Goal: Task Accomplishment & Management: Complete application form

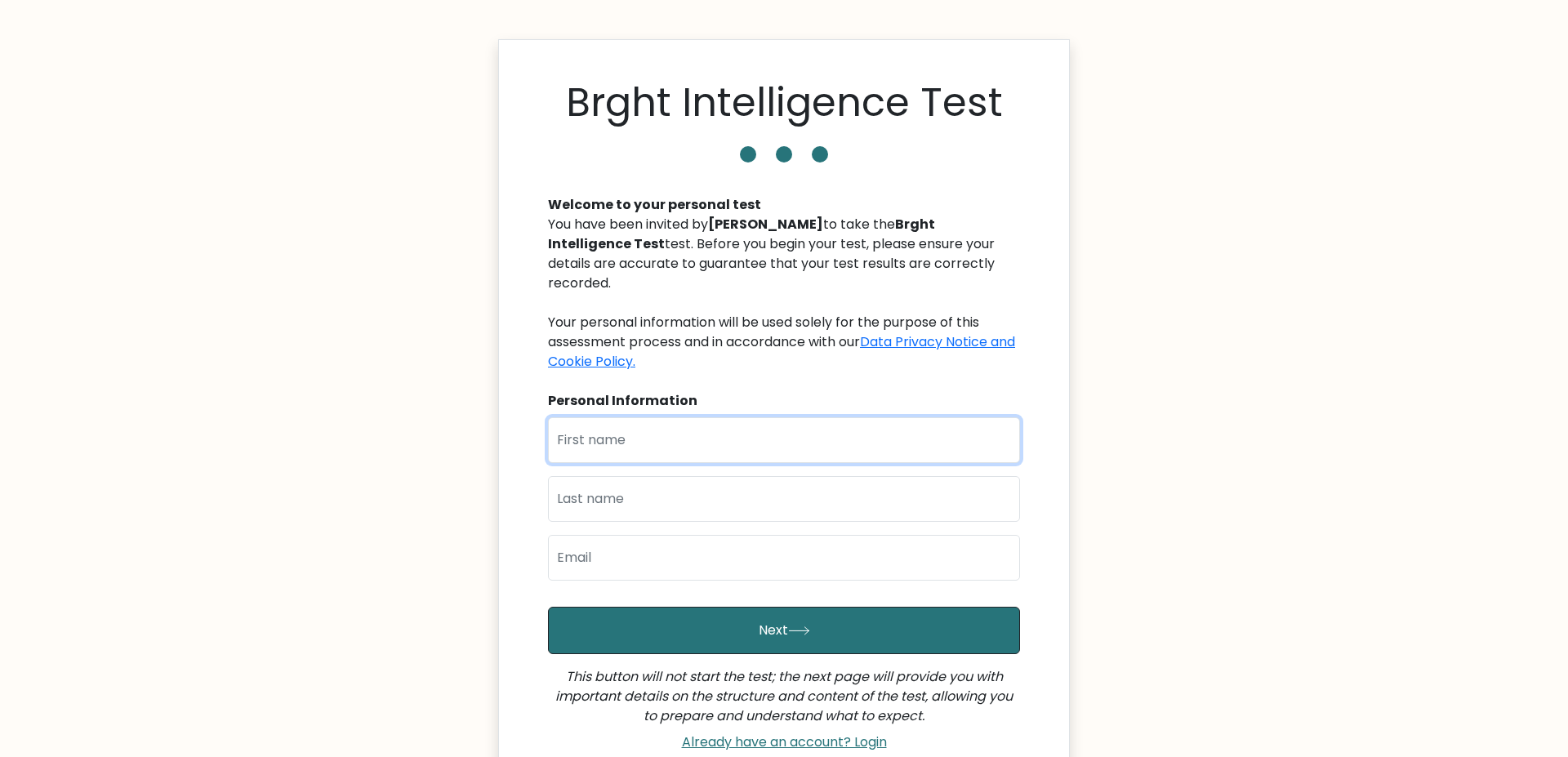
click at [584, 418] on input "text" at bounding box center [784, 440] width 472 height 46
type input "[PERSON_NAME]"
type input "Activity"
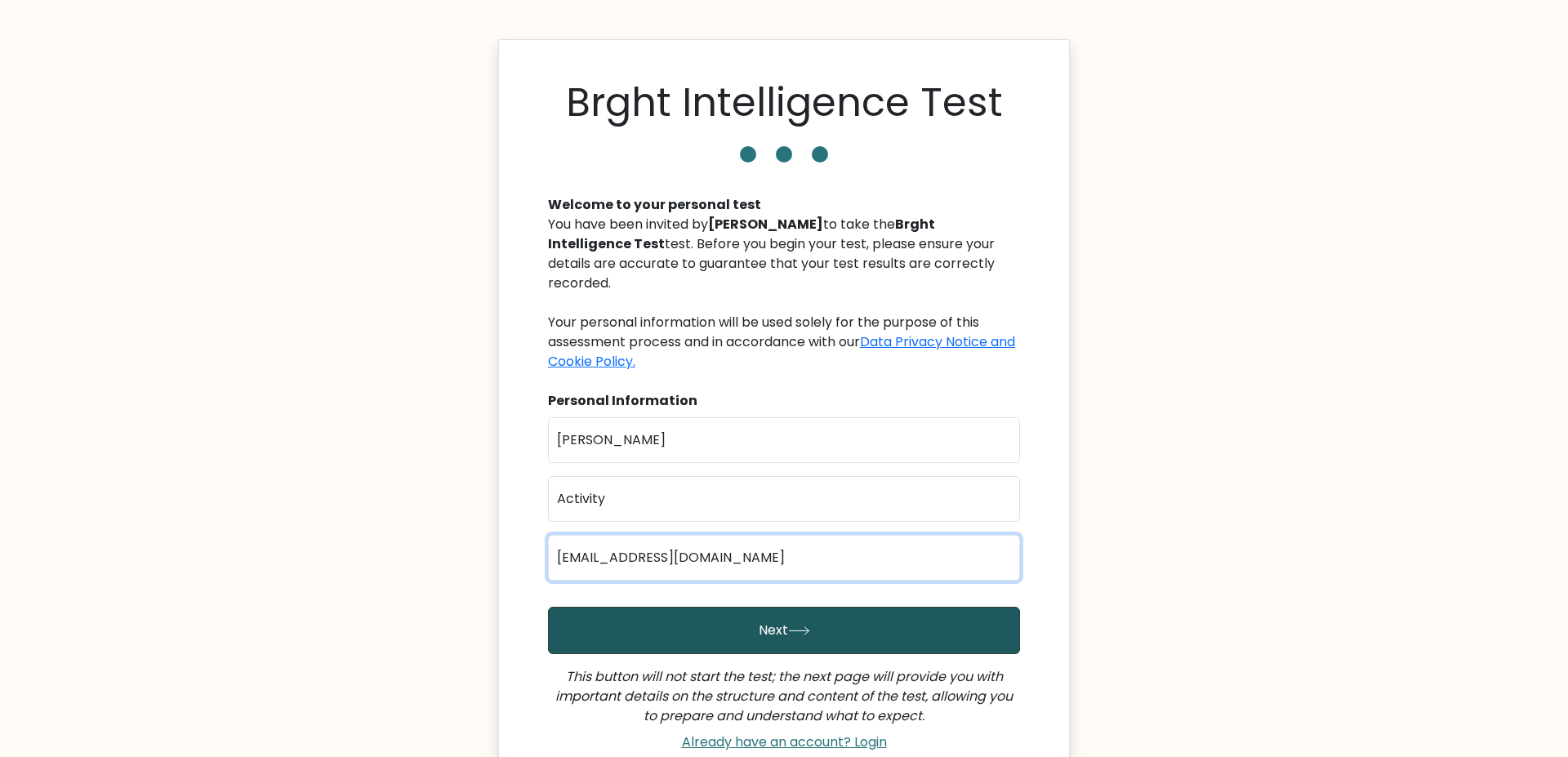
type input "Legalman59@proton.me"
click at [721, 607] on button "Next" at bounding box center [784, 630] width 472 height 47
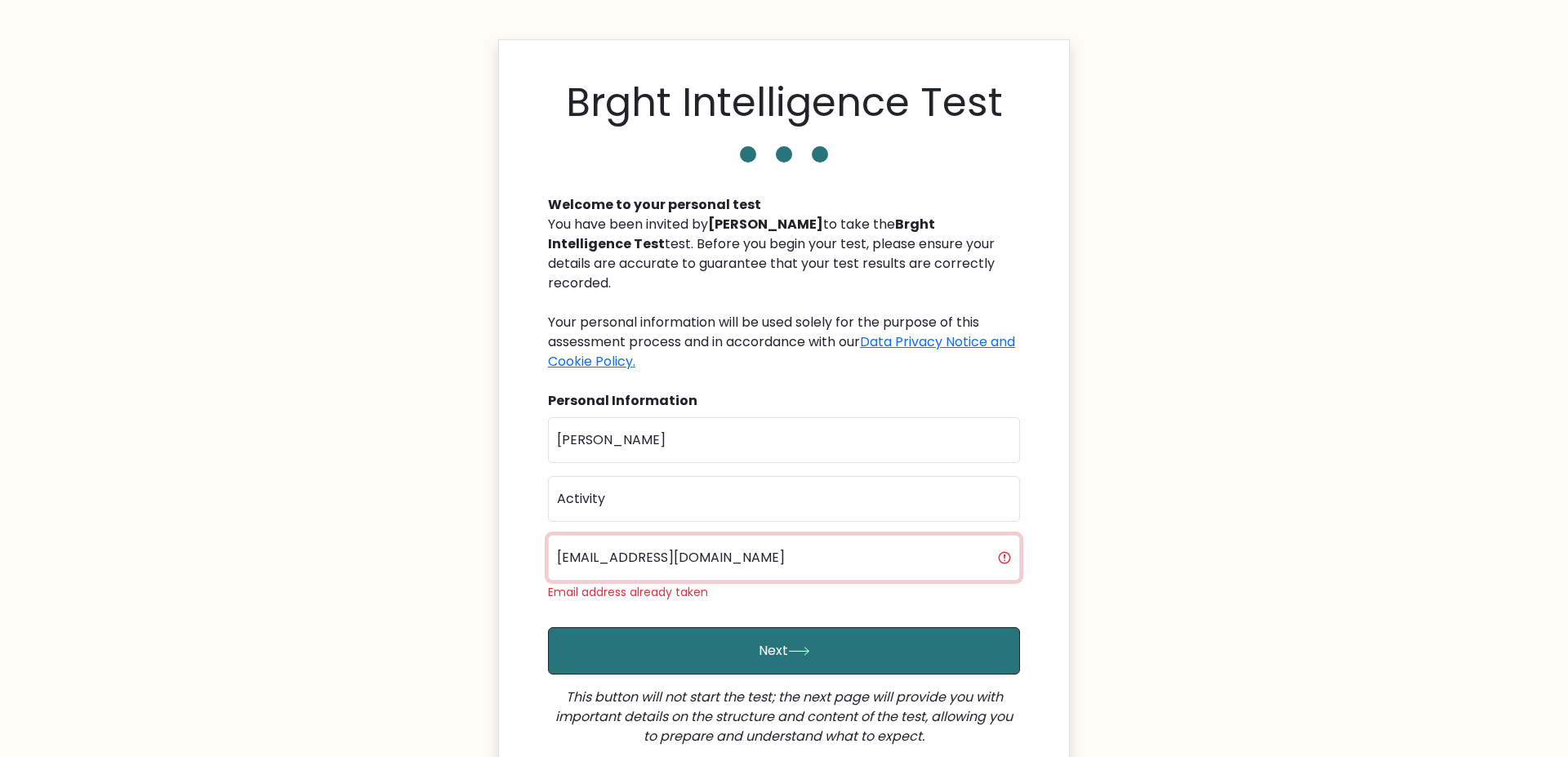
click at [674, 535] on input "Legalman59@proton.me" at bounding box center [784, 558] width 472 height 46
type input "[EMAIL_ADDRESS][DOMAIN_NAME]"
click at [548, 627] on button "Next" at bounding box center [784, 651] width 472 height 47
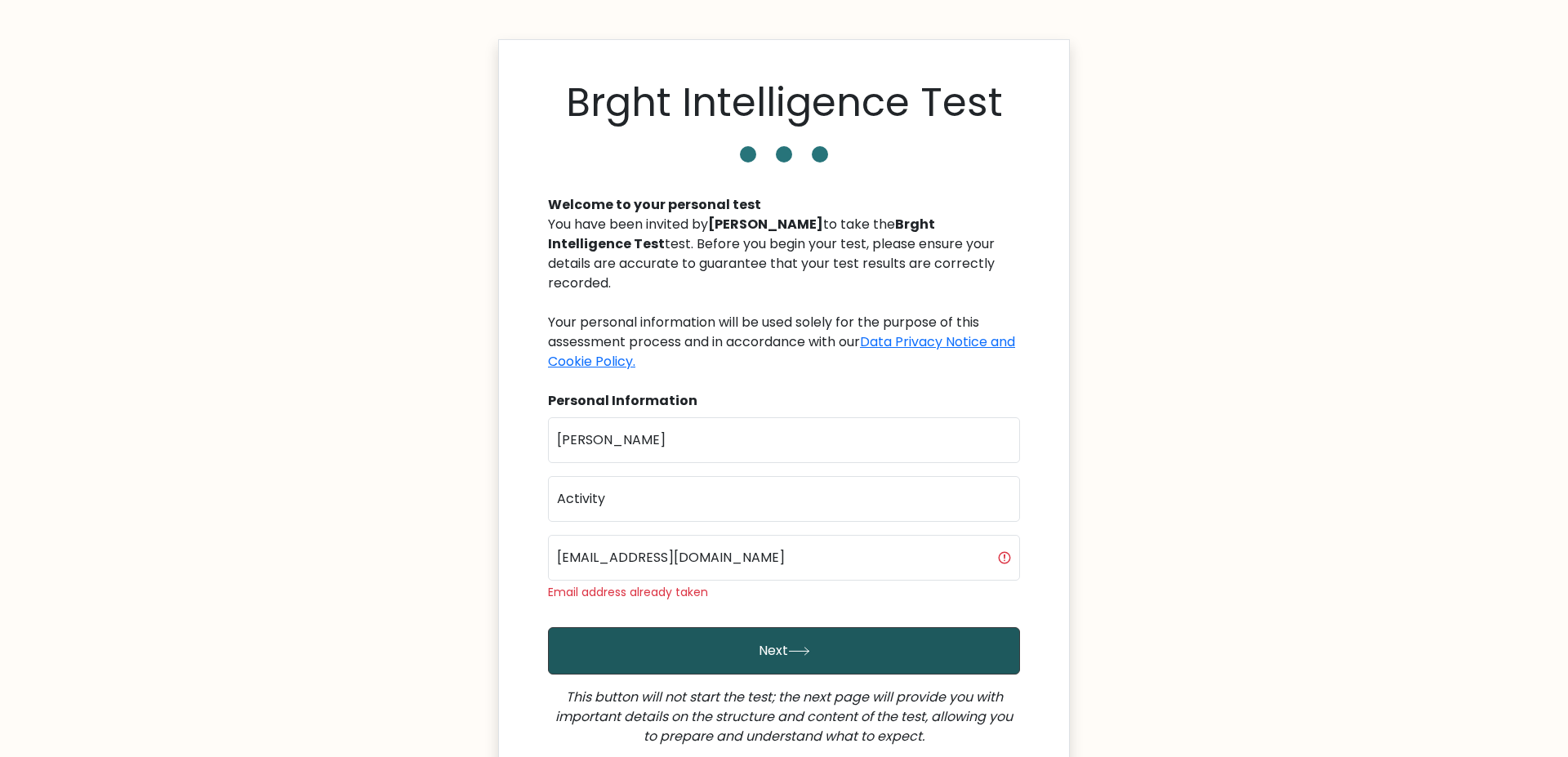
click at [666, 627] on button "Next" at bounding box center [784, 651] width 472 height 47
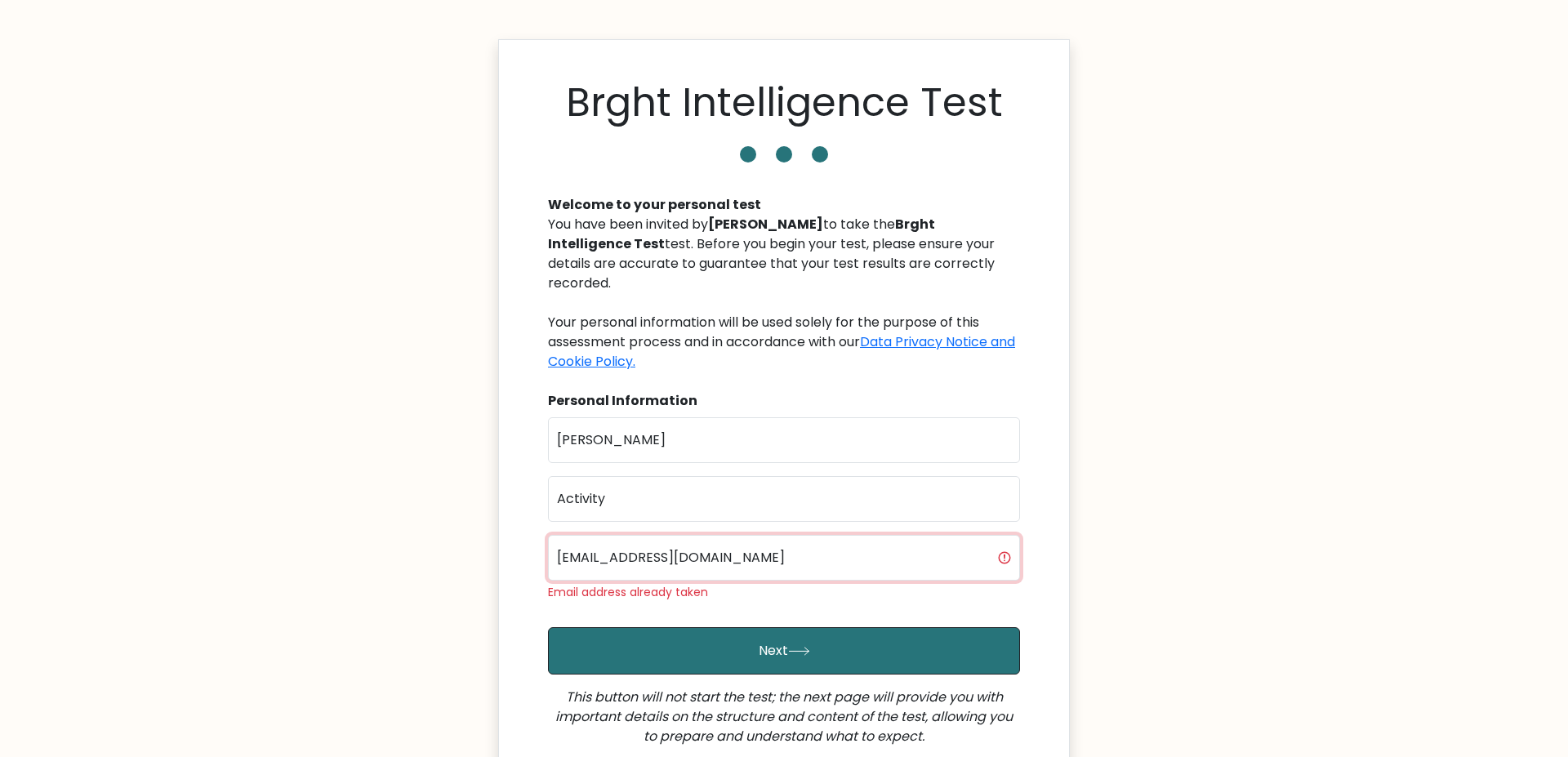
click at [635, 535] on input "Nelson5659@proton.me" at bounding box center [784, 558] width 472 height 46
type input "activitynelson@proton.me"
click at [548, 627] on button "Next" at bounding box center [784, 651] width 472 height 47
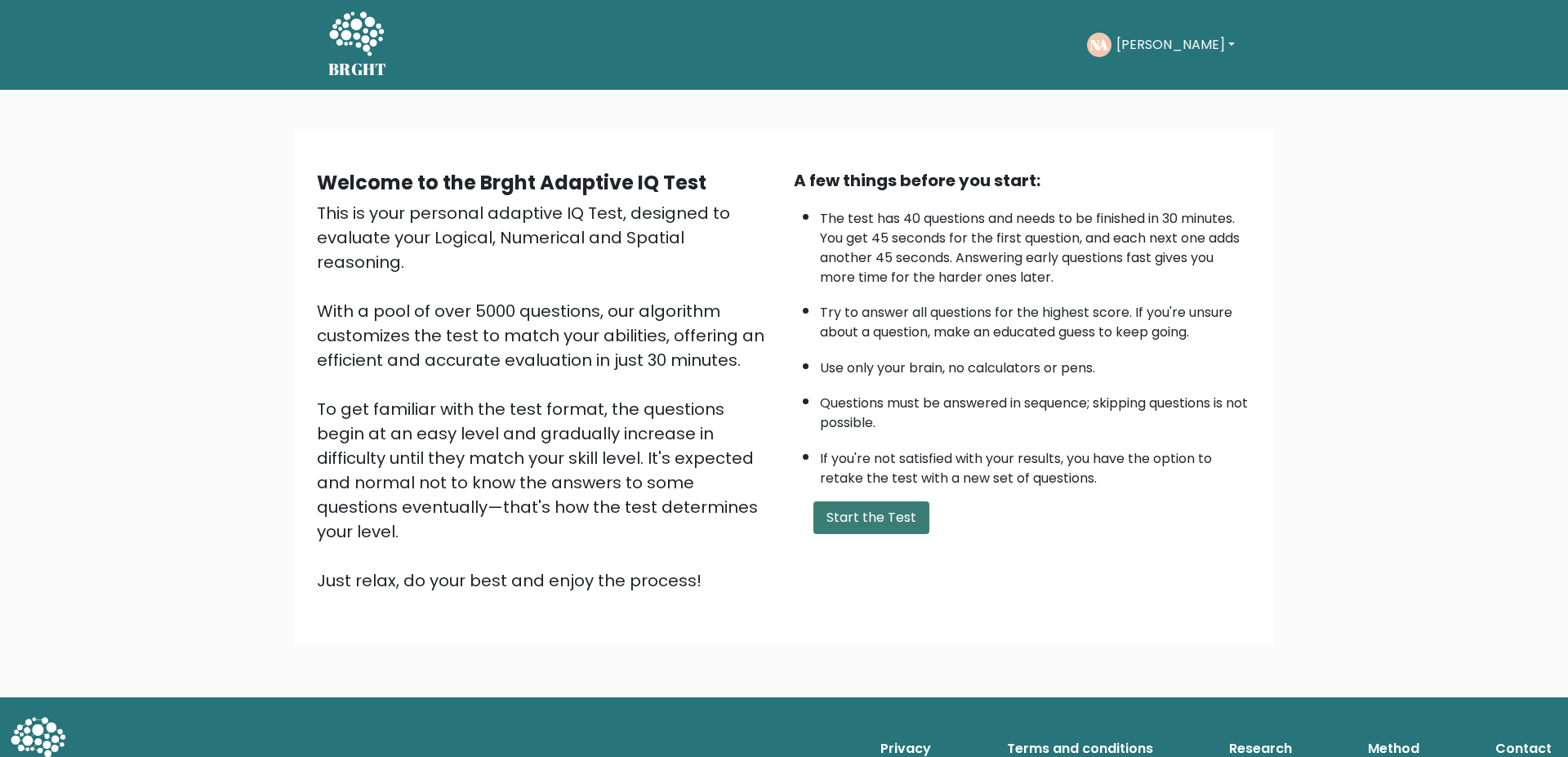
click at [846, 502] on button "Start the Test" at bounding box center [871, 518] width 116 height 33
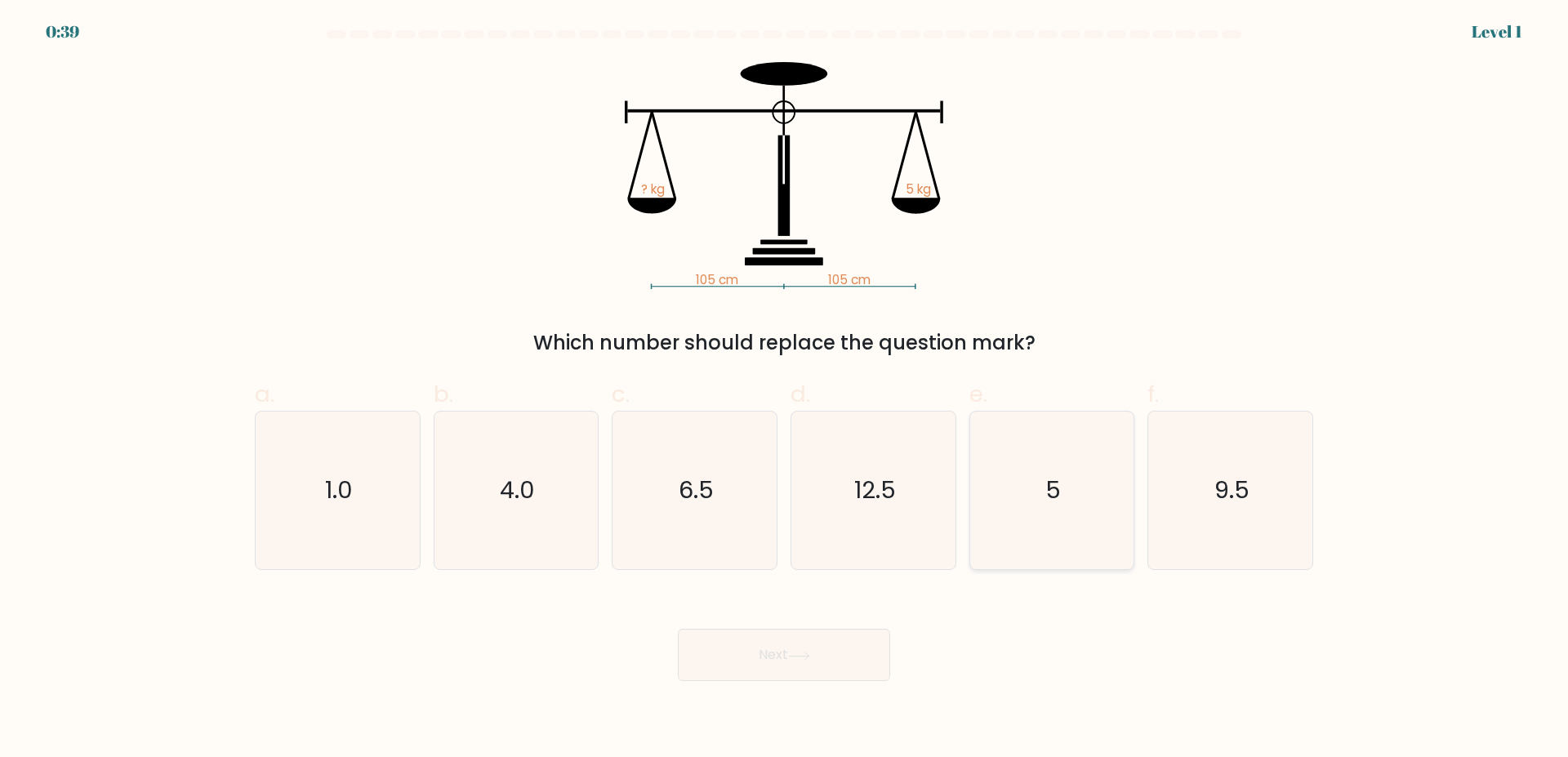
click at [1054, 476] on text "5" at bounding box center [1054, 491] width 16 height 33
click at [784, 390] on input "e. 5" at bounding box center [784, 384] width 1 height 11
radio input "true"
click at [778, 637] on button "Next" at bounding box center [784, 655] width 213 height 52
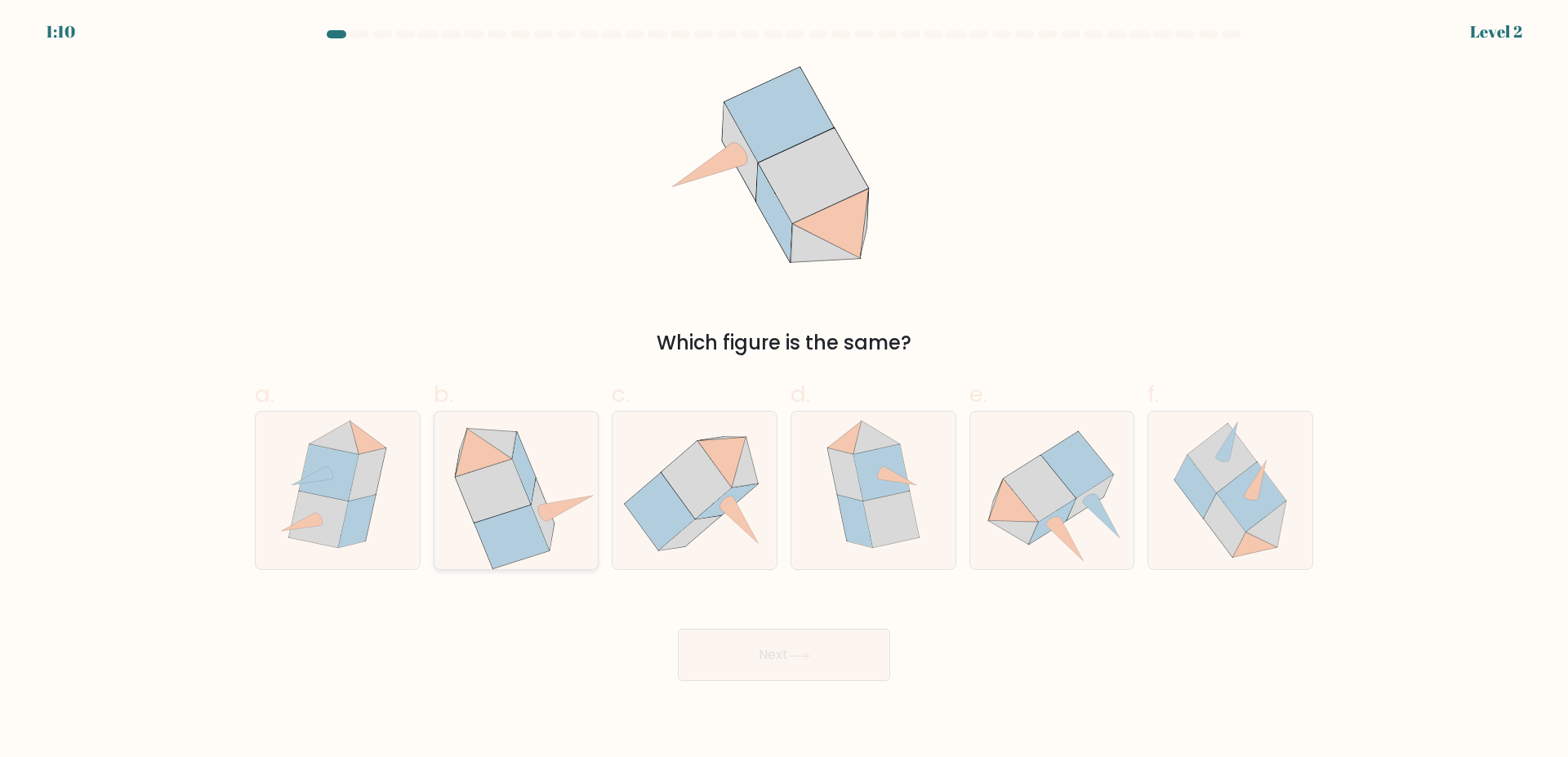
click at [574, 523] on icon at bounding box center [515, 490] width 161 height 157
click at [784, 390] on input "b." at bounding box center [784, 384] width 1 height 11
radio input "true"
click at [791, 652] on icon at bounding box center [799, 656] width 22 height 9
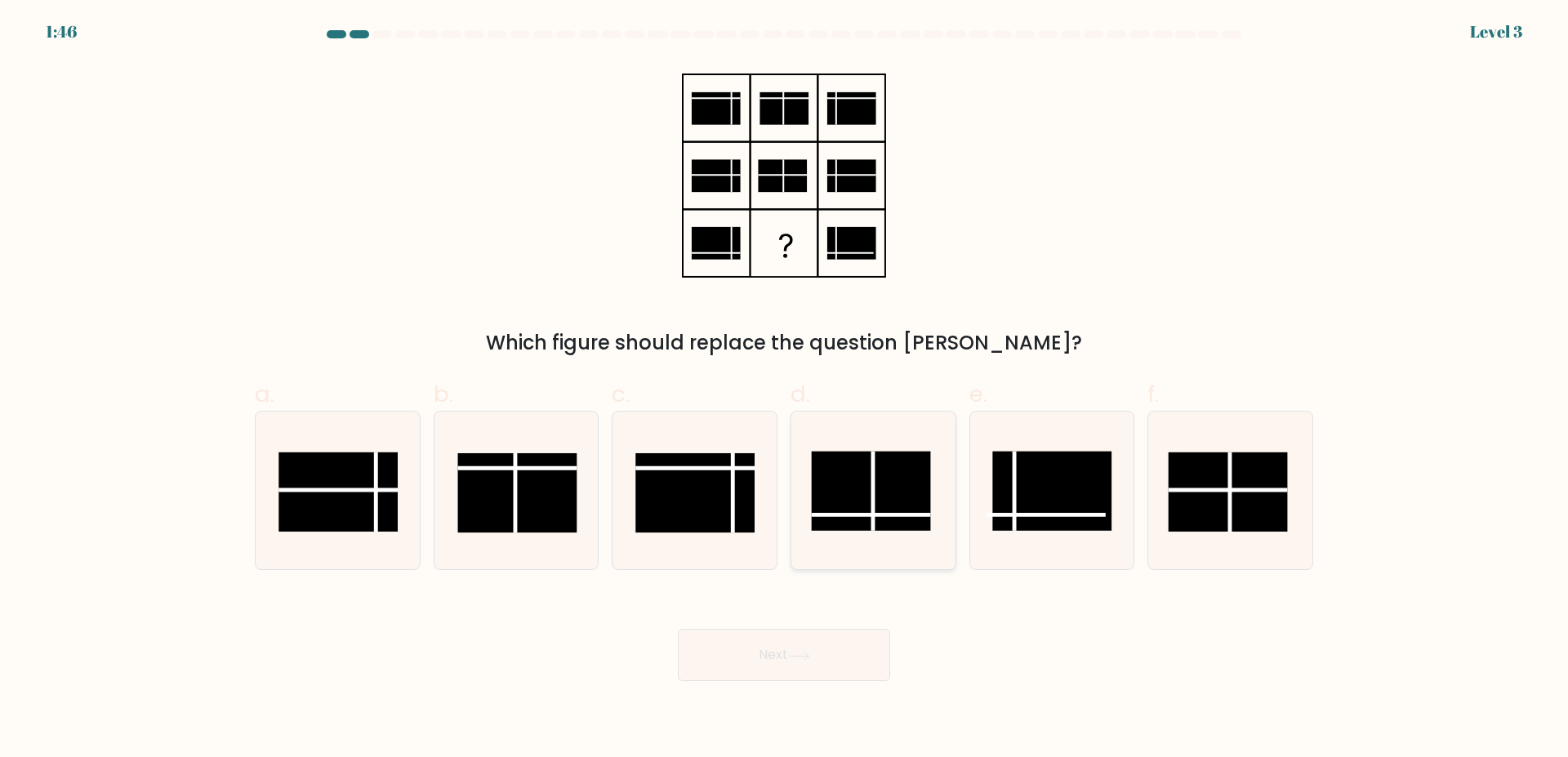
click at [892, 490] on rect at bounding box center [871, 492] width 120 height 79
click at [784, 390] on input "d." at bounding box center [784, 384] width 1 height 11
radio input "true"
click at [800, 652] on icon at bounding box center [799, 656] width 22 height 9
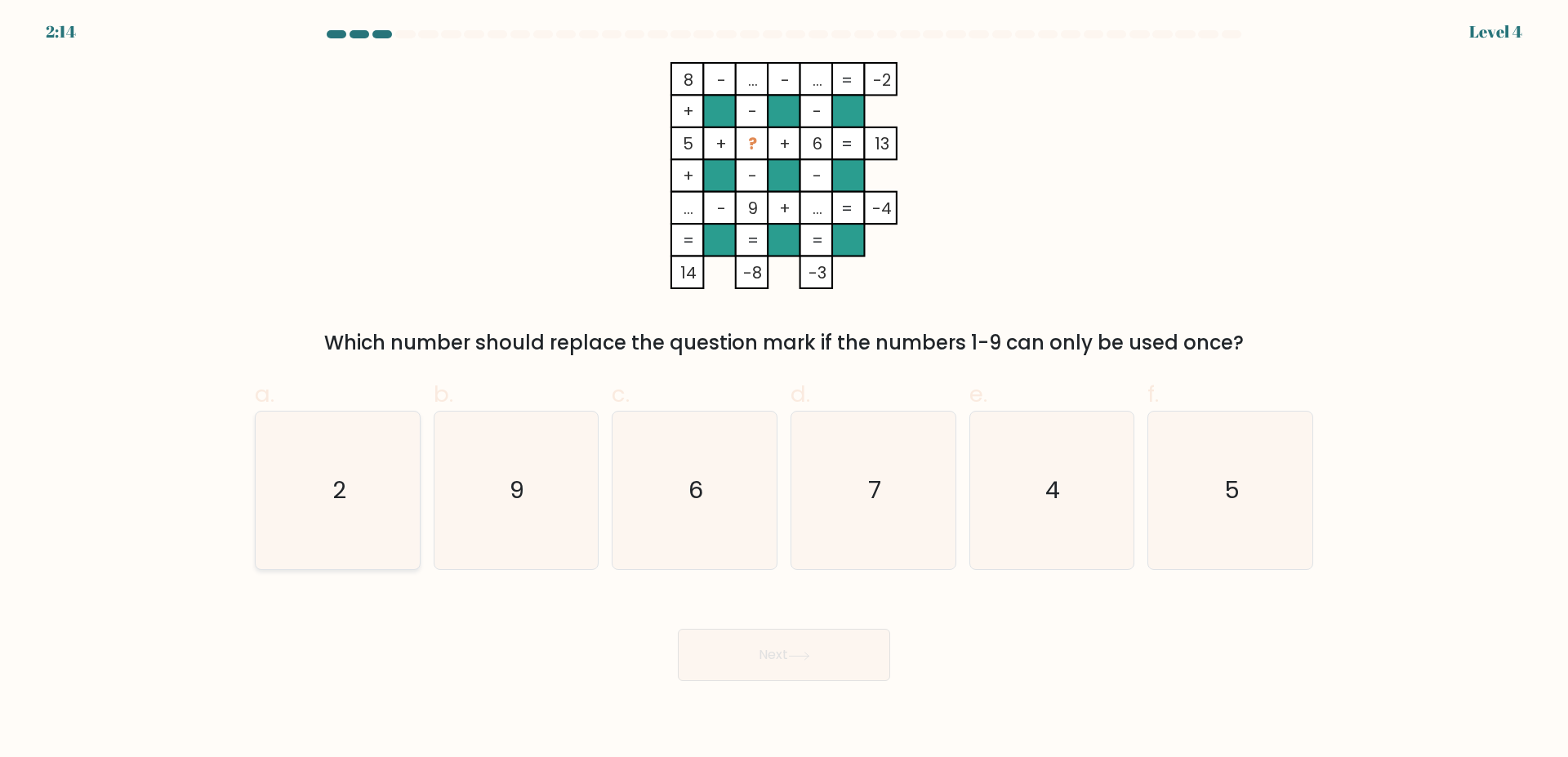
click at [339, 488] on text "2" at bounding box center [339, 491] width 14 height 33
click at [784, 390] on input "a. 2" at bounding box center [784, 384] width 1 height 11
radio input "true"
click at [742, 629] on button "Next" at bounding box center [784, 655] width 213 height 52
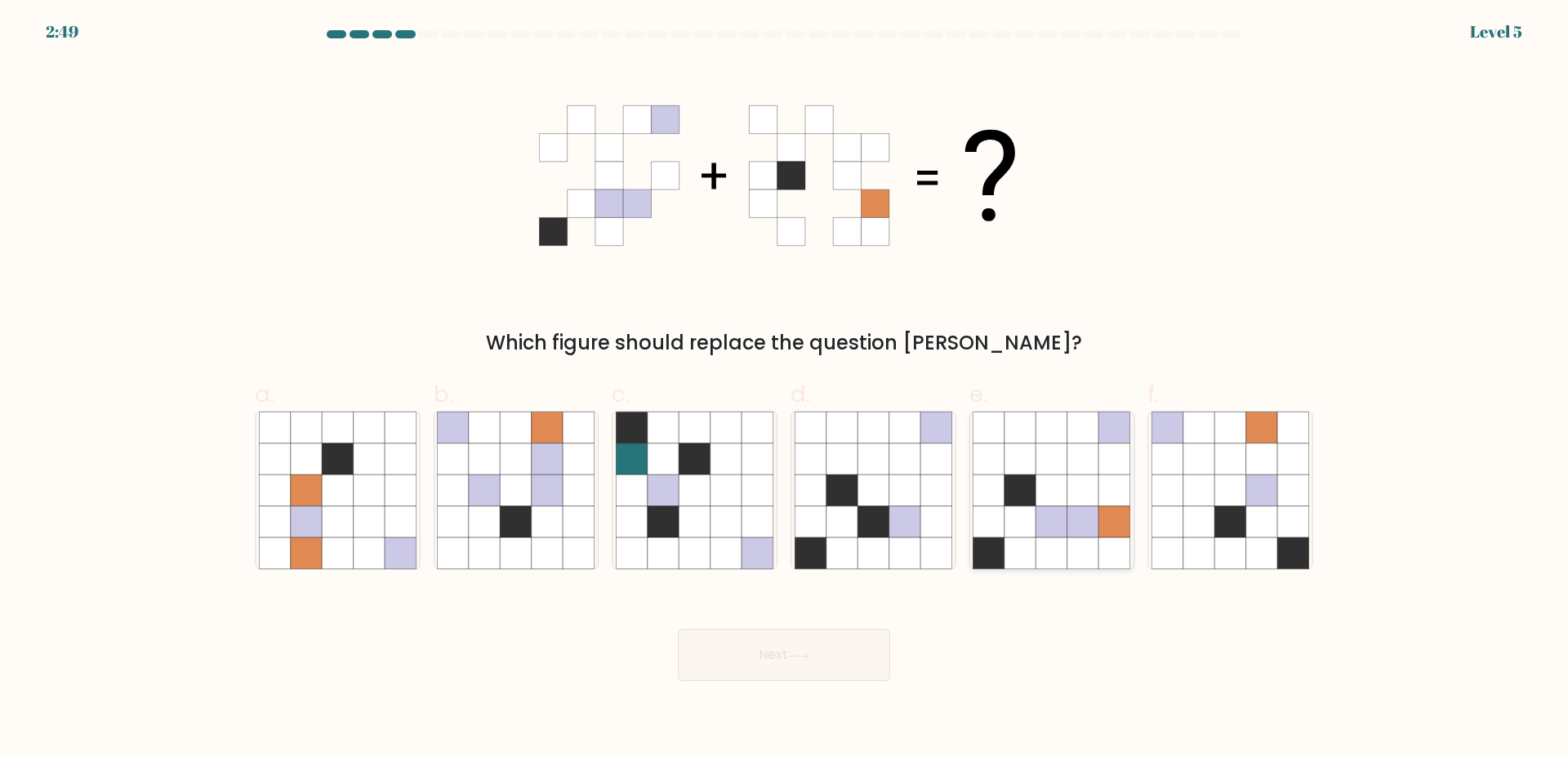
click at [1057, 538] on icon at bounding box center [1052, 553] width 31 height 31
click at [784, 390] on input "e." at bounding box center [784, 384] width 1 height 11
radio input "true"
click at [814, 630] on button "Next" at bounding box center [784, 655] width 213 height 52
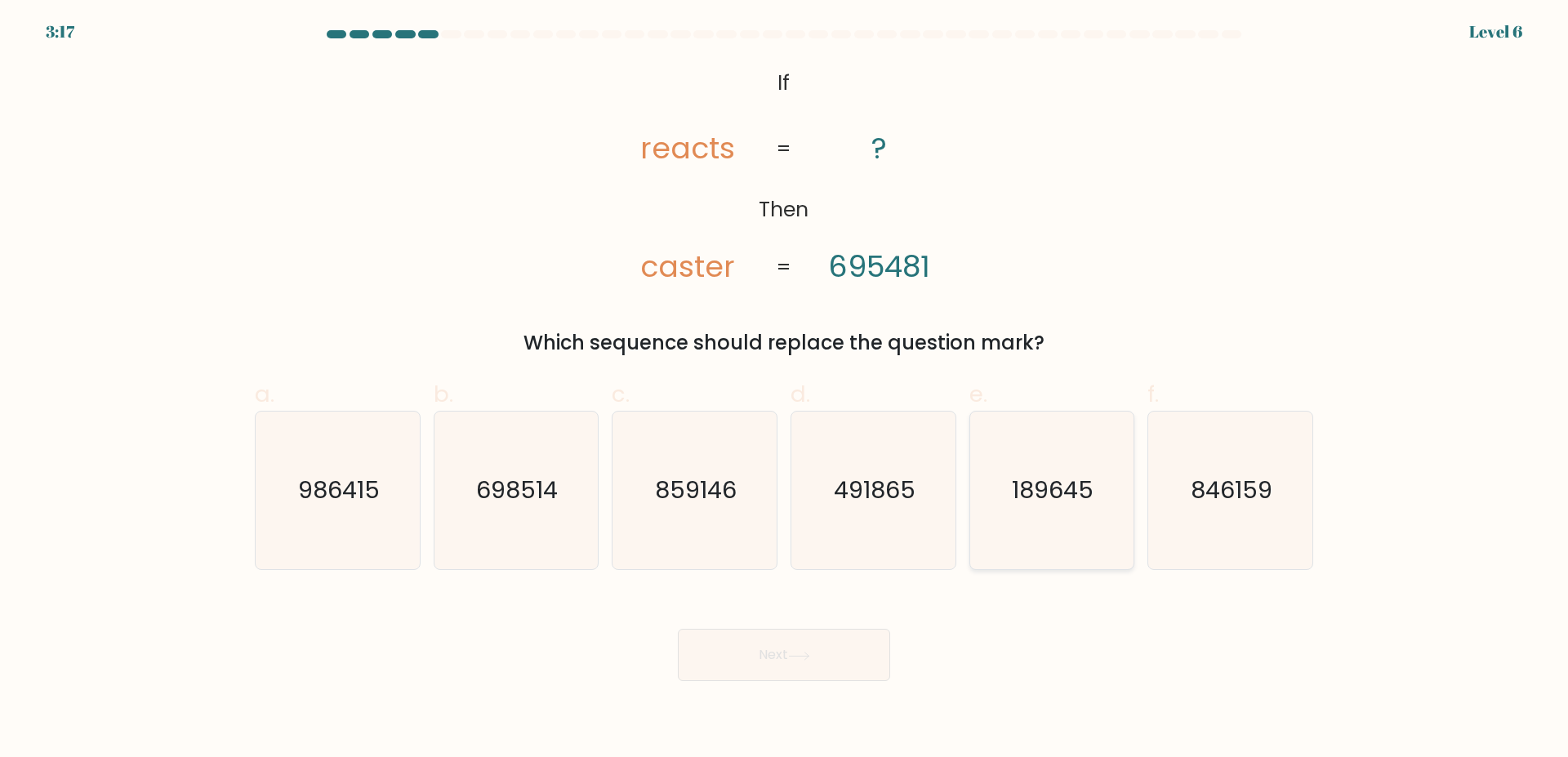
click at [1047, 499] on icon "189645" at bounding box center [1051, 490] width 157 height 157
click at [784, 390] on input "e. 189645" at bounding box center [784, 384] width 1 height 11
radio input "true"
click at [796, 652] on icon at bounding box center [799, 655] width 20 height 7
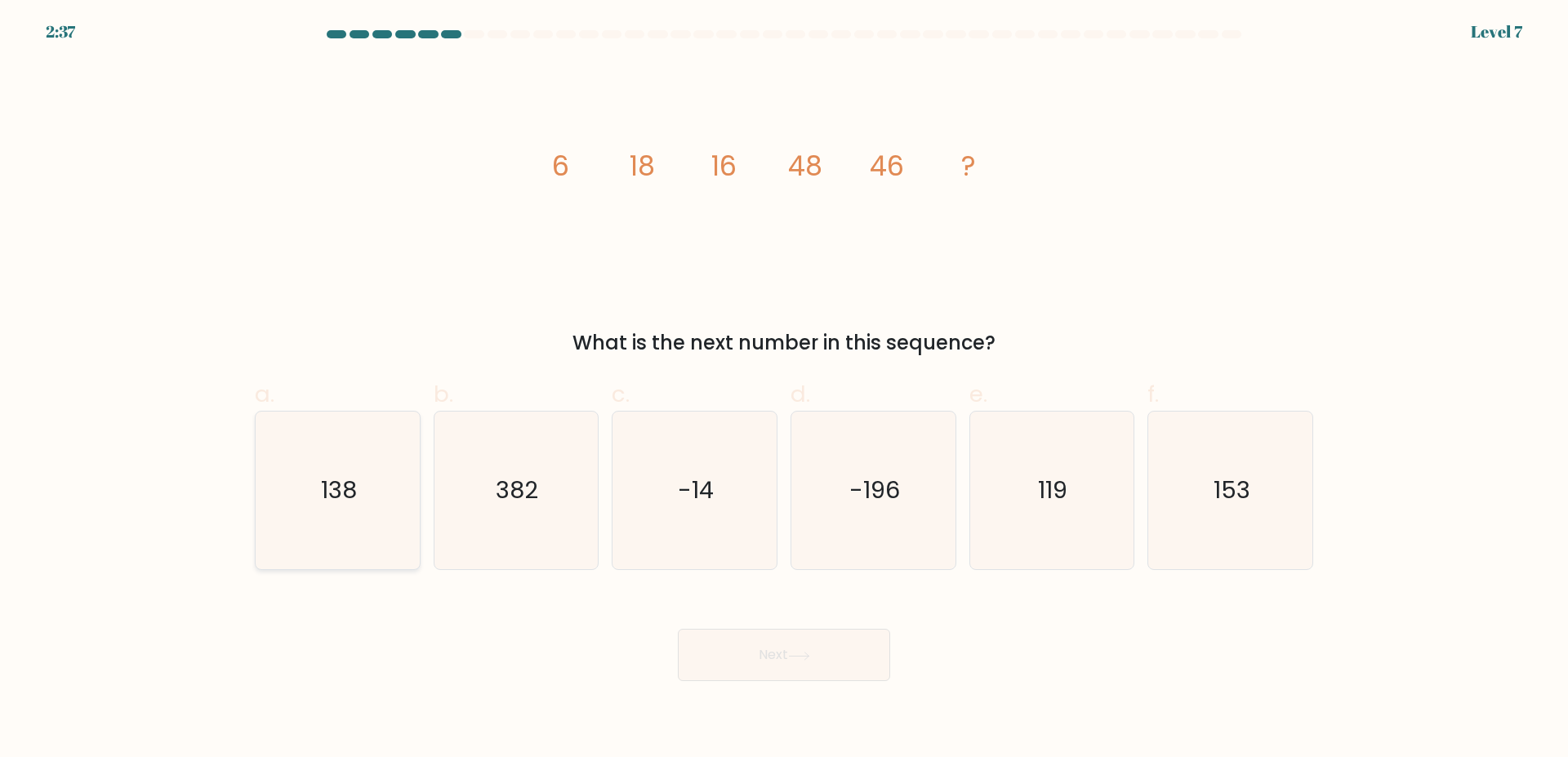
click at [345, 485] on text "138" at bounding box center [338, 491] width 36 height 33
click at [784, 390] on input "a. 138" at bounding box center [784, 384] width 1 height 11
radio input "true"
click at [776, 629] on button "Next" at bounding box center [784, 655] width 213 height 52
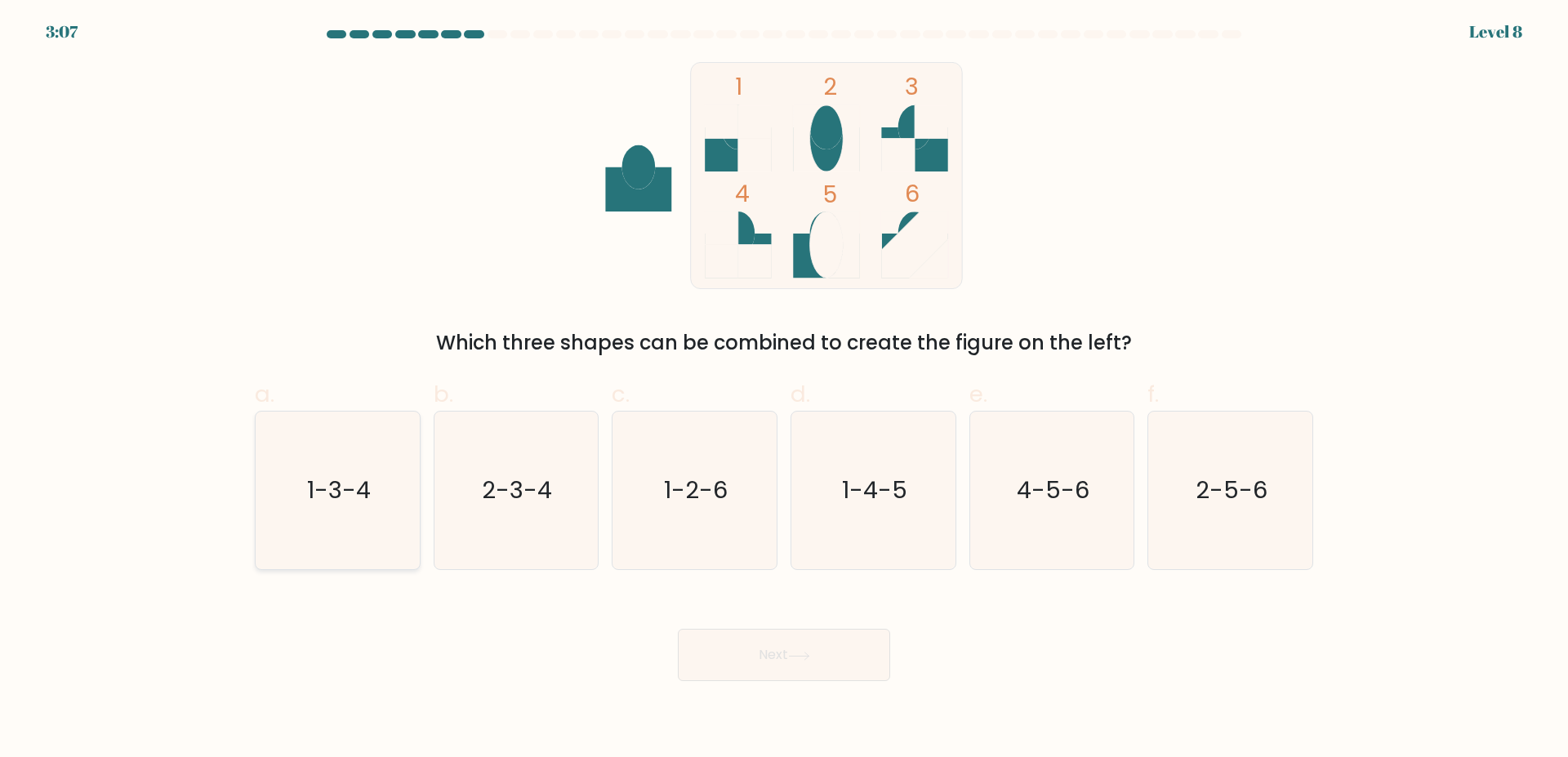
click at [347, 450] on icon "1-3-4" at bounding box center [337, 490] width 157 height 157
click at [784, 390] on input "a. 1-3-4" at bounding box center [784, 384] width 1 height 11
radio input "true"
click at [730, 629] on button "Next" at bounding box center [784, 655] width 213 height 52
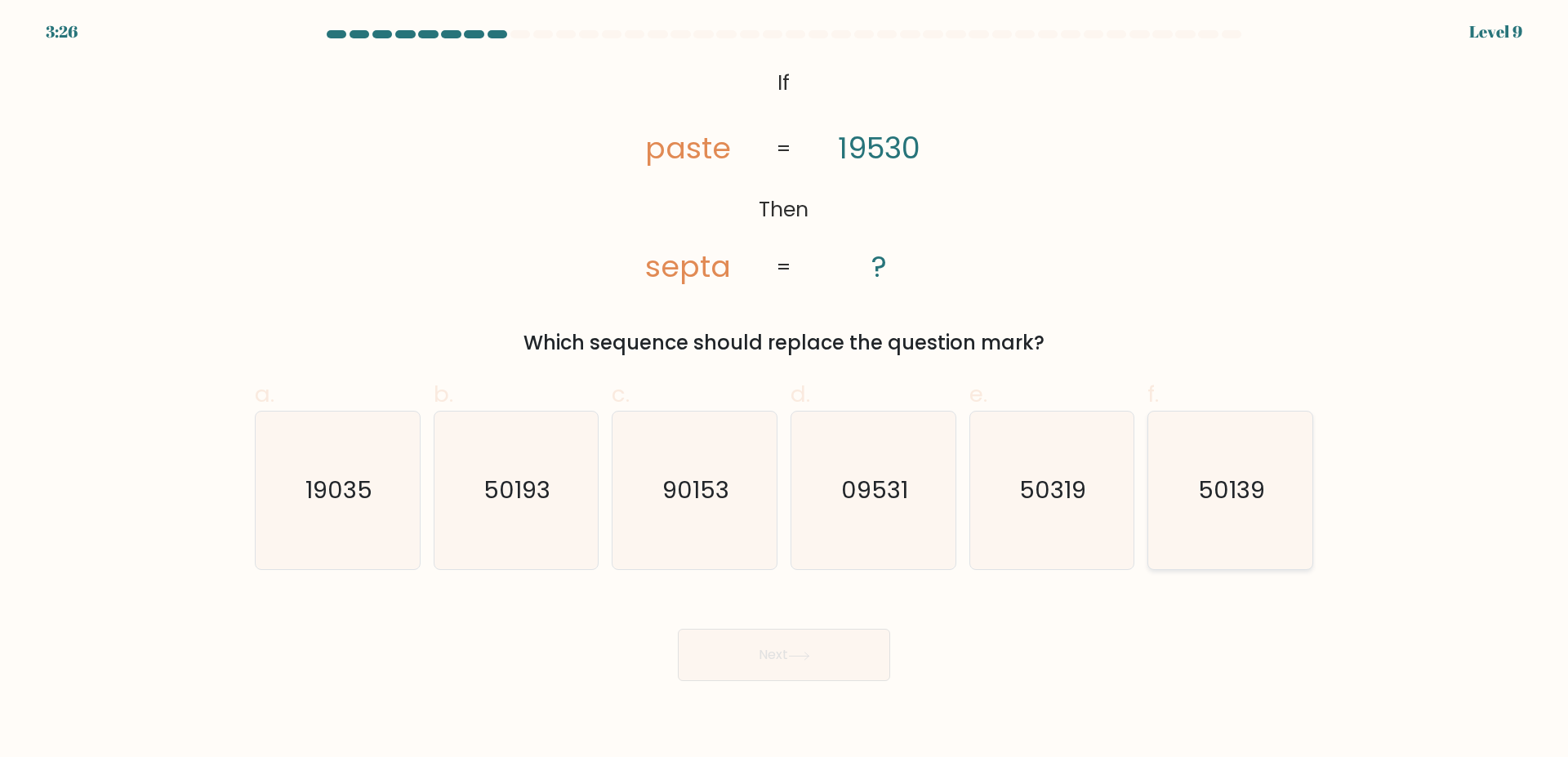
click at [1186, 489] on icon "50139" at bounding box center [1230, 490] width 157 height 157
click at [784, 390] on input "f. 50139" at bounding box center [784, 384] width 1 height 11
radio input "true"
click at [804, 652] on icon at bounding box center [799, 656] width 22 height 9
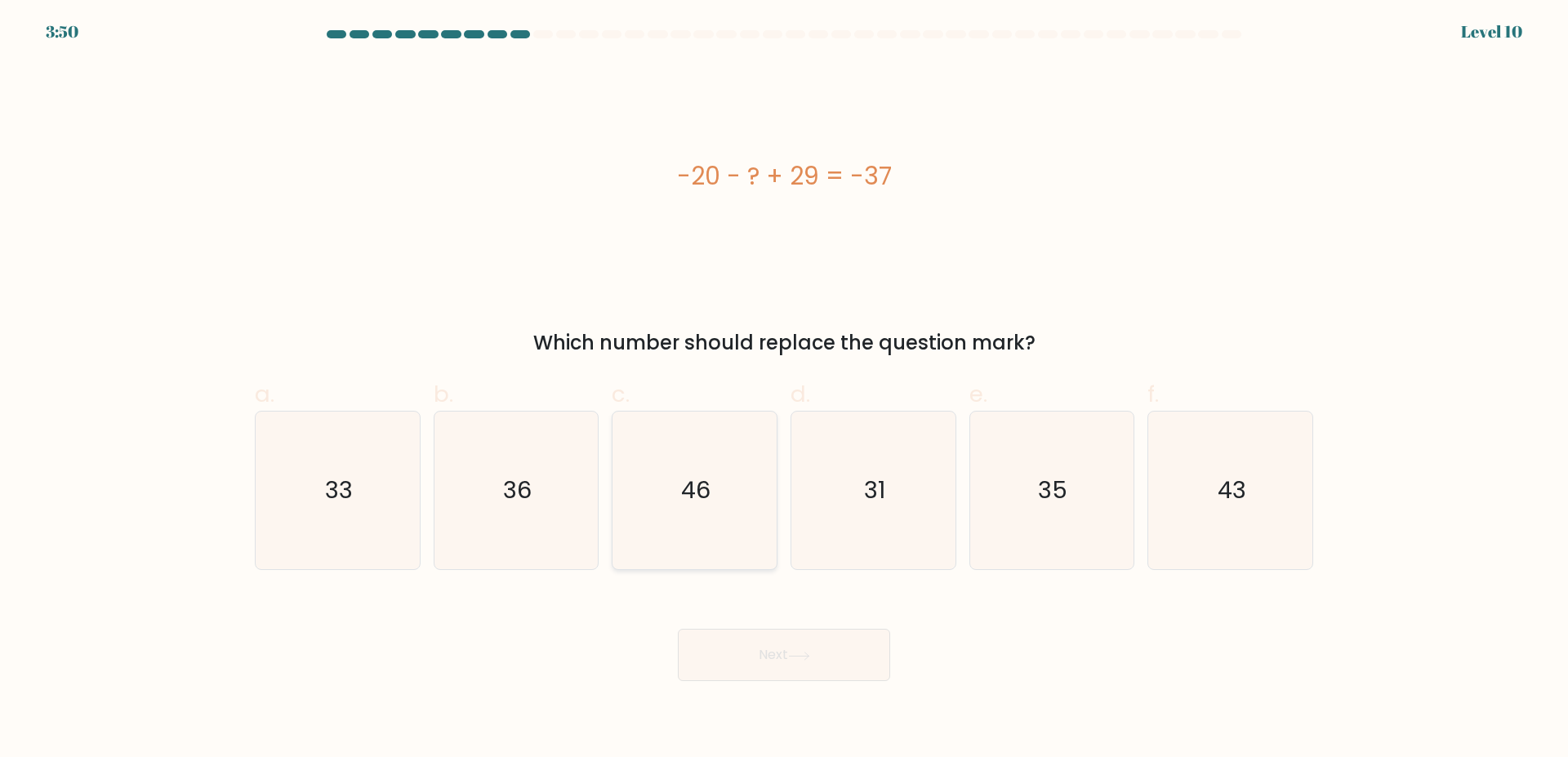
click at [713, 459] on icon "46" at bounding box center [694, 490] width 157 height 157
click at [784, 390] on input "c. 46" at bounding box center [784, 384] width 1 height 11
radio input "true"
click at [827, 635] on button "Next" at bounding box center [784, 655] width 213 height 52
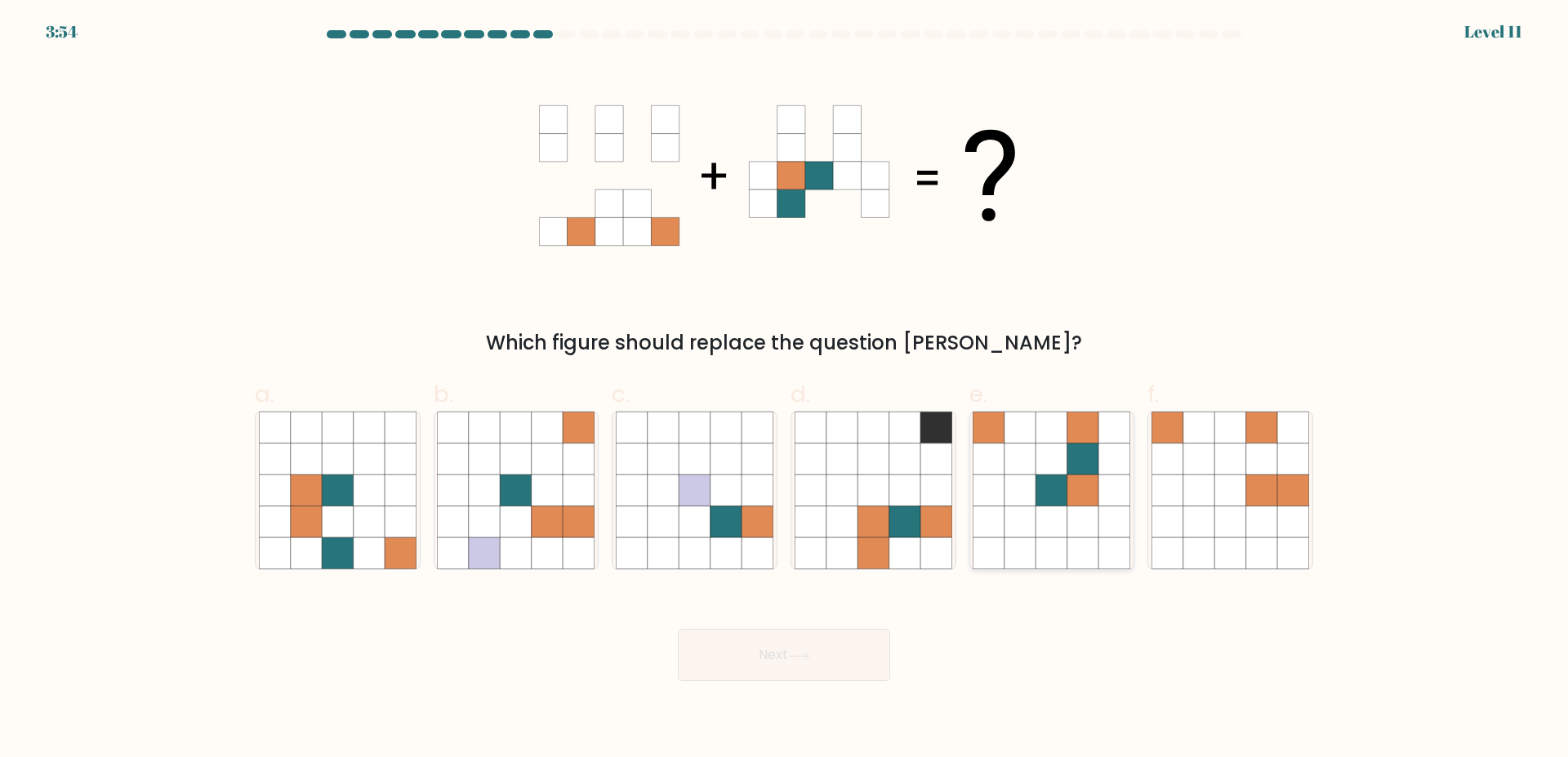
click at [1088, 452] on icon at bounding box center [1082, 458] width 31 height 31
click at [784, 390] on input "e." at bounding box center [784, 384] width 1 height 11
radio input "true"
click at [792, 652] on icon at bounding box center [799, 656] width 22 height 9
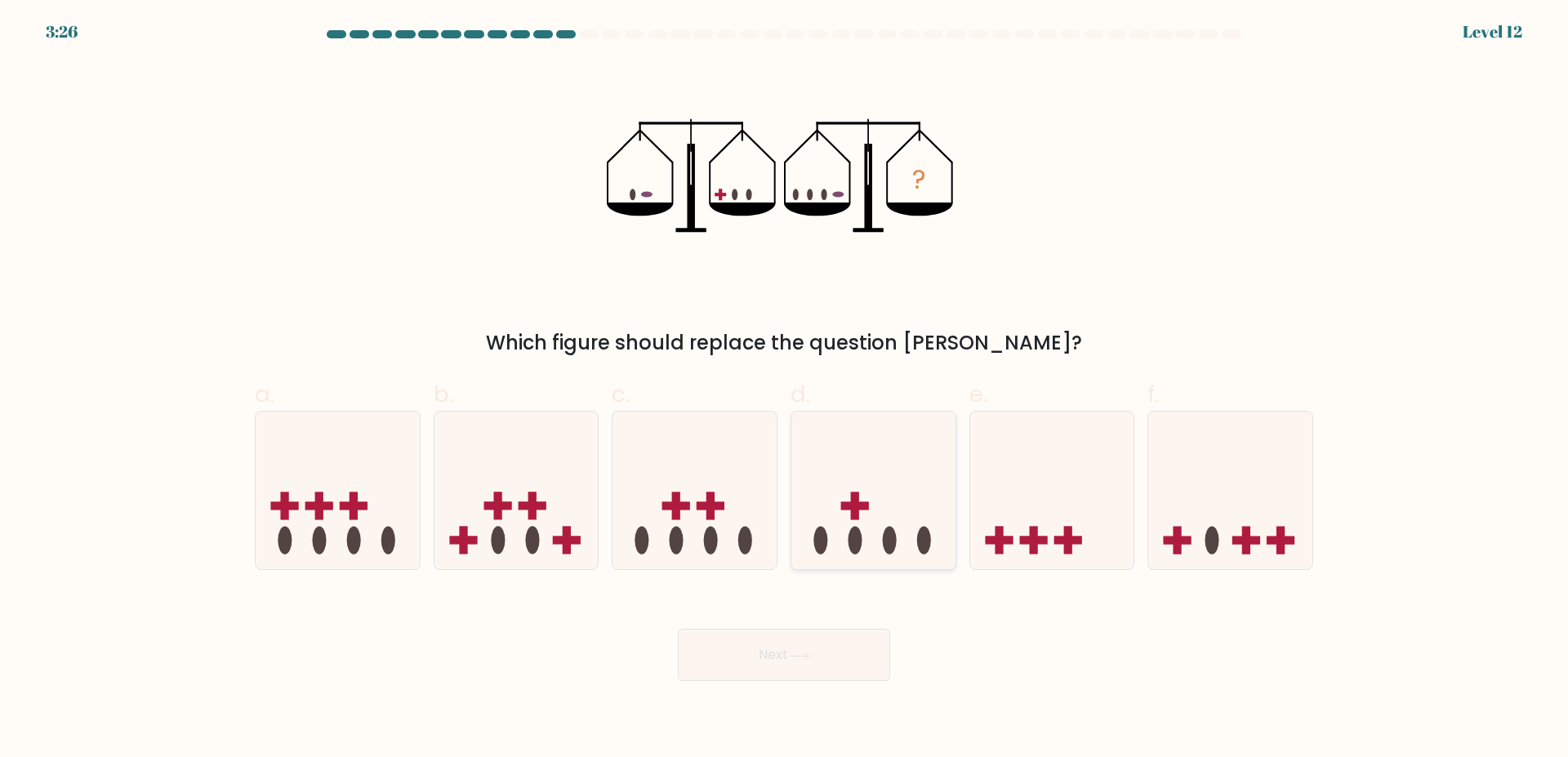
click at [888, 533] on ellipse at bounding box center [890, 540] width 14 height 28
click at [784, 390] on input "d." at bounding box center [784, 384] width 1 height 11
radio input "true"
click at [788, 630] on button "Next" at bounding box center [784, 655] width 213 height 52
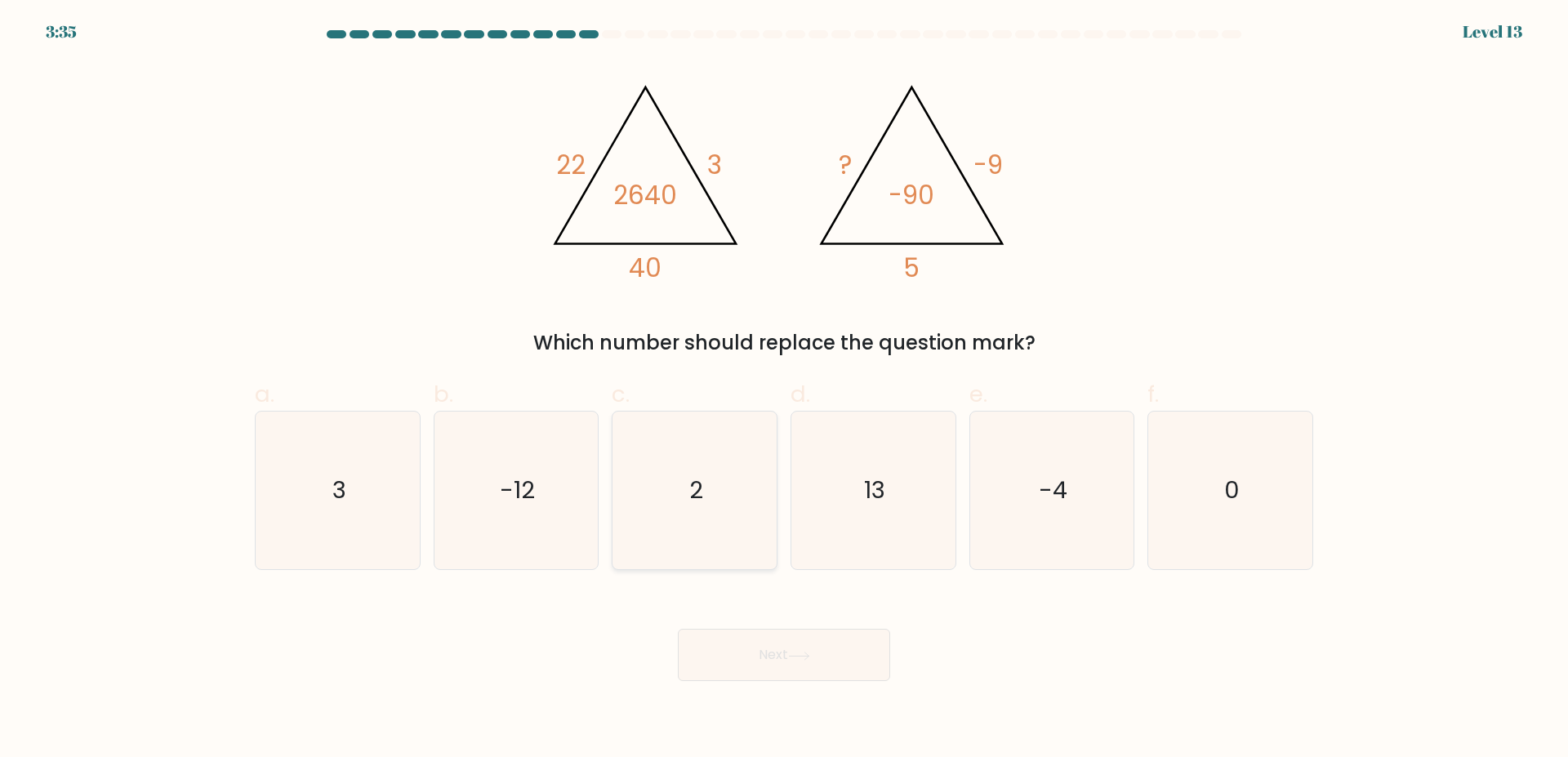
click at [663, 492] on icon "2" at bounding box center [694, 490] width 157 height 157
click at [784, 390] on input "c. 2" at bounding box center [784, 384] width 1 height 11
radio input "true"
click at [784, 630] on button "Next" at bounding box center [784, 655] width 213 height 52
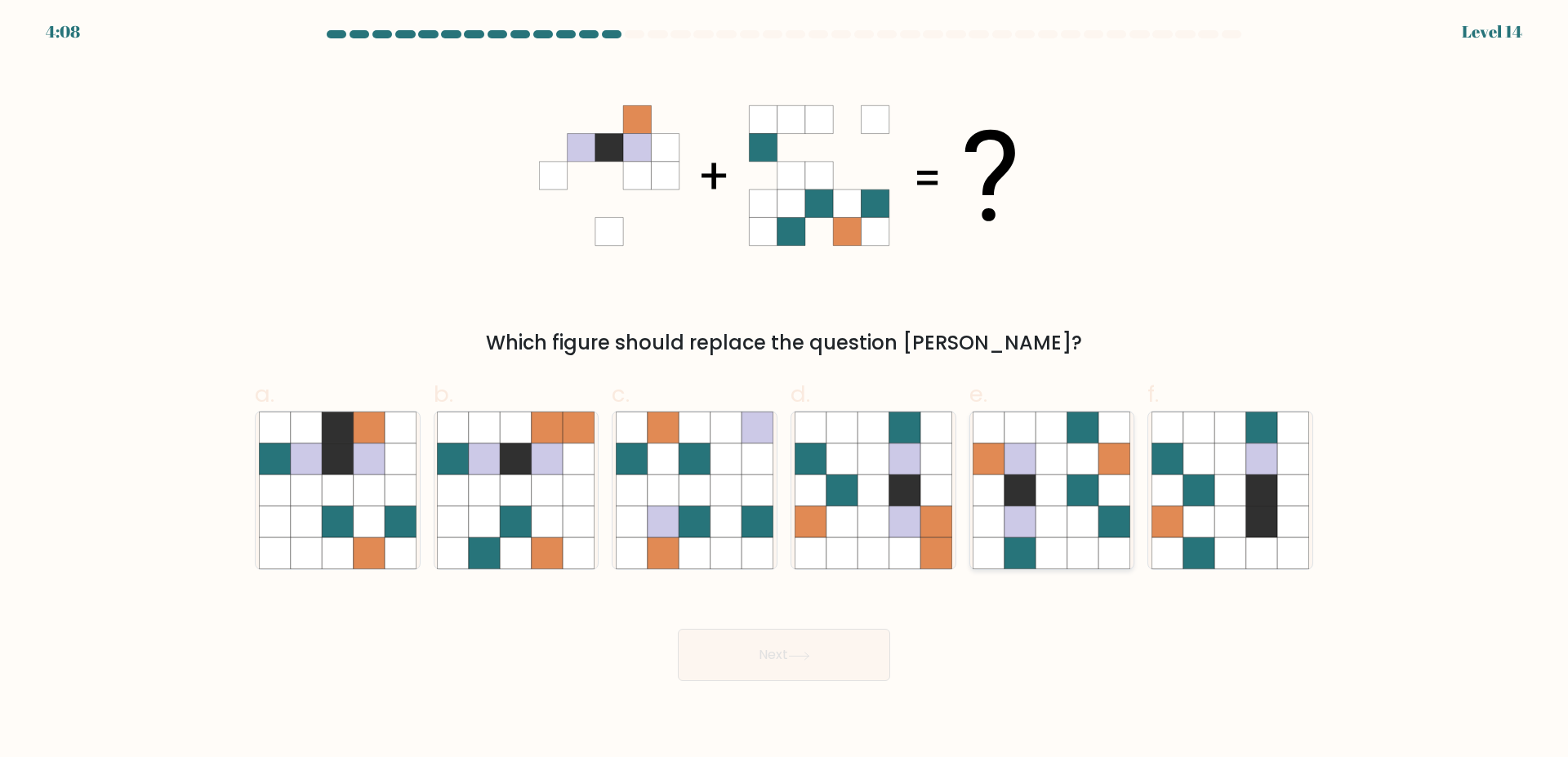
click at [1067, 483] on icon at bounding box center [1052, 491] width 31 height 31
click at [784, 390] on input "e." at bounding box center [784, 384] width 1 height 11
radio input "true"
click at [784, 629] on button "Next" at bounding box center [784, 655] width 213 height 52
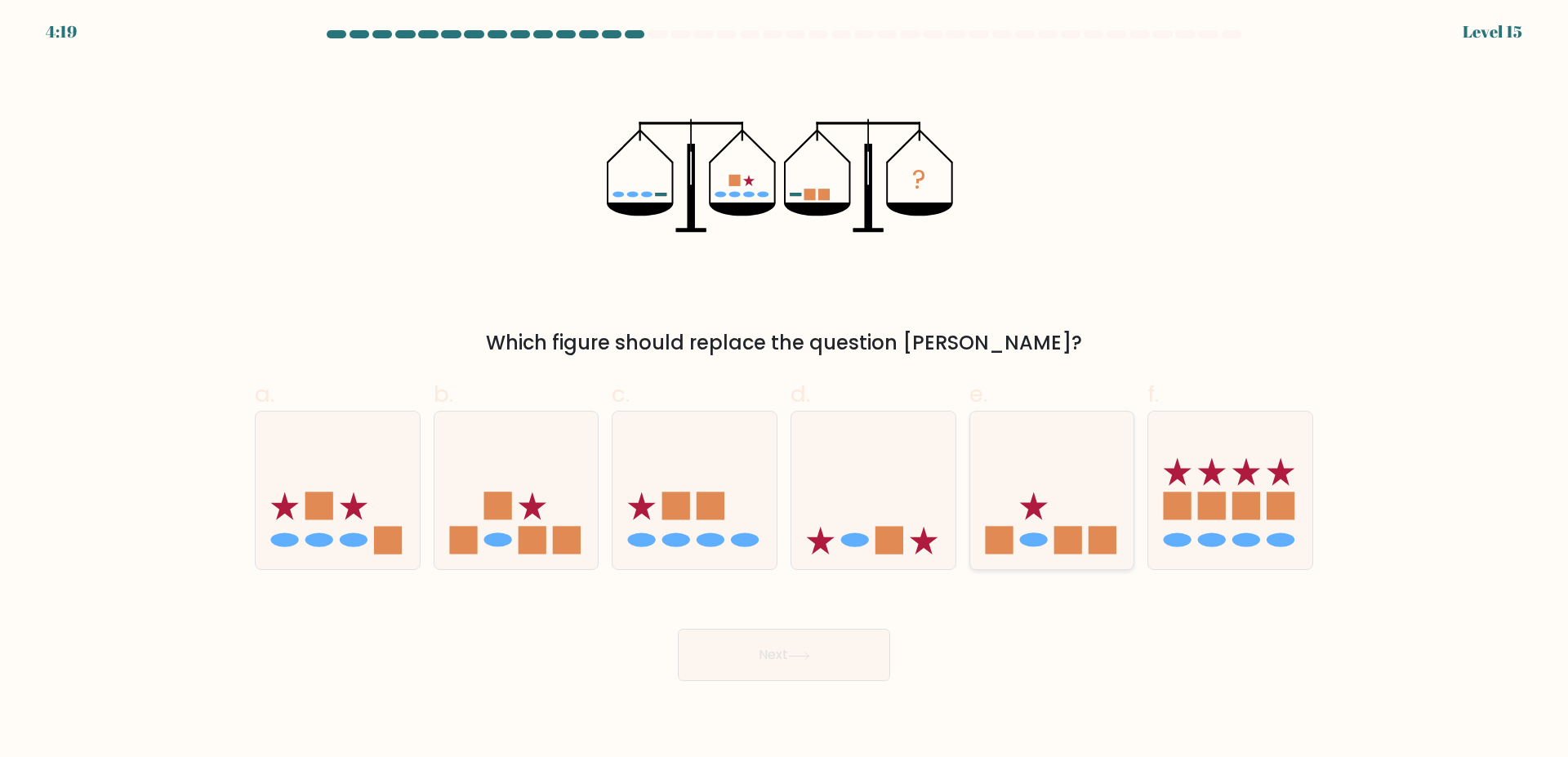
click at [1077, 528] on rect at bounding box center [1068, 540] width 28 height 28
click at [784, 390] on input "e." at bounding box center [784, 384] width 1 height 11
radio input "true"
click at [827, 629] on button "Next" at bounding box center [784, 655] width 213 height 52
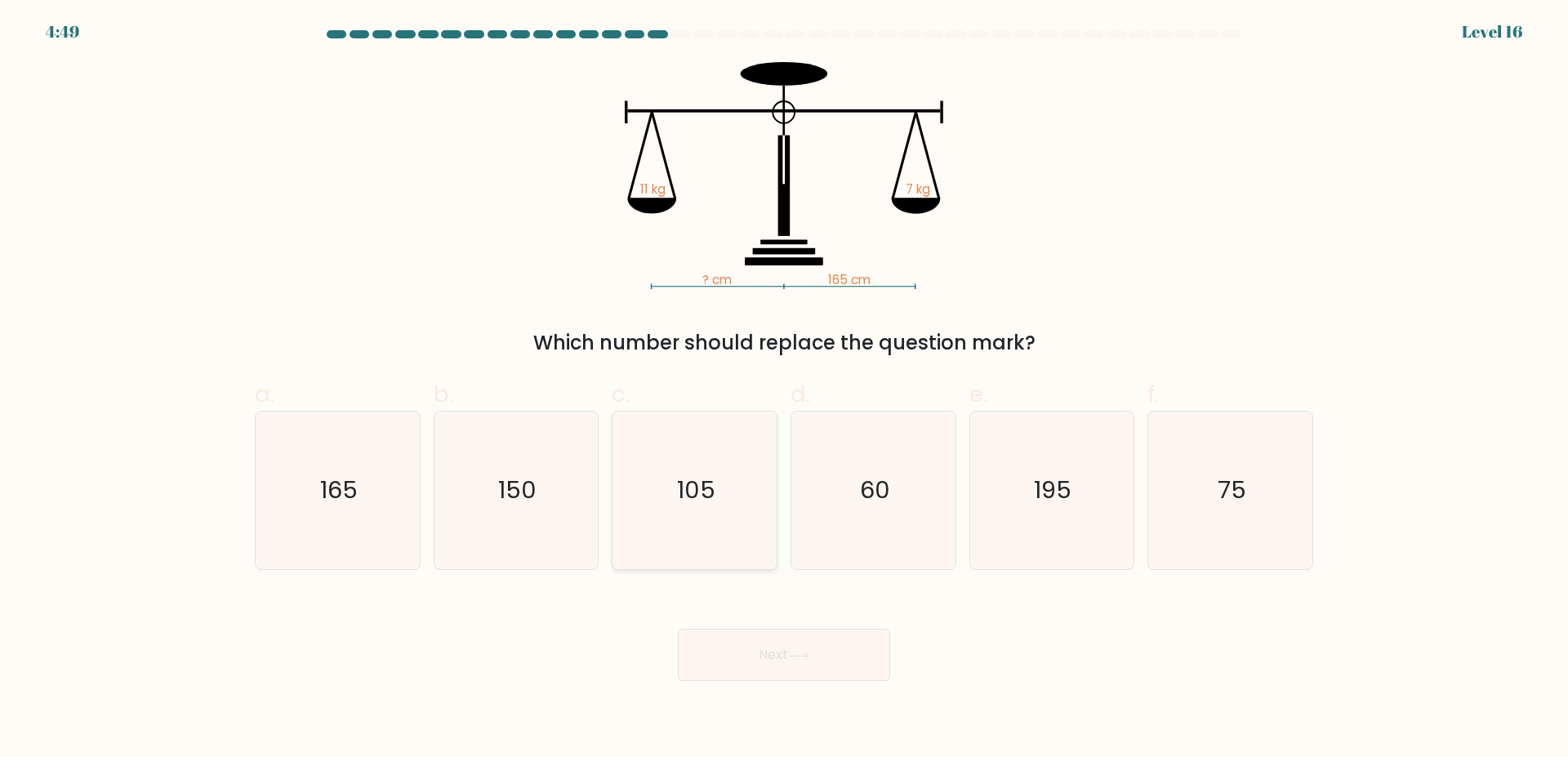
click at [663, 503] on icon "105" at bounding box center [694, 490] width 157 height 157
click at [784, 390] on input "c. 105" at bounding box center [784, 384] width 1 height 11
radio input "true"
click at [754, 632] on button "Next" at bounding box center [784, 655] width 213 height 52
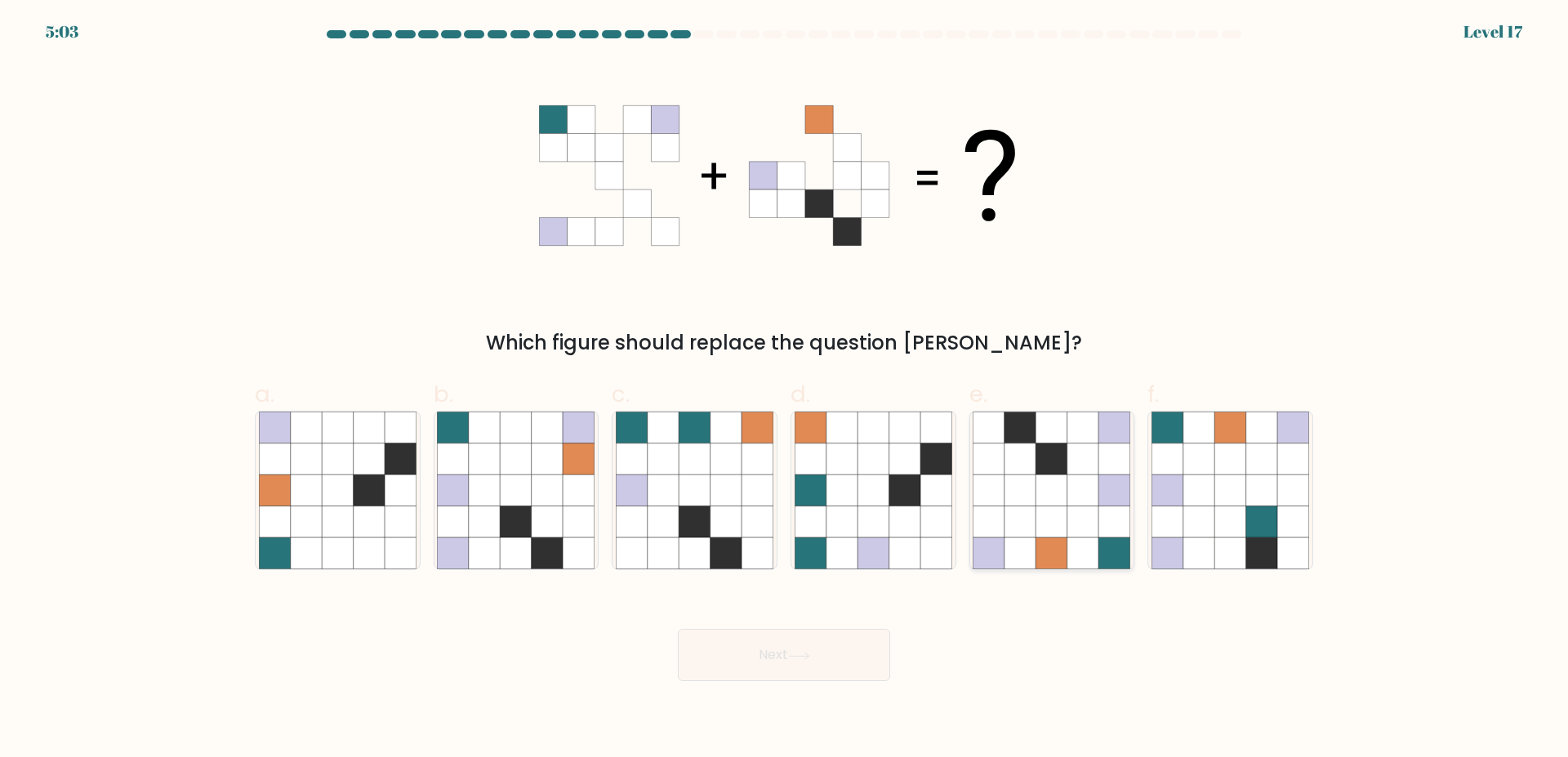
click at [1105, 425] on icon at bounding box center [1114, 427] width 31 height 31
click at [784, 390] on input "e." at bounding box center [784, 384] width 1 height 11
radio input "true"
click at [784, 632] on button "Next" at bounding box center [784, 655] width 213 height 52
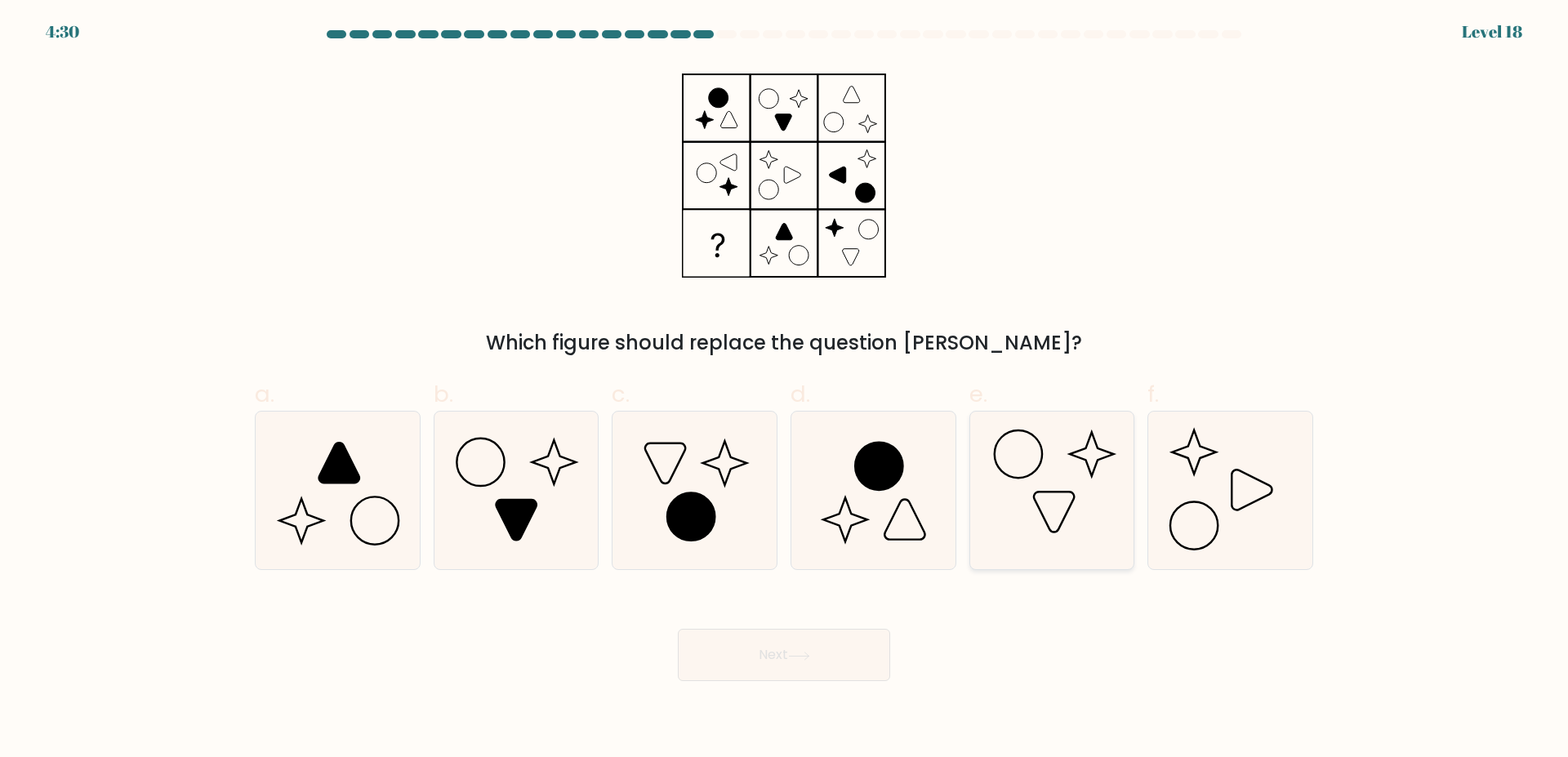
click at [1029, 483] on icon at bounding box center [1051, 490] width 157 height 157
click at [784, 390] on input "e." at bounding box center [784, 384] width 1 height 11
radio input "true"
click at [485, 488] on icon at bounding box center [515, 490] width 157 height 157
click at [784, 390] on input "b." at bounding box center [784, 384] width 1 height 11
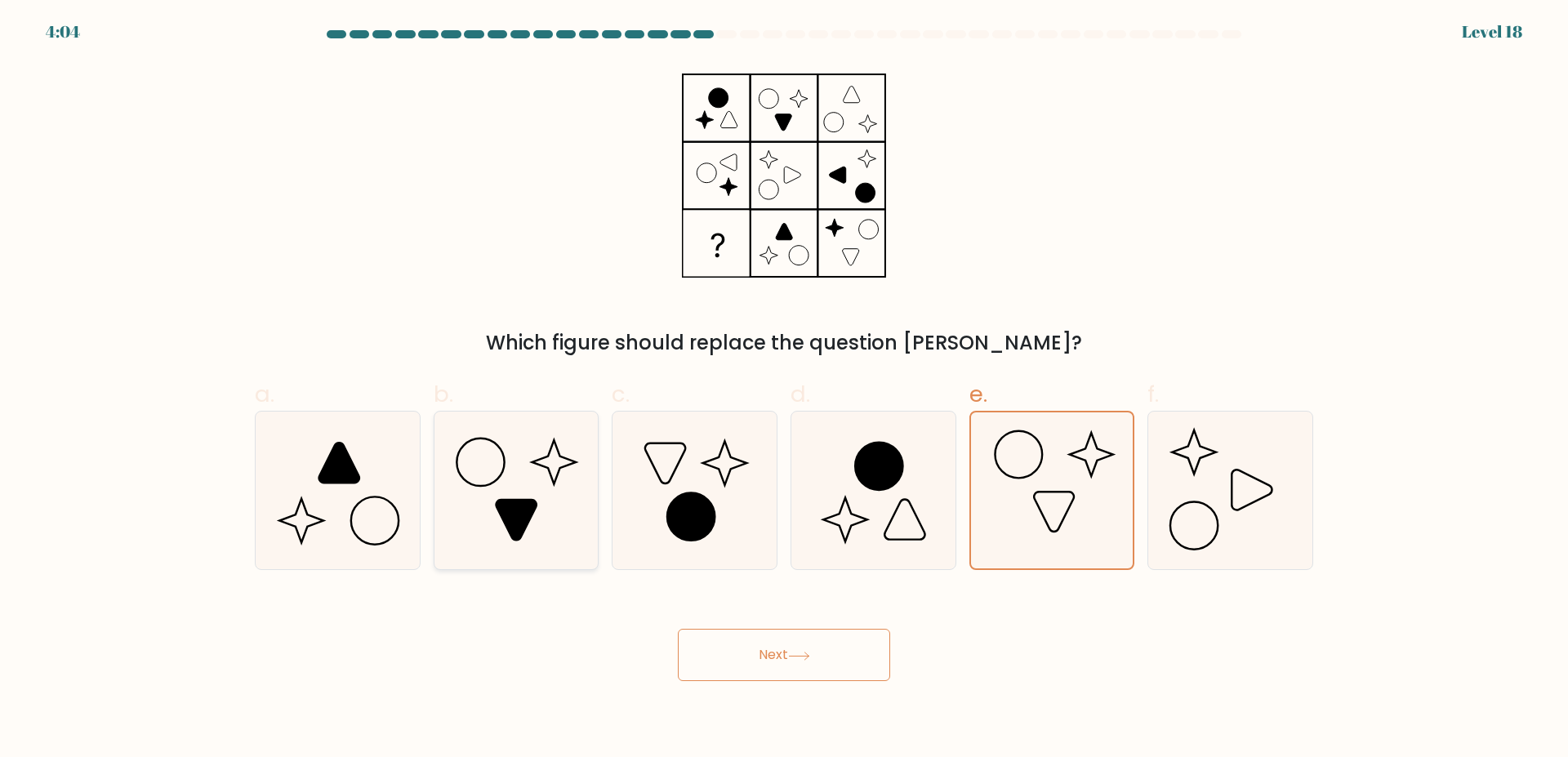
radio input "true"
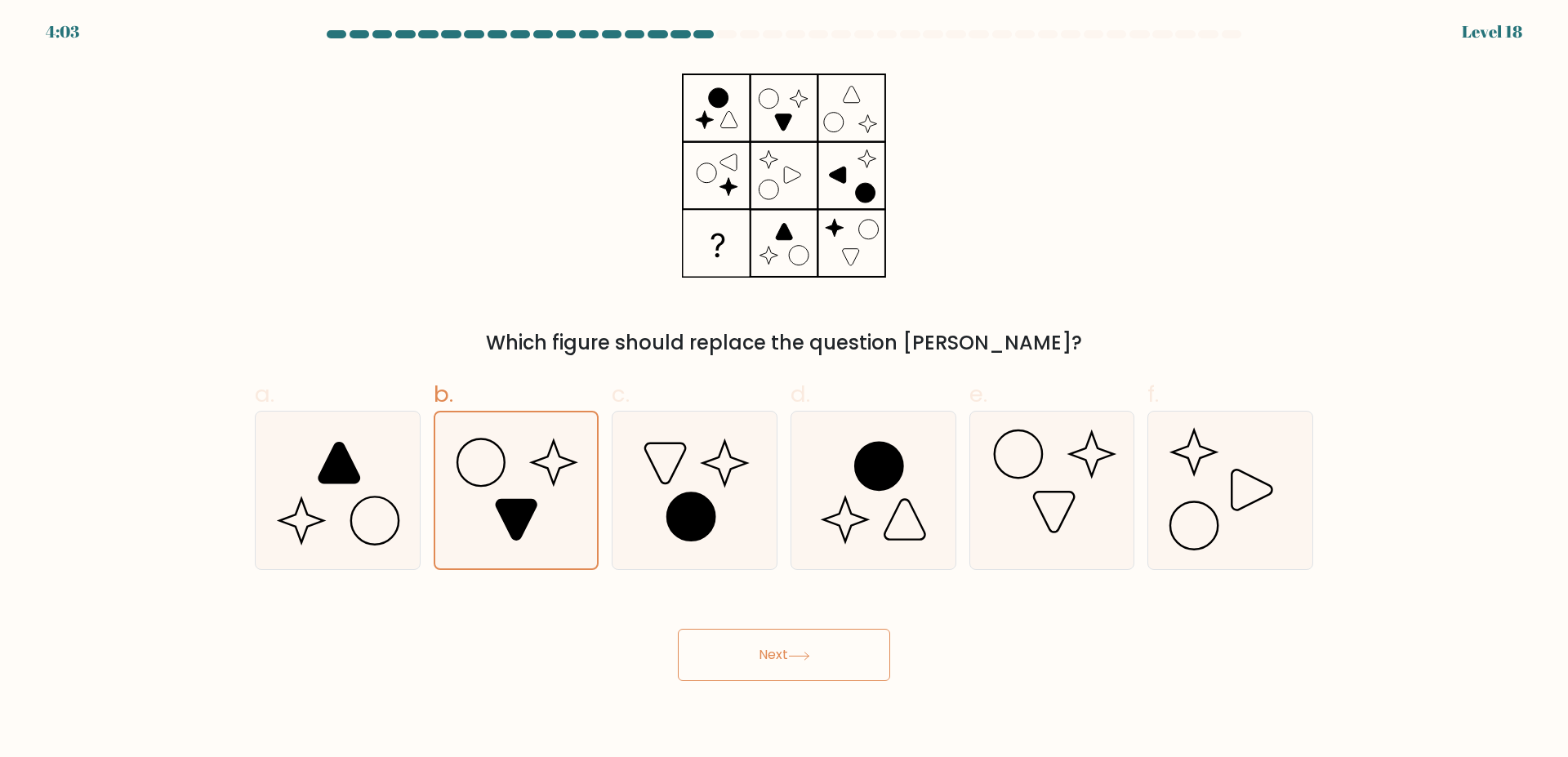
click at [784, 629] on button "Next" at bounding box center [784, 655] width 213 height 52
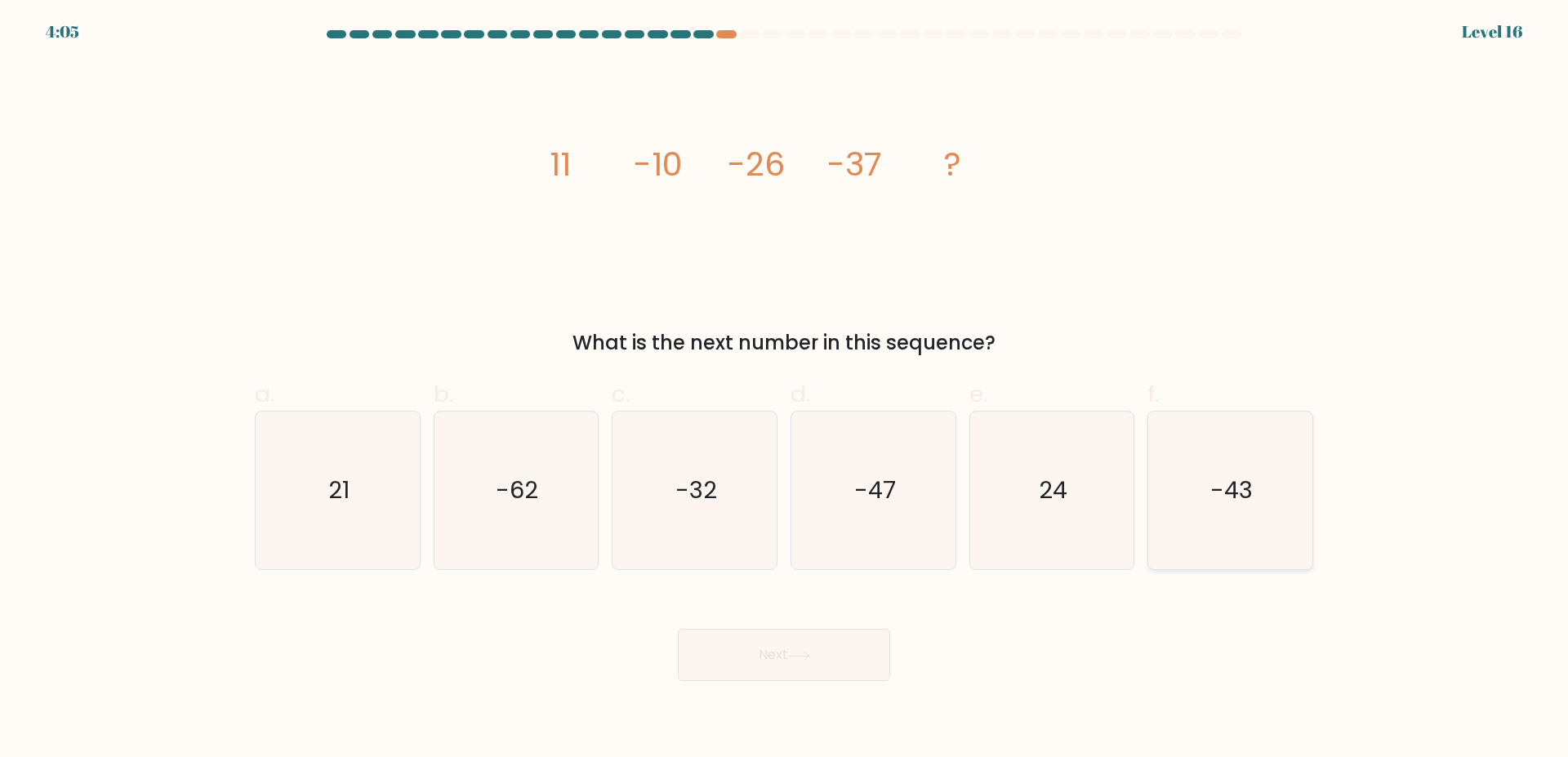
click at [1163, 502] on icon "-43" at bounding box center [1230, 490] width 157 height 157
click at [784, 390] on input "f. -43" at bounding box center [784, 384] width 1 height 11
radio input "true"
click at [802, 652] on icon at bounding box center [799, 656] width 22 height 9
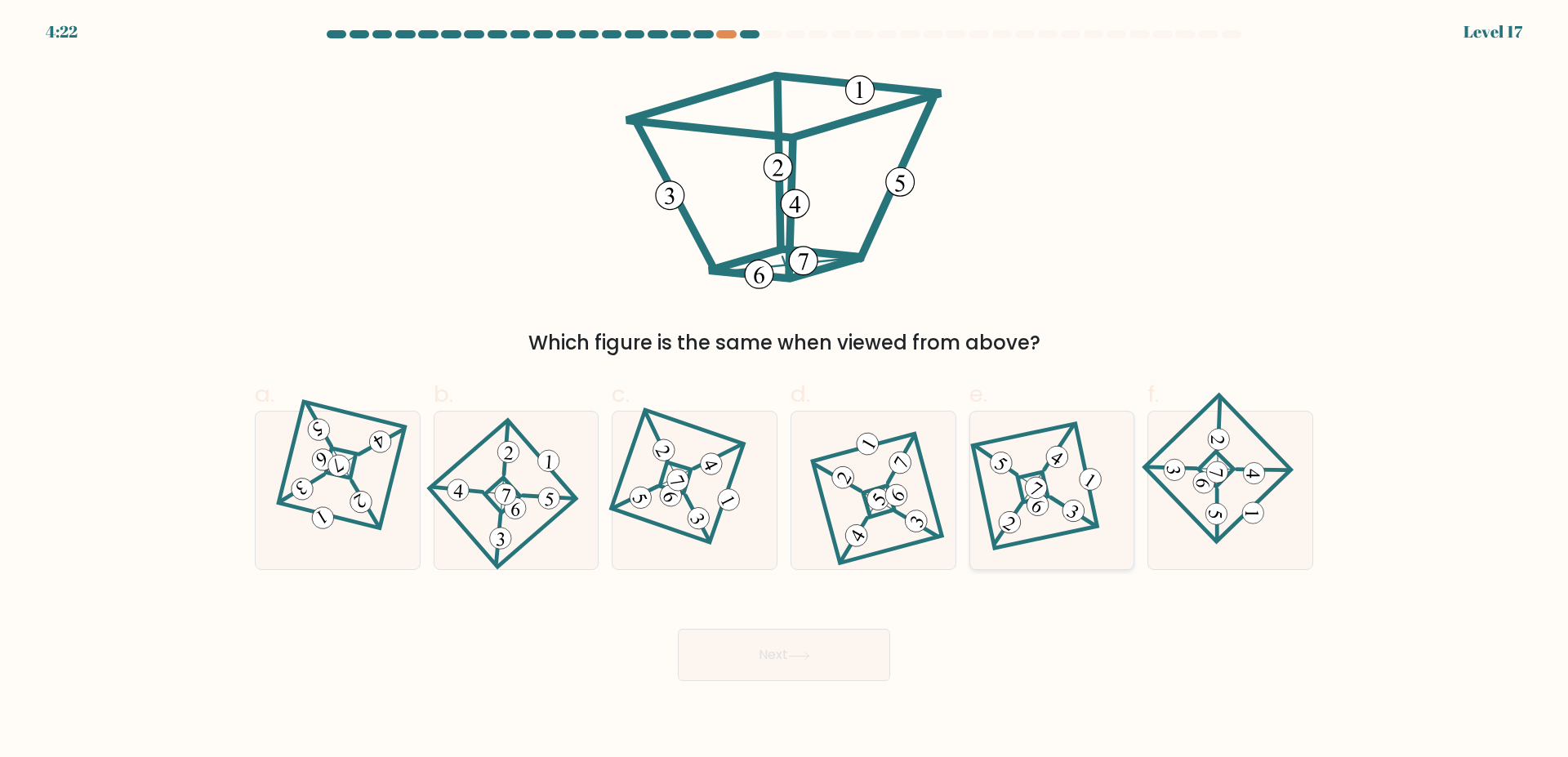
click at [1043, 477] on 878 at bounding box center [1036, 488] width 31 height 31
click at [784, 390] on input "e." at bounding box center [784, 384] width 1 height 11
radio input "true"
click at [798, 652] on icon at bounding box center [799, 656] width 22 height 9
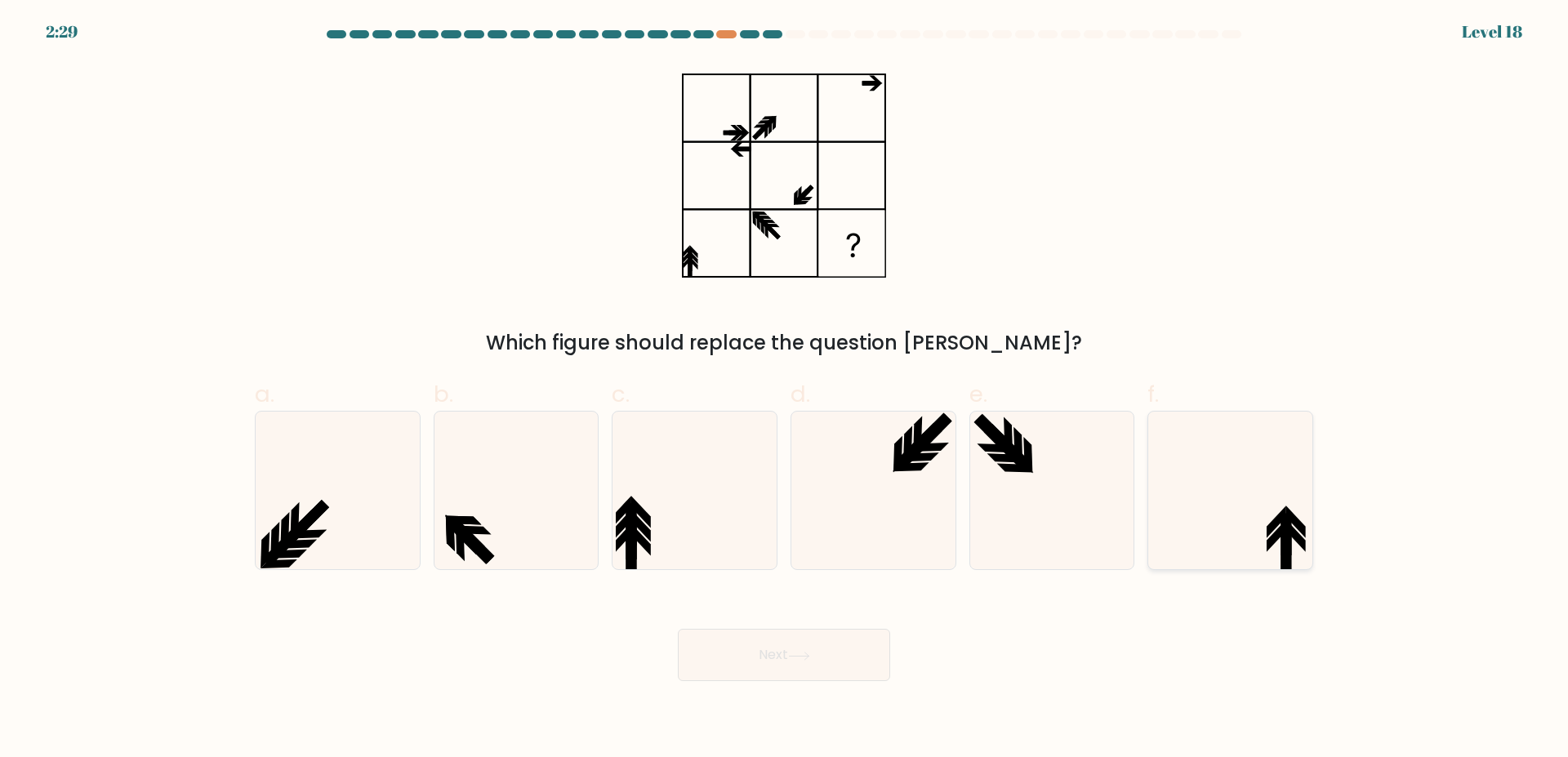
click at [1229, 498] on icon at bounding box center [1230, 490] width 157 height 157
click at [784, 390] on input "f." at bounding box center [784, 384] width 1 height 11
radio input "true"
click at [814, 633] on button "Next" at bounding box center [784, 655] width 213 height 52
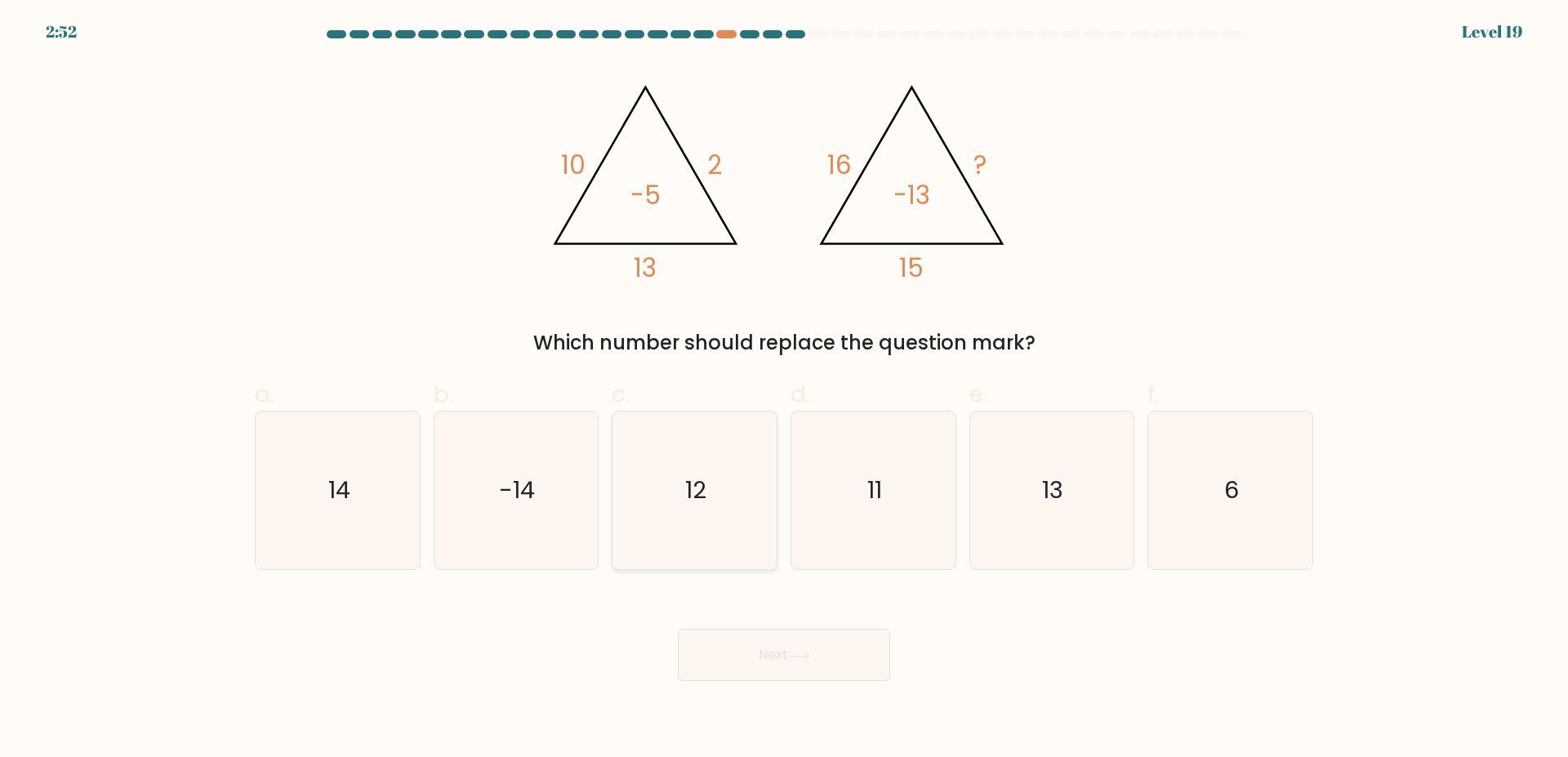
click at [708, 470] on icon "12" at bounding box center [694, 490] width 157 height 157
click at [784, 390] on input "c. 12" at bounding box center [784, 384] width 1 height 11
radio input "true"
click at [790, 633] on button "Next" at bounding box center [784, 655] width 213 height 52
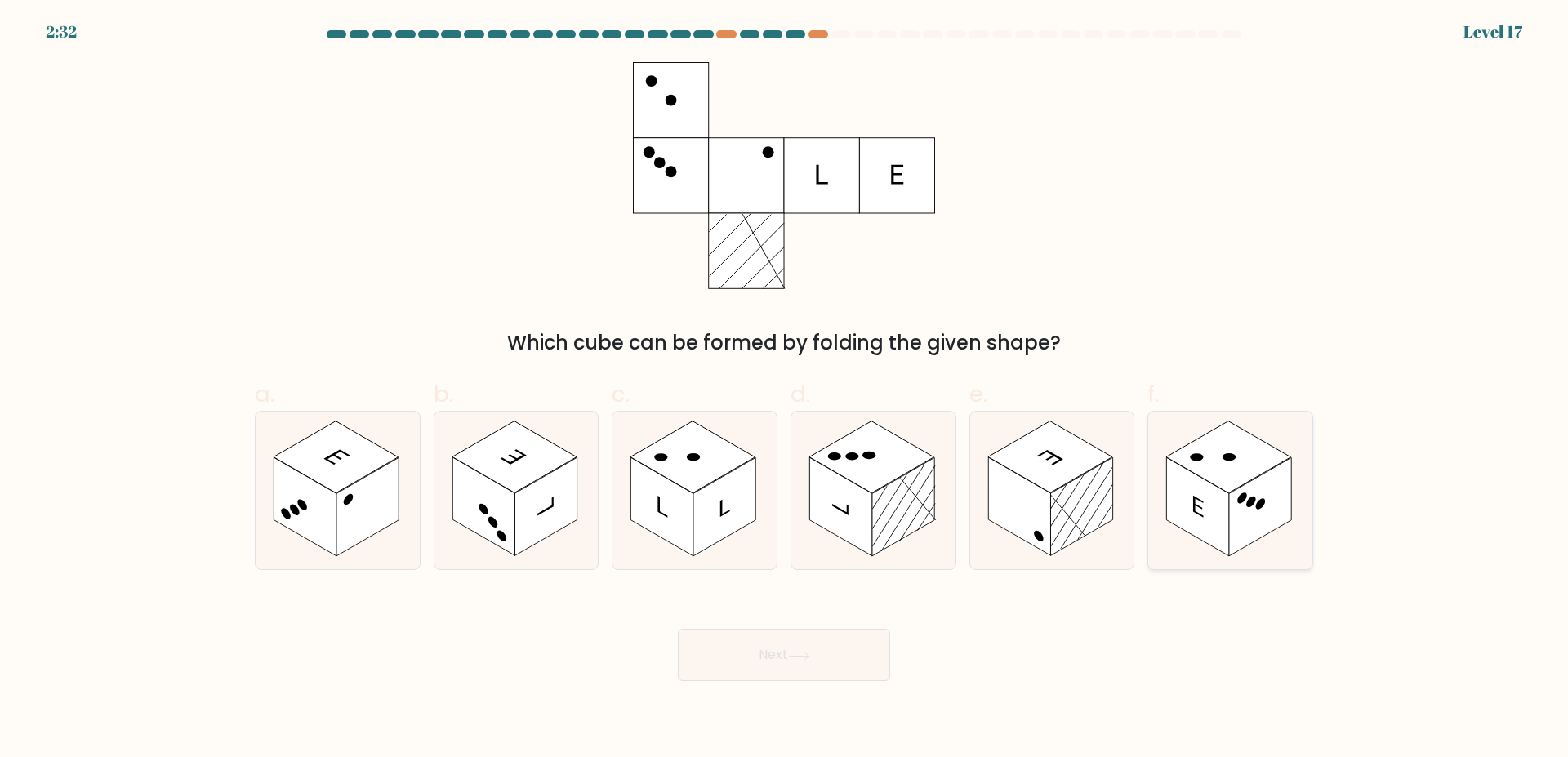
click at [1197, 433] on rect at bounding box center [1229, 457] width 125 height 72
click at [784, 390] on input "f." at bounding box center [784, 384] width 1 height 11
radio input "true"
click at [826, 629] on button "Next" at bounding box center [784, 655] width 213 height 52
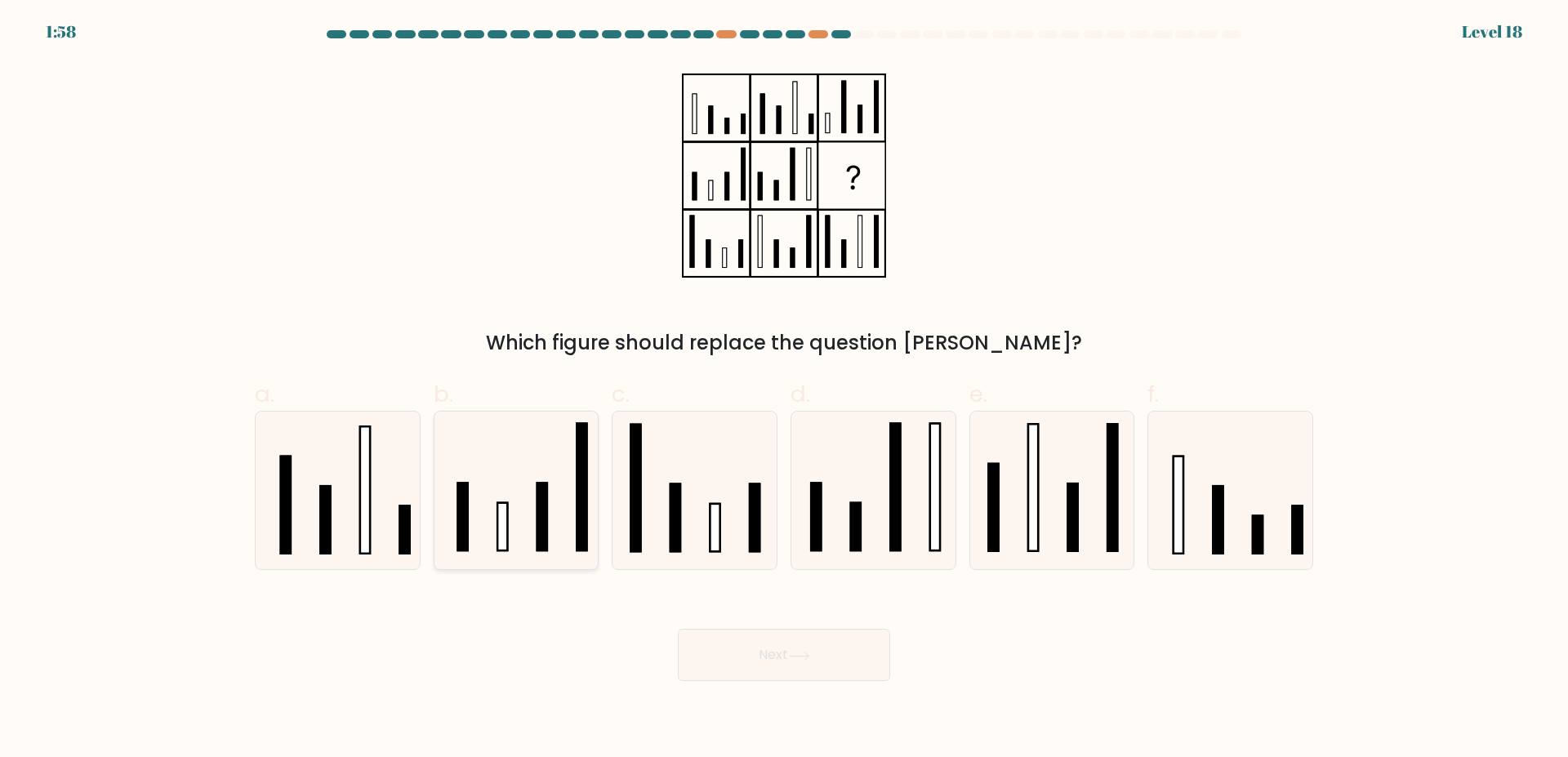
click at [517, 495] on icon at bounding box center [515, 490] width 157 height 157
click at [784, 390] on input "b." at bounding box center [784, 384] width 1 height 11
radio input "true"
click at [743, 629] on button "Next" at bounding box center [784, 655] width 213 height 52
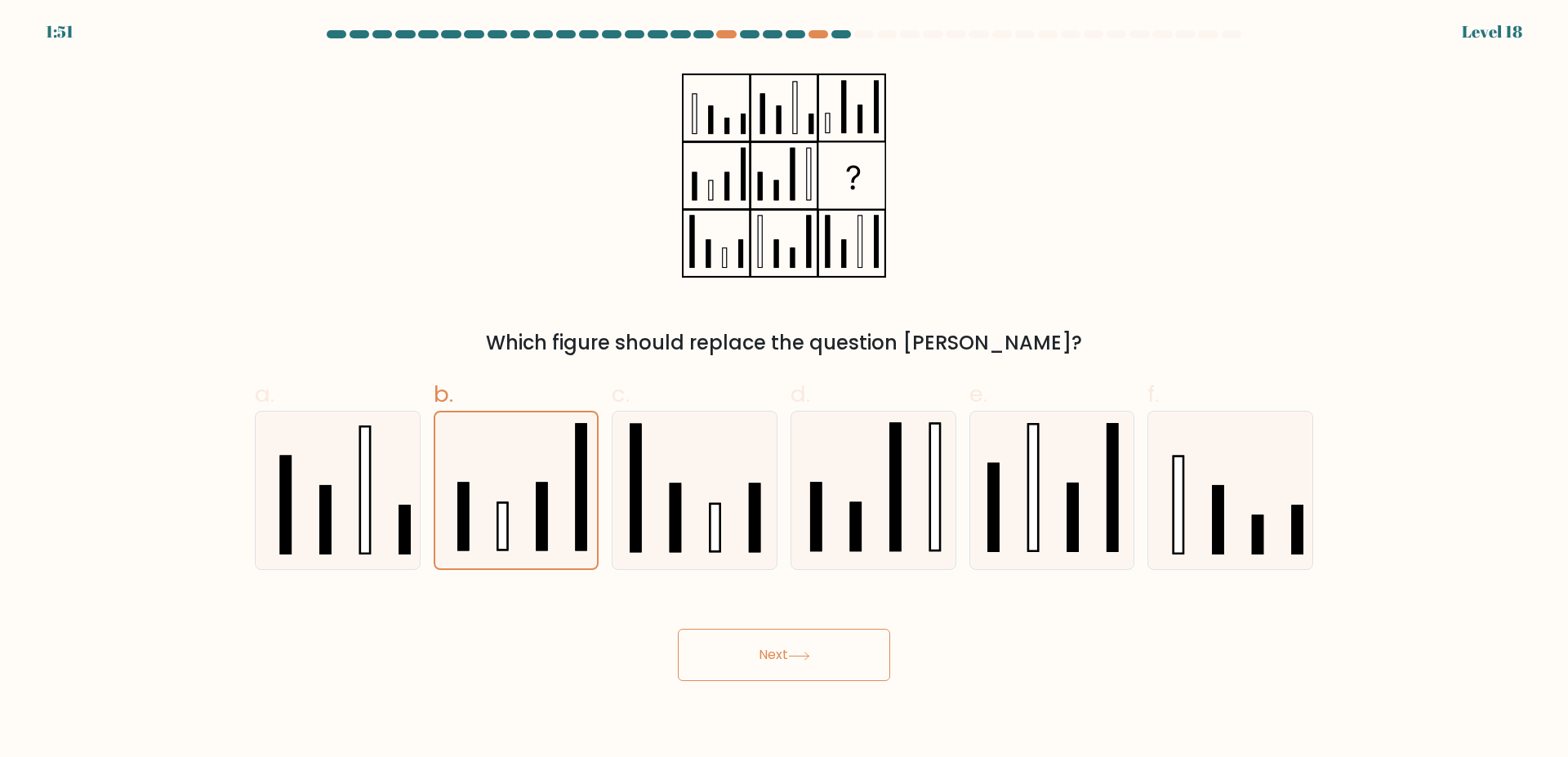
click at [483, 695] on body "1:51 Level 18" at bounding box center [784, 378] width 1568 height 757
click at [776, 629] on button "Next" at bounding box center [784, 655] width 213 height 52
click at [536, 476] on icon at bounding box center [516, 491] width 156 height 156
click at [784, 390] on input "b." at bounding box center [784, 384] width 1 height 11
click at [751, 629] on button "Next" at bounding box center [784, 655] width 213 height 52
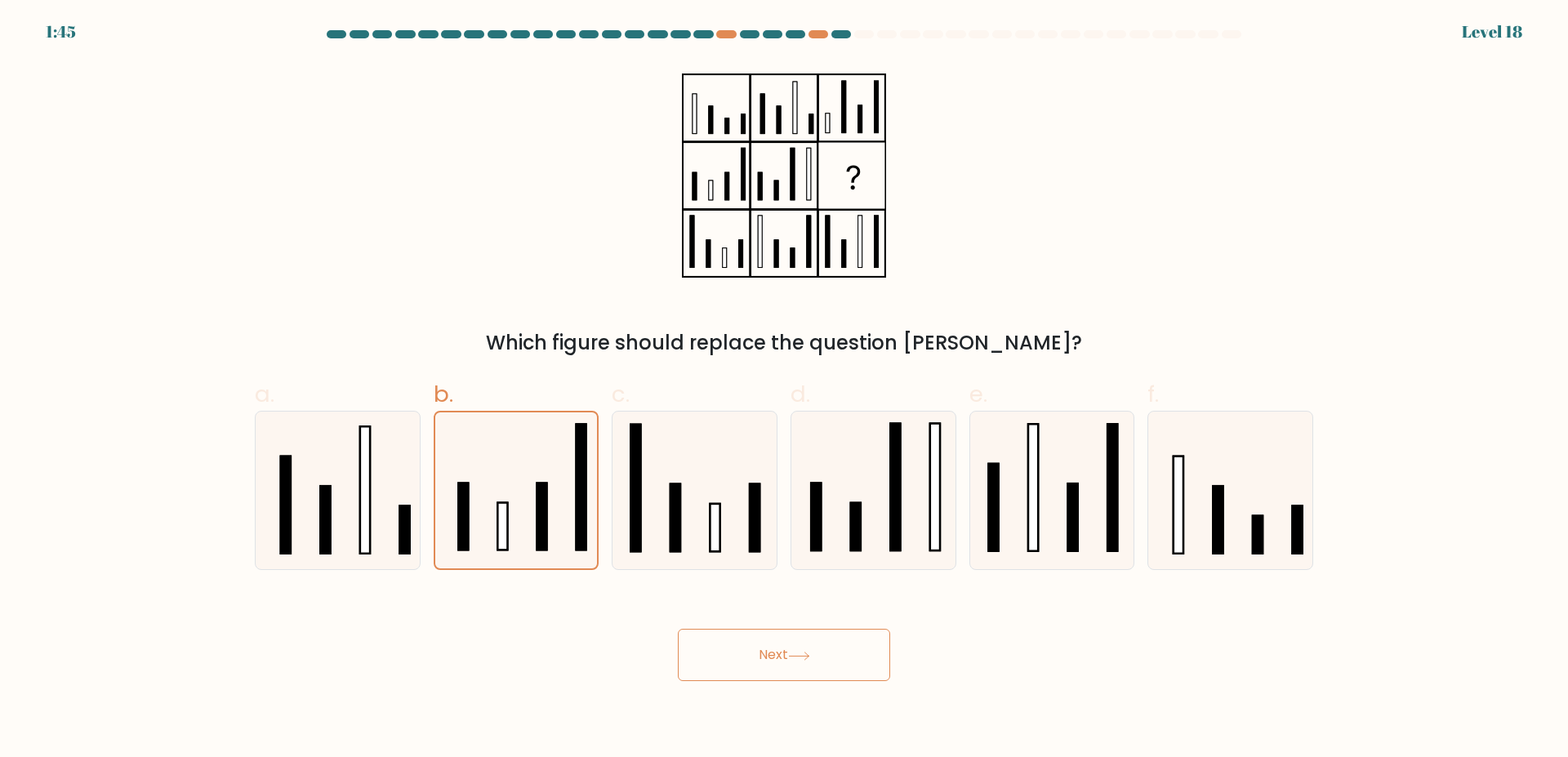
click at [794, 652] on icon at bounding box center [799, 655] width 20 height 7
click at [678, 629] on button "Next" at bounding box center [784, 655] width 213 height 52
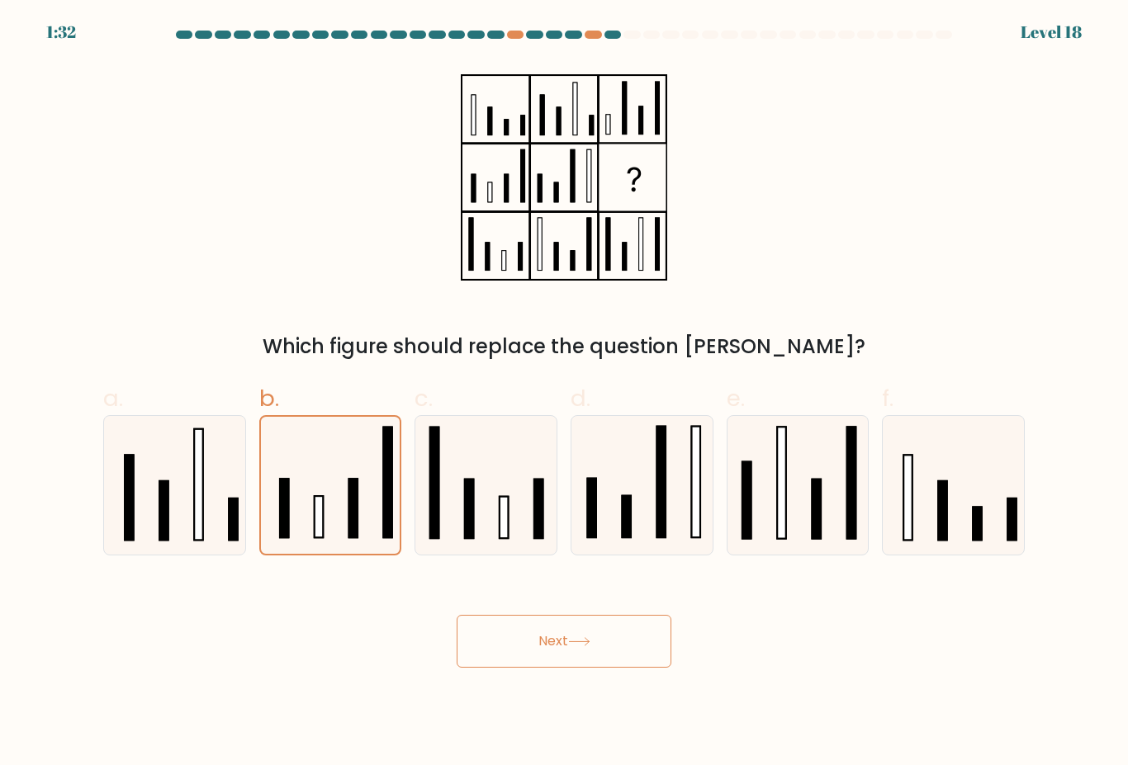
click at [562, 615] on button "Next" at bounding box center [564, 641] width 215 height 53
click at [568, 624] on button "Next" at bounding box center [564, 641] width 215 height 53
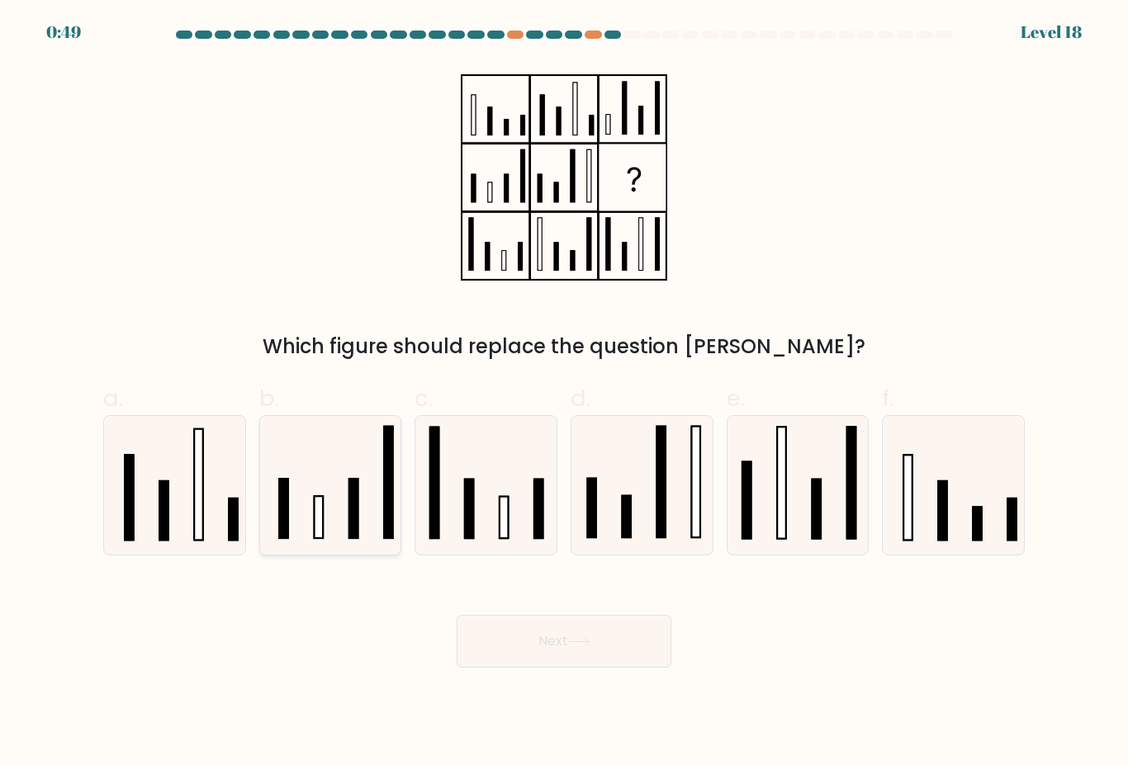
click at [339, 503] on icon at bounding box center [330, 485] width 138 height 138
click at [564, 394] on input "b." at bounding box center [564, 388] width 1 height 11
radio input "true"
click at [537, 615] on button "Next" at bounding box center [564, 641] width 215 height 53
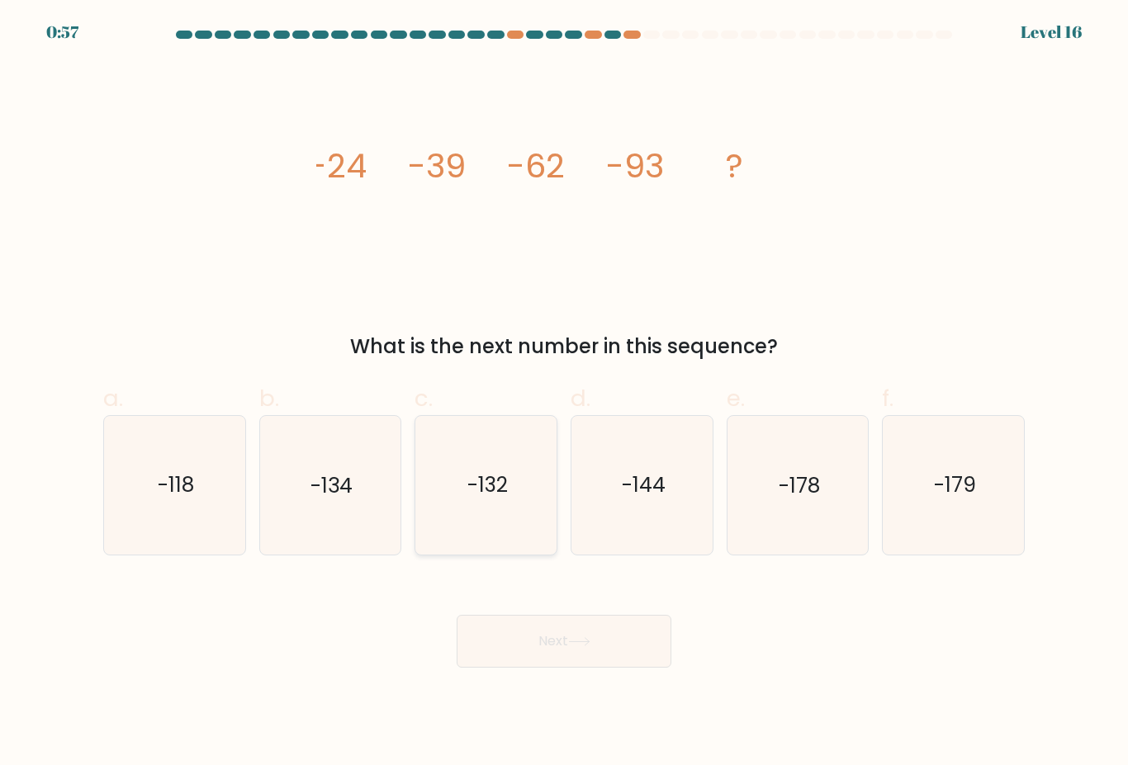
click at [507, 480] on text "-132" at bounding box center [487, 485] width 40 height 29
click at [564, 394] on input "c. -132" at bounding box center [564, 388] width 1 height 11
radio input "true"
click at [580, 615] on button "Next" at bounding box center [564, 641] width 215 height 53
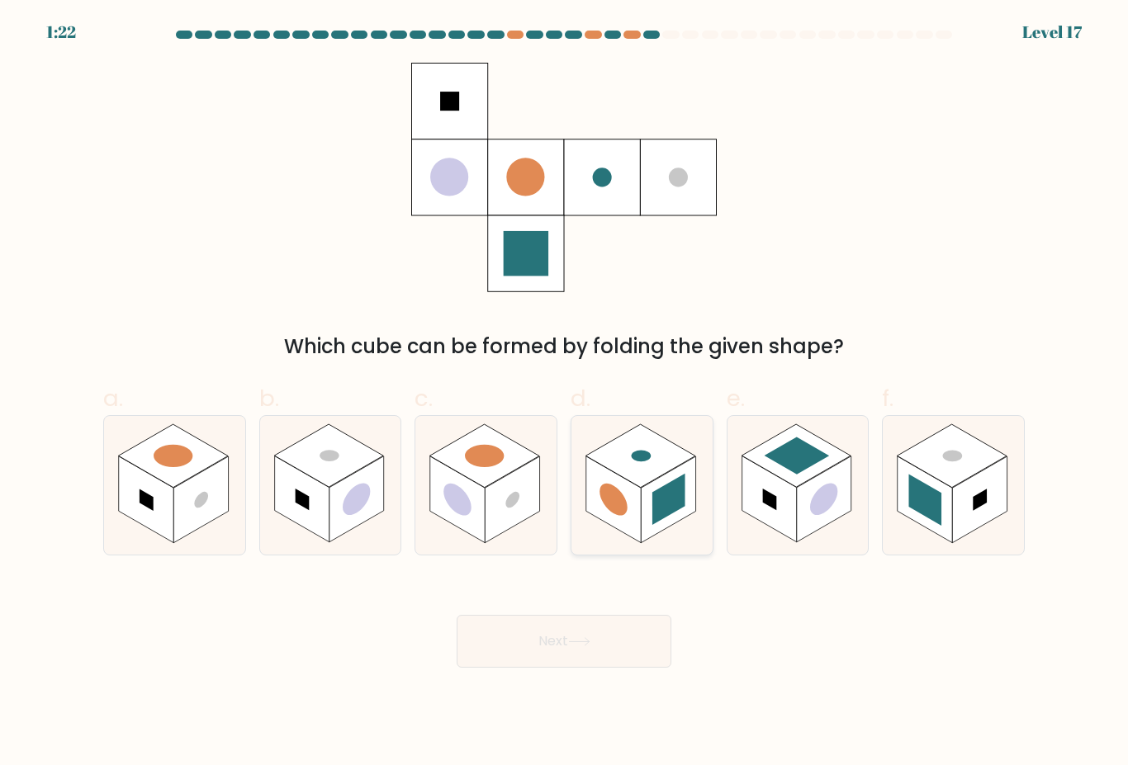
click at [675, 460] on rect at bounding box center [668, 500] width 54 height 87
click at [565, 394] on input "d." at bounding box center [564, 388] width 1 height 11
radio input "true"
click at [556, 615] on button "Next" at bounding box center [564, 641] width 215 height 53
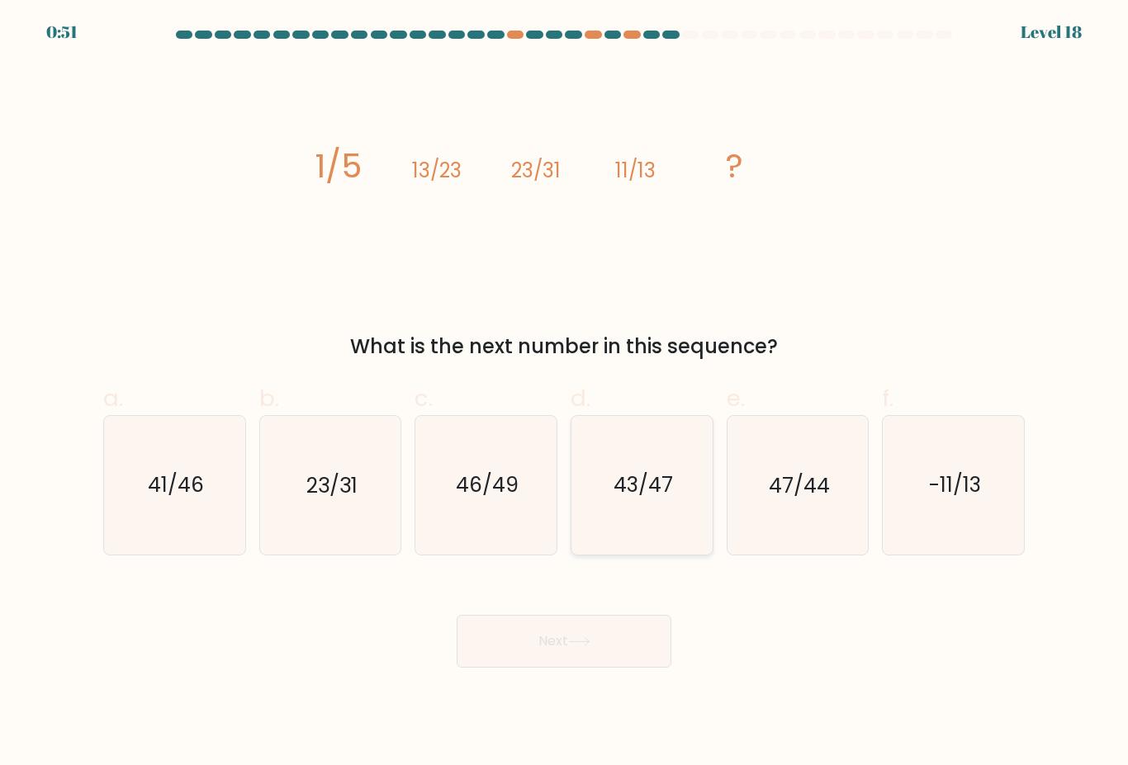
click at [639, 495] on icon "43/47" at bounding box center [642, 485] width 138 height 138
click at [565, 394] on input "d. 43/47" at bounding box center [564, 388] width 1 height 11
radio input "true"
click at [549, 615] on button "Next" at bounding box center [564, 641] width 215 height 53
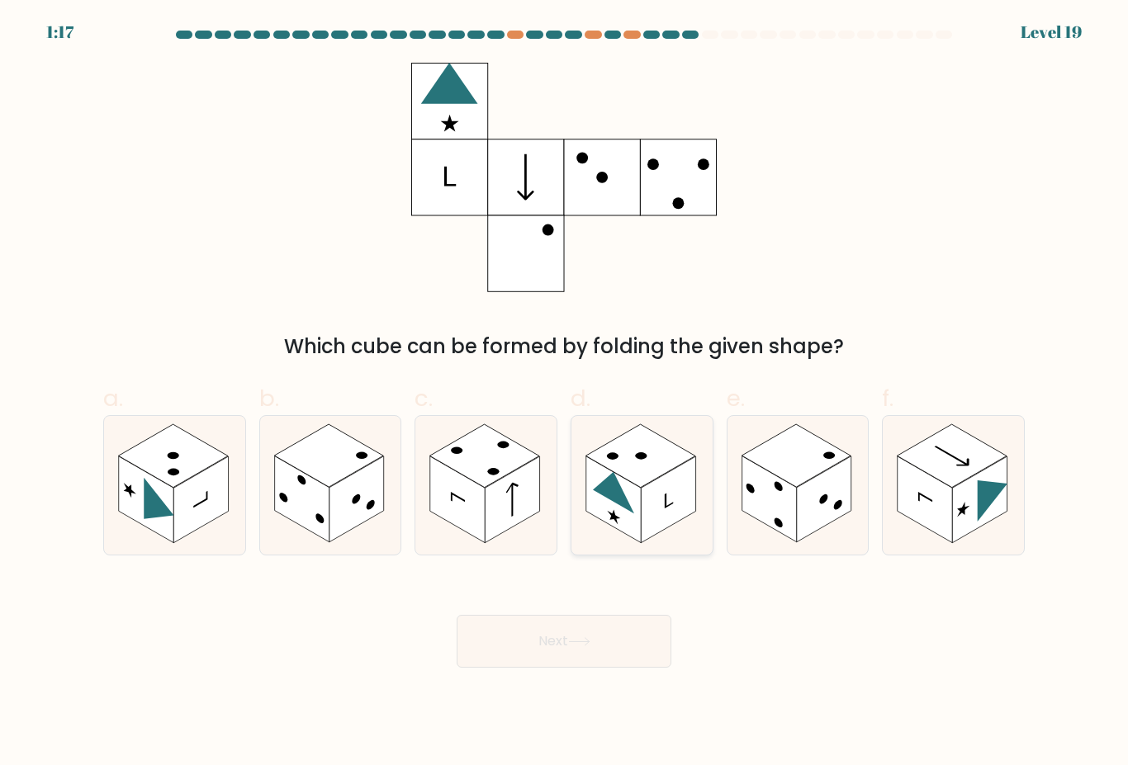
click at [644, 474] on rect at bounding box center [668, 500] width 54 height 87
click at [565, 394] on input "d." at bounding box center [564, 388] width 1 height 11
radio input "true"
click at [578, 637] on icon at bounding box center [579, 641] width 22 height 9
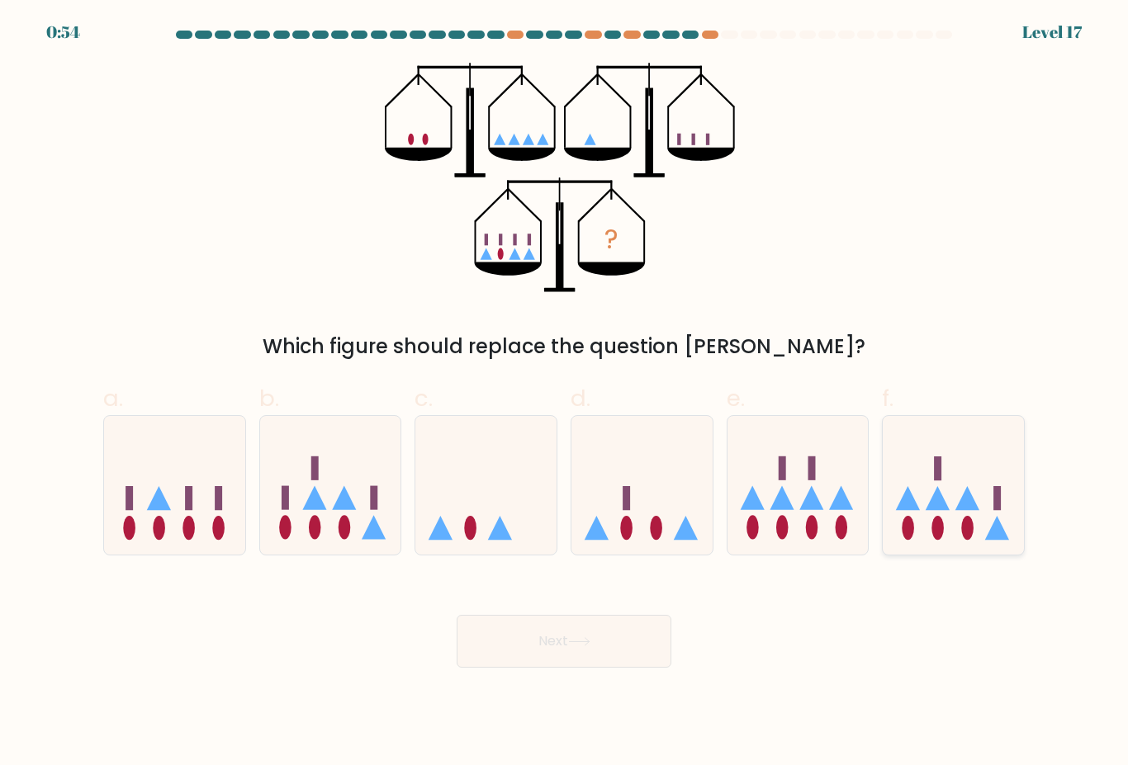
click at [948, 500] on icon at bounding box center [953, 485] width 141 height 116
click at [565, 394] on input "f." at bounding box center [564, 388] width 1 height 11
radio input "true"
click at [613, 615] on button "Next" at bounding box center [564, 641] width 215 height 53
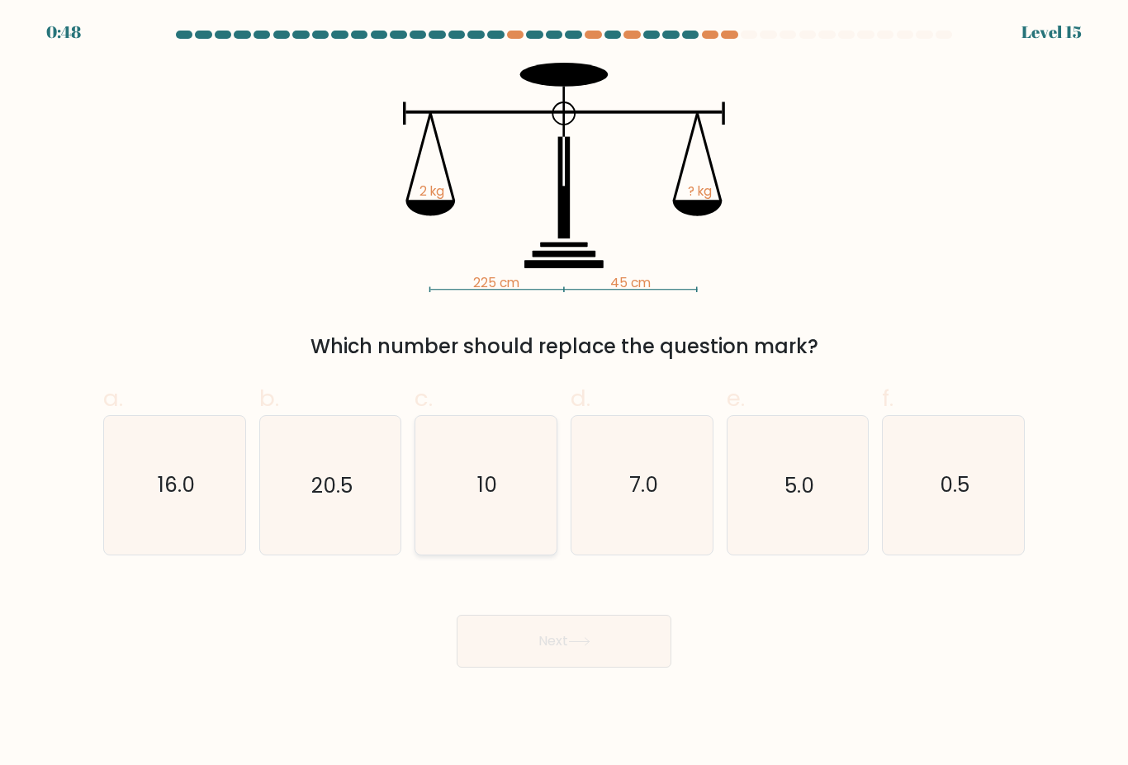
click at [471, 493] on icon "10" at bounding box center [486, 485] width 138 height 138
click at [564, 394] on input "c. 10" at bounding box center [564, 388] width 1 height 11
radio input "true"
click at [561, 616] on button "Next" at bounding box center [564, 641] width 215 height 53
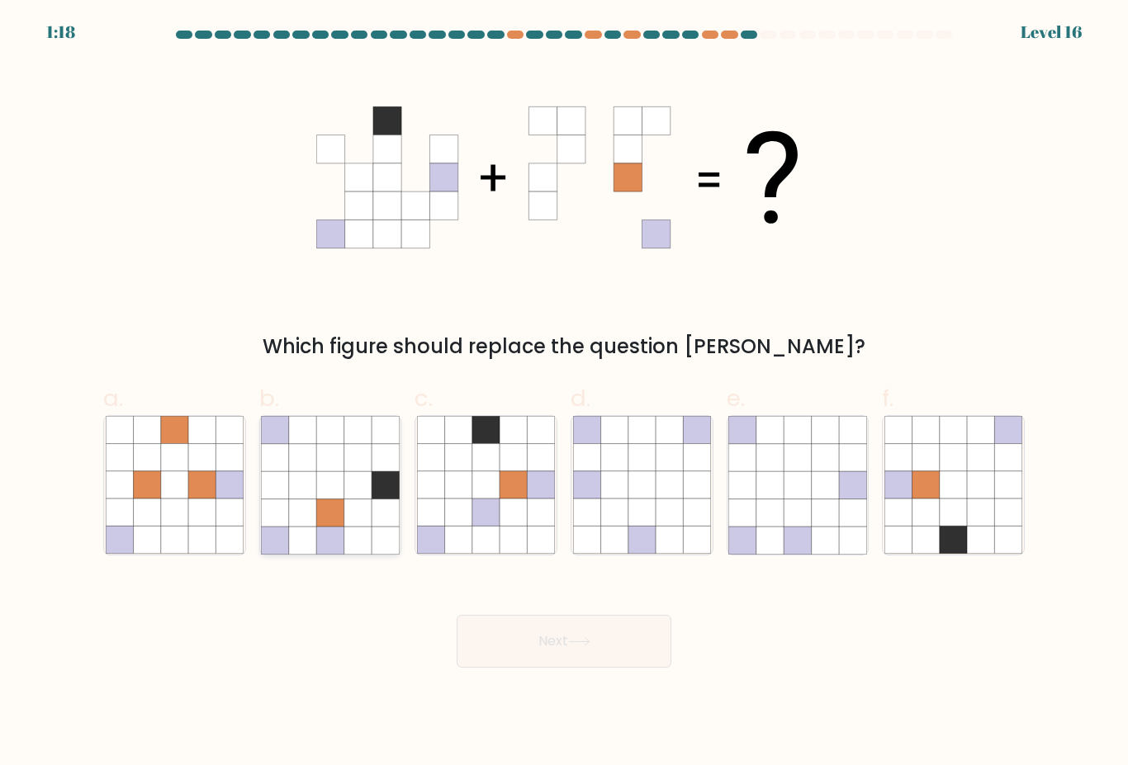
click at [335, 506] on icon at bounding box center [329, 513] width 27 height 27
click at [564, 394] on input "b." at bounding box center [564, 388] width 1 height 11
radio input "true"
click at [564, 615] on button "Next" at bounding box center [564, 641] width 215 height 53
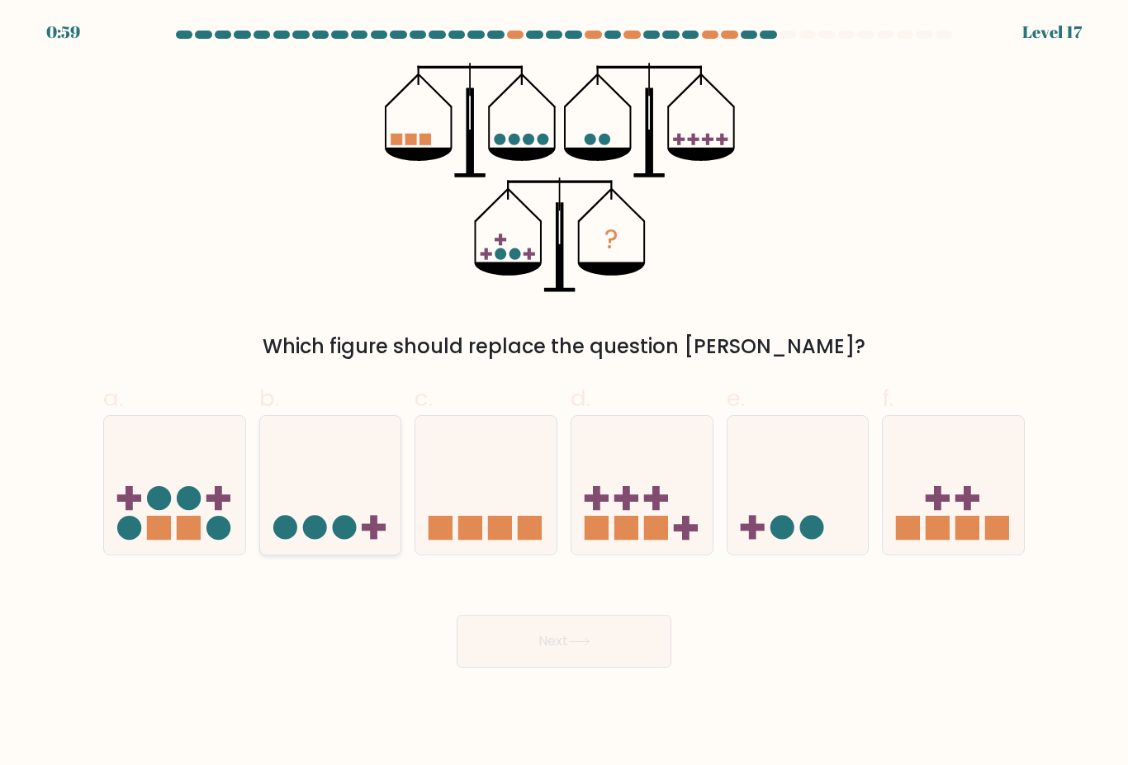
click at [337, 467] on icon at bounding box center [330, 485] width 141 height 116
click at [564, 394] on input "b." at bounding box center [564, 388] width 1 height 11
radio input "true"
click at [538, 615] on button "Next" at bounding box center [564, 641] width 215 height 53
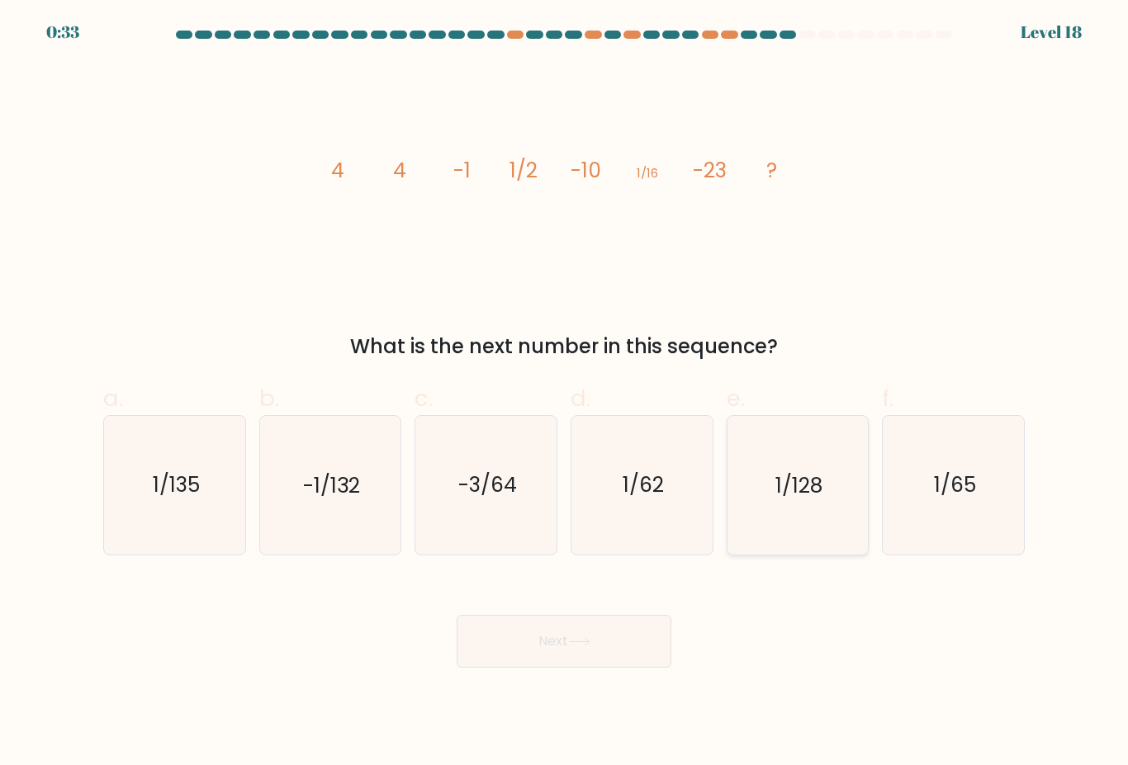
click at [803, 495] on icon "1/128" at bounding box center [797, 485] width 138 height 138
click at [565, 394] on input "e. 1/128" at bounding box center [564, 388] width 1 height 11
radio input "true"
click at [599, 615] on button "Next" at bounding box center [564, 641] width 215 height 53
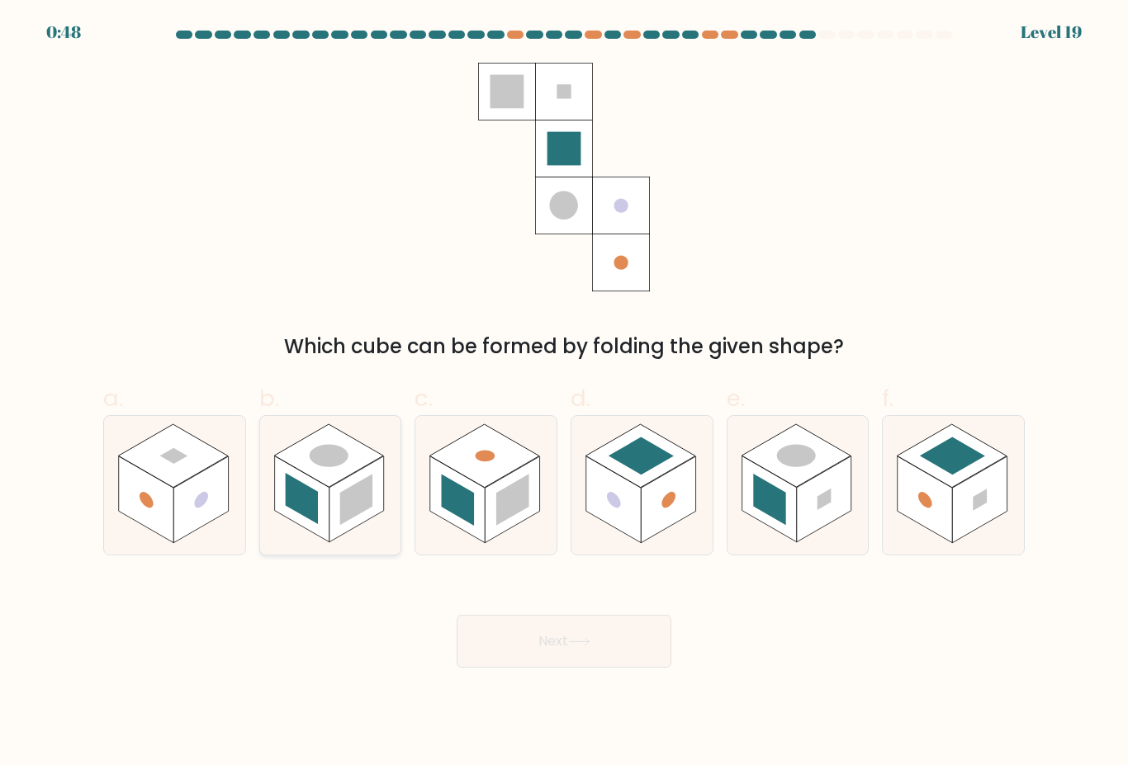
click at [345, 481] on rect at bounding box center [356, 500] width 33 height 51
click at [564, 394] on input "b." at bounding box center [564, 388] width 1 height 11
radio input "true"
click at [537, 615] on button "Next" at bounding box center [564, 641] width 215 height 53
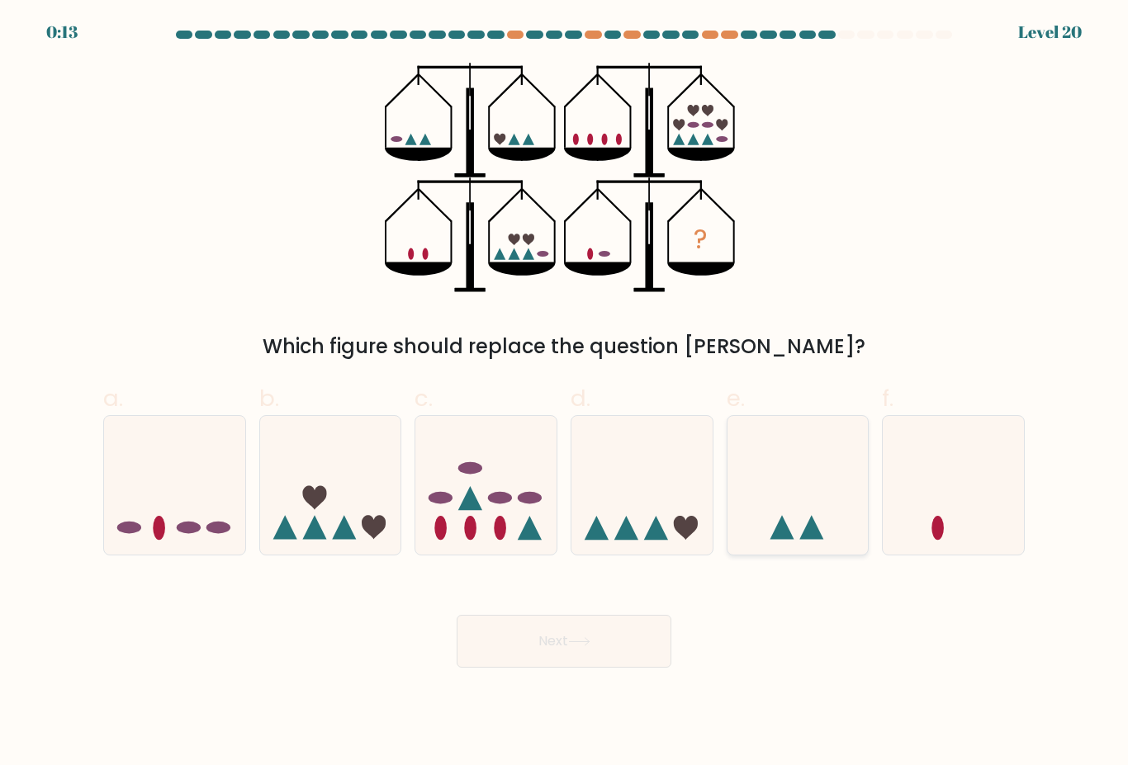
click at [792, 495] on icon at bounding box center [797, 485] width 141 height 116
click at [565, 394] on input "e." at bounding box center [564, 388] width 1 height 11
radio input "true"
click at [394, 507] on icon at bounding box center [330, 485] width 141 height 116
click at [564, 394] on input "b." at bounding box center [564, 388] width 1 height 11
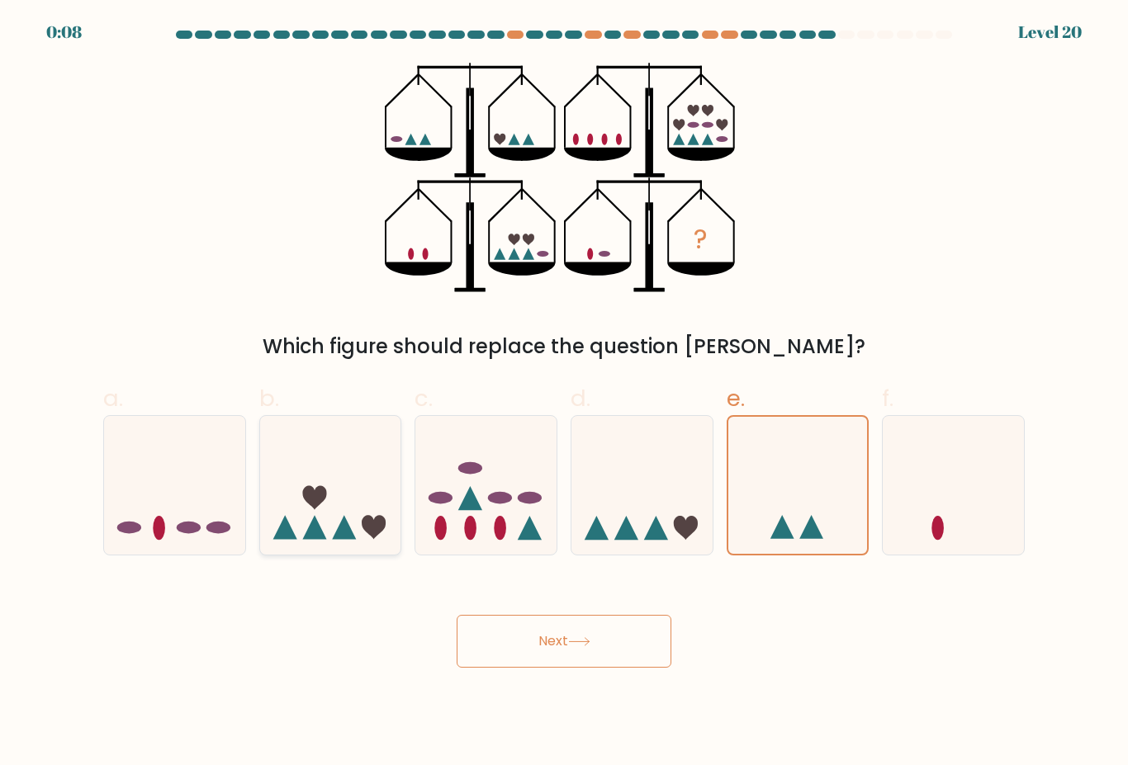
radio input "true"
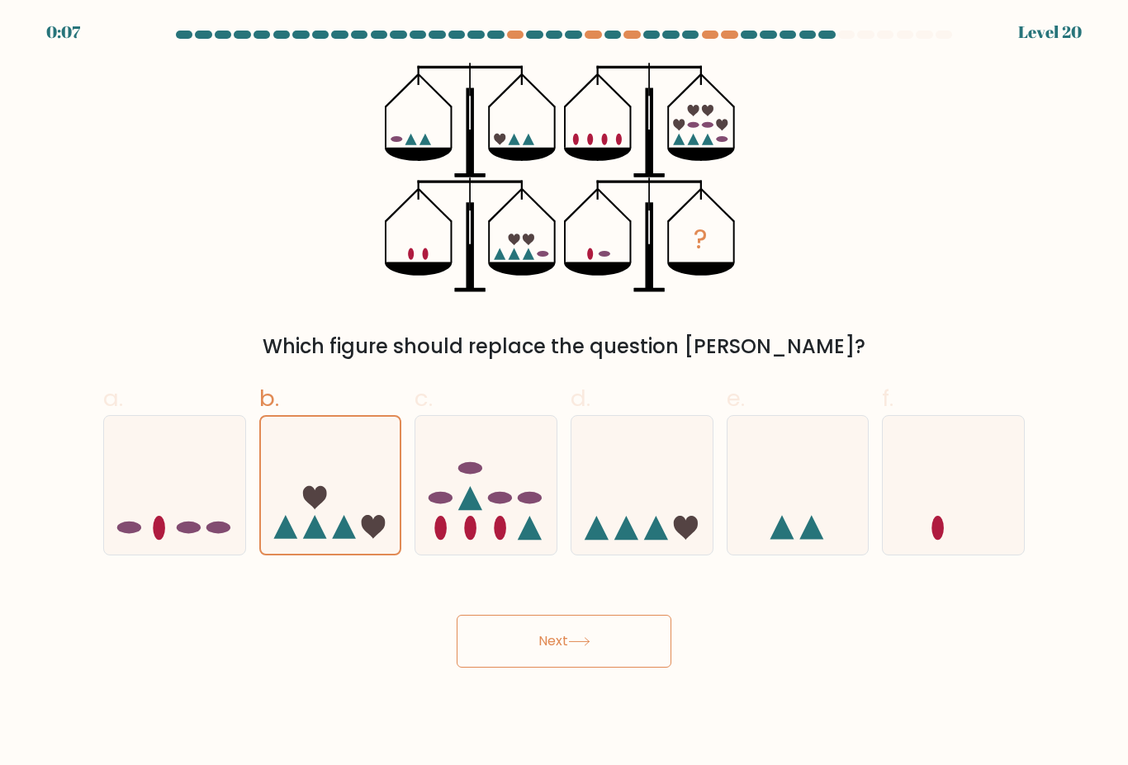
click at [577, 618] on button "Next" at bounding box center [564, 641] width 215 height 53
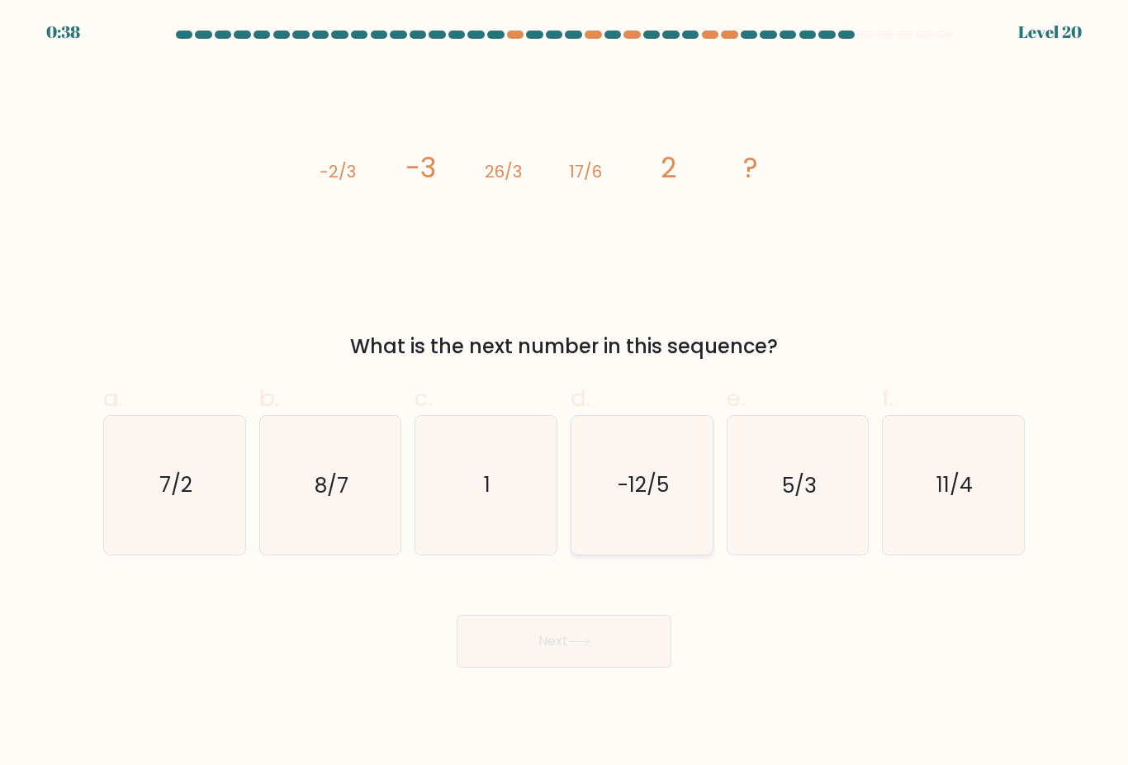
click at [613, 445] on icon "-12/5" at bounding box center [642, 485] width 138 height 138
click at [565, 394] on input "d. -12/5" at bounding box center [564, 388] width 1 height 11
radio input "true"
click at [604, 615] on button "Next" at bounding box center [564, 641] width 215 height 53
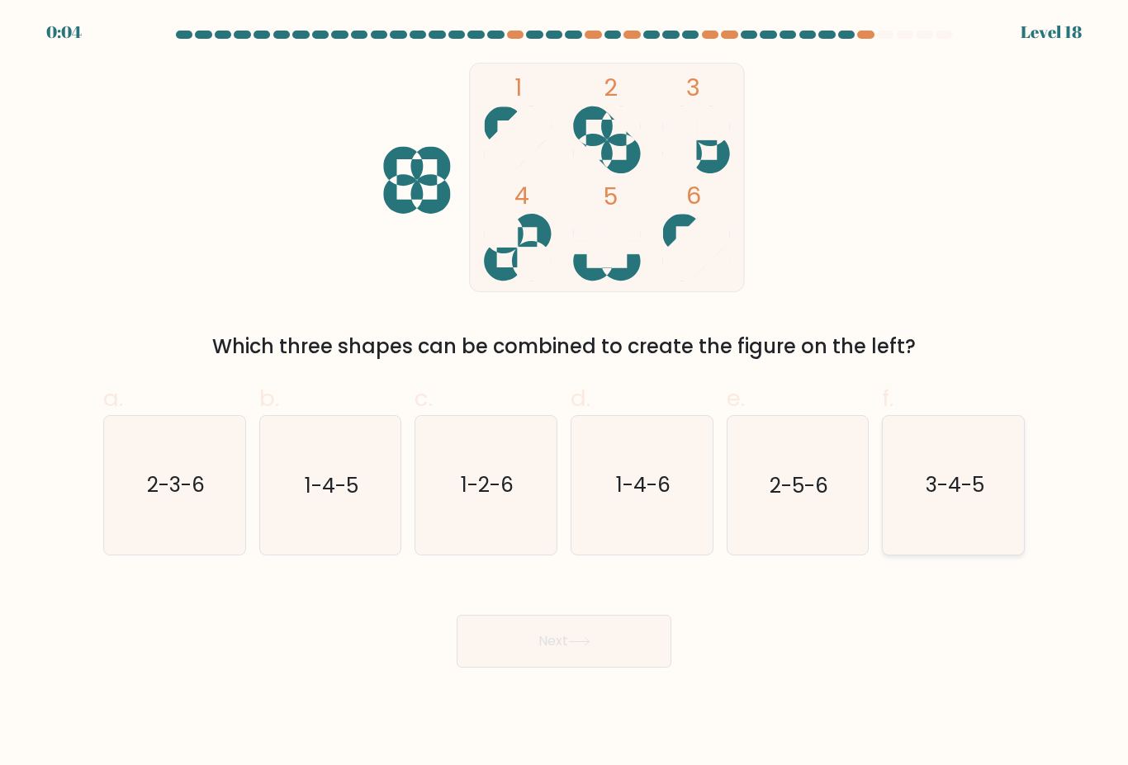
click at [934, 494] on icon "3-4-5" at bounding box center [953, 485] width 138 height 138
click at [565, 394] on input "f. 3-4-5" at bounding box center [564, 388] width 1 height 11
radio input "true"
click at [589, 637] on icon at bounding box center [579, 641] width 22 height 9
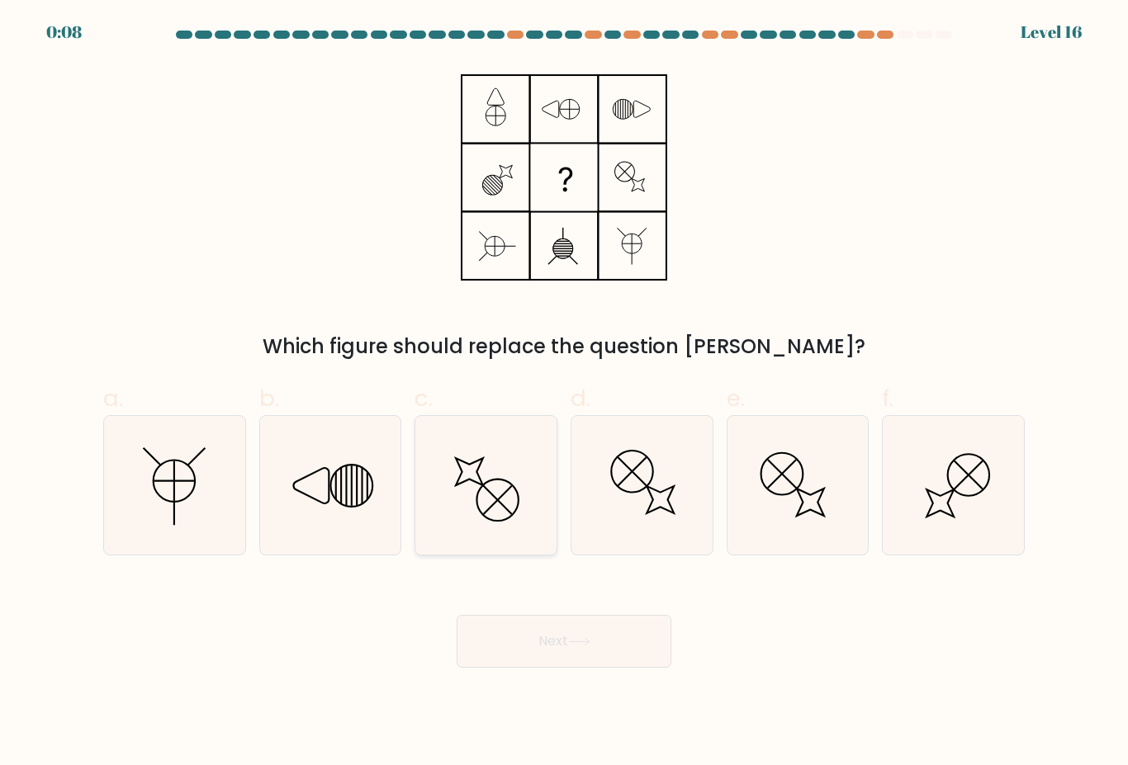
click at [495, 472] on icon at bounding box center [486, 485] width 138 height 138
click at [564, 394] on input "c." at bounding box center [564, 388] width 1 height 11
radio input "true"
click at [591, 615] on button "Next" at bounding box center [564, 641] width 215 height 53
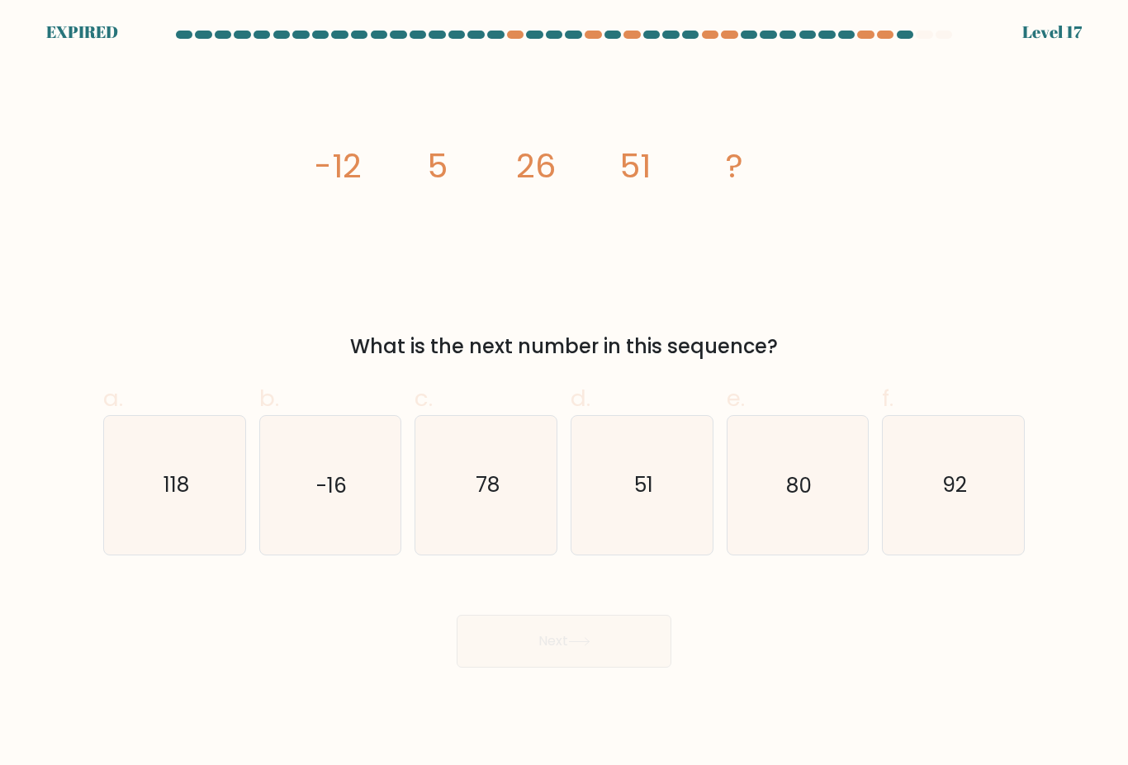
click at [871, 381] on div "e. 80" at bounding box center [798, 468] width 156 height 174
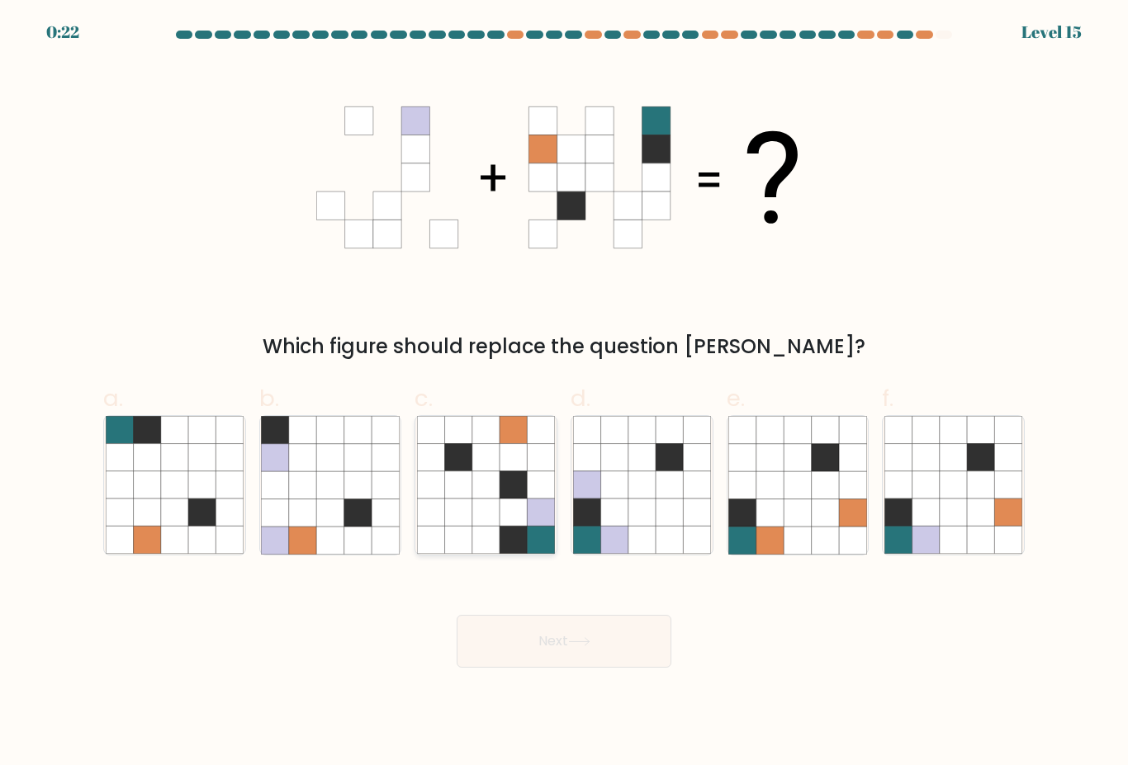
click at [530, 527] on icon at bounding box center [541, 540] width 27 height 27
click at [564, 394] on input "c." at bounding box center [564, 388] width 1 height 11
radio input "true"
click at [1002, 527] on icon at bounding box center [1008, 540] width 27 height 27
click at [565, 394] on input "f." at bounding box center [564, 388] width 1 height 11
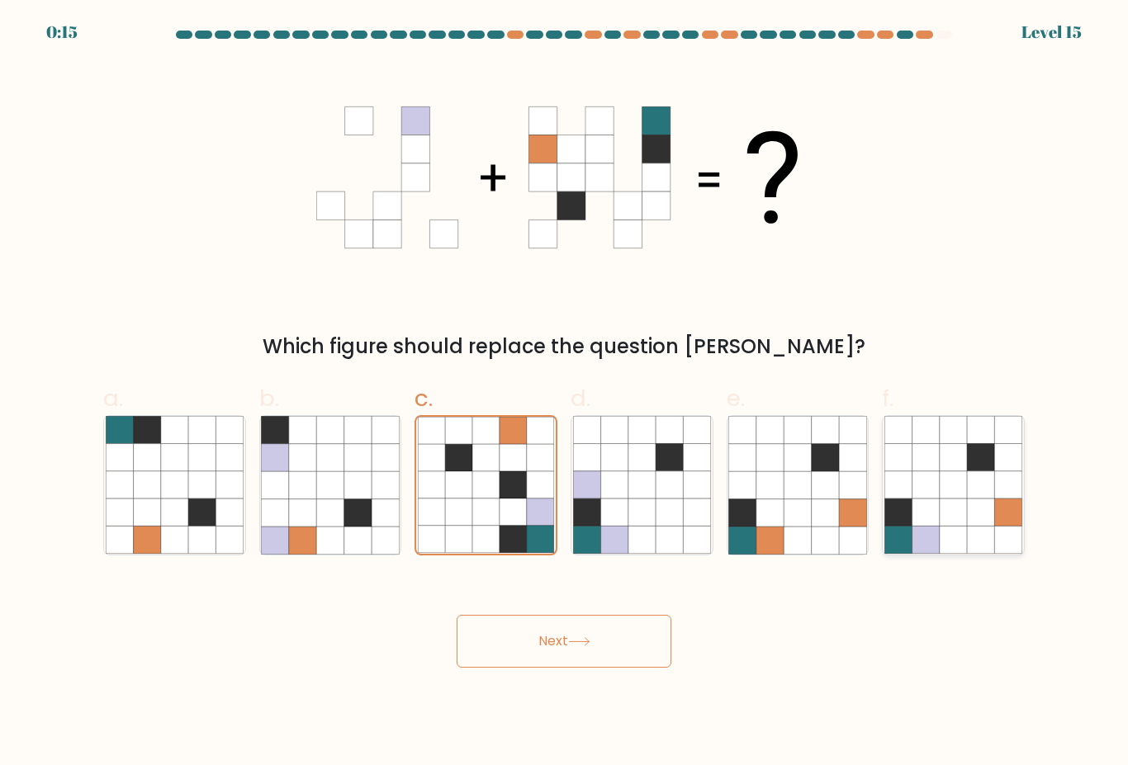
radio input "true"
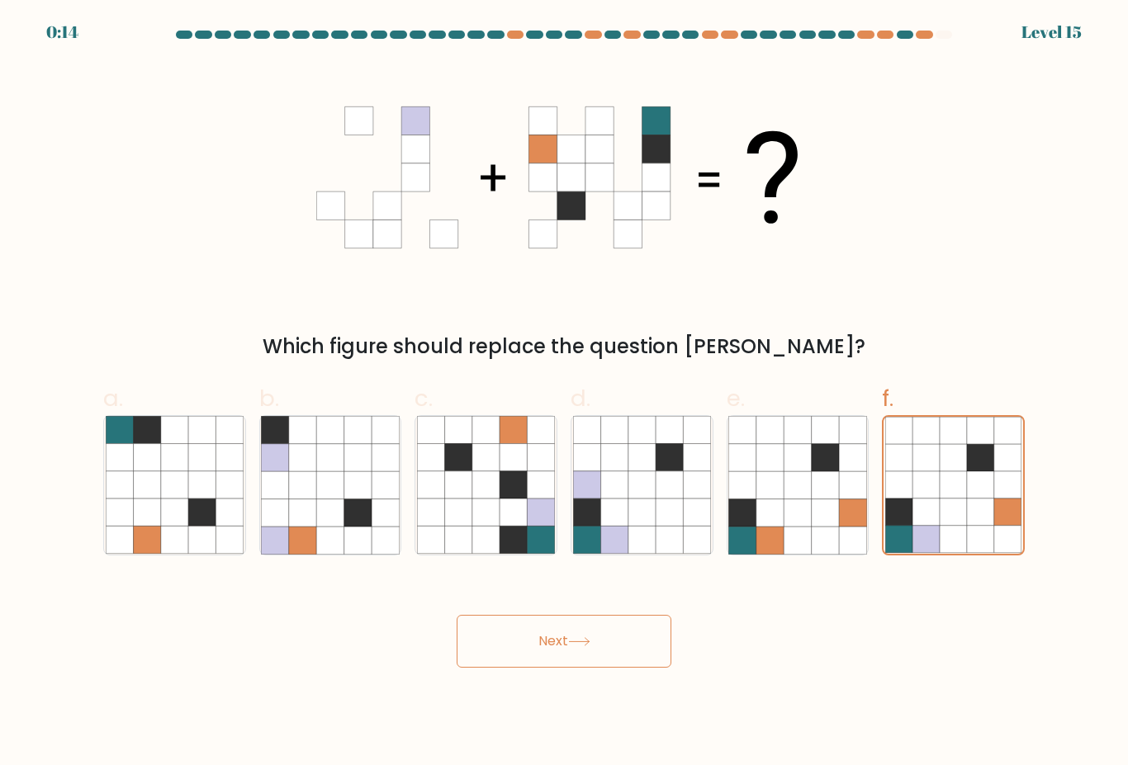
click at [574, 615] on button "Next" at bounding box center [564, 641] width 215 height 53
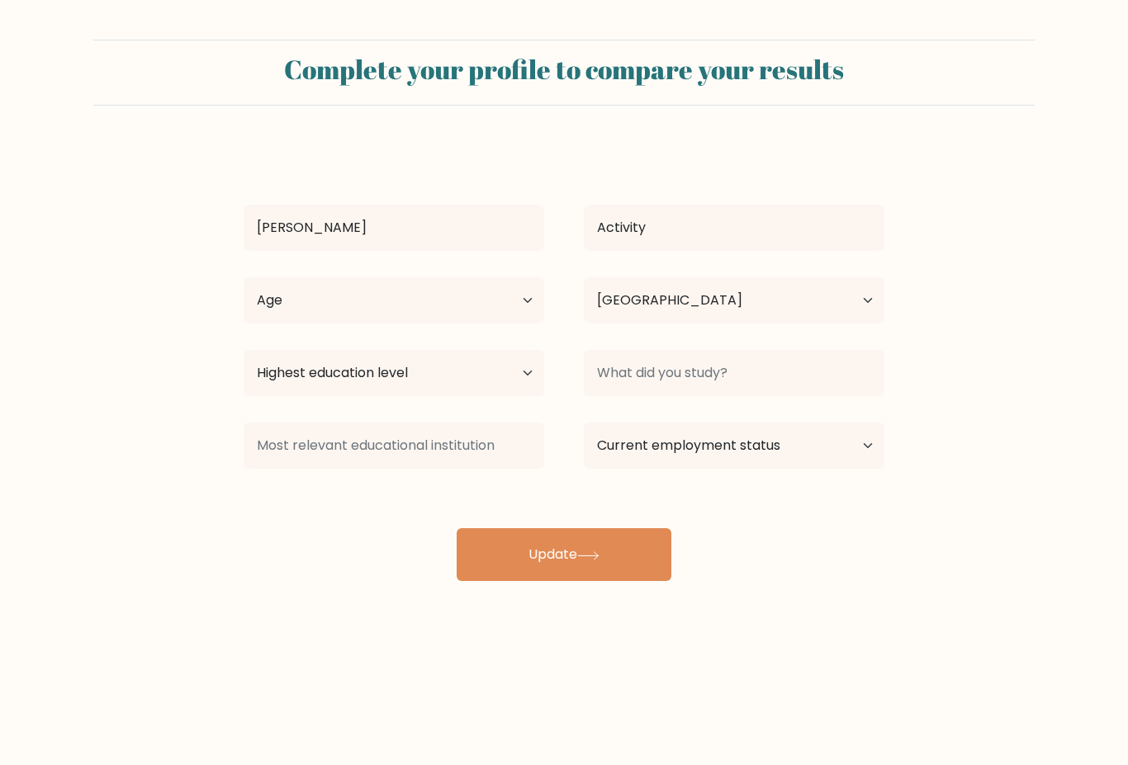
select select "NG"
select select "bachelors_degree"
click at [244, 350] on select "Highest education level No schooling Primary Lower Secondary Upper Secondary Oc…" at bounding box center [394, 373] width 301 height 46
select select "student"
click at [584, 423] on select "Current employment status Employed Student Retired Other / prefer not to answer" at bounding box center [734, 446] width 301 height 46
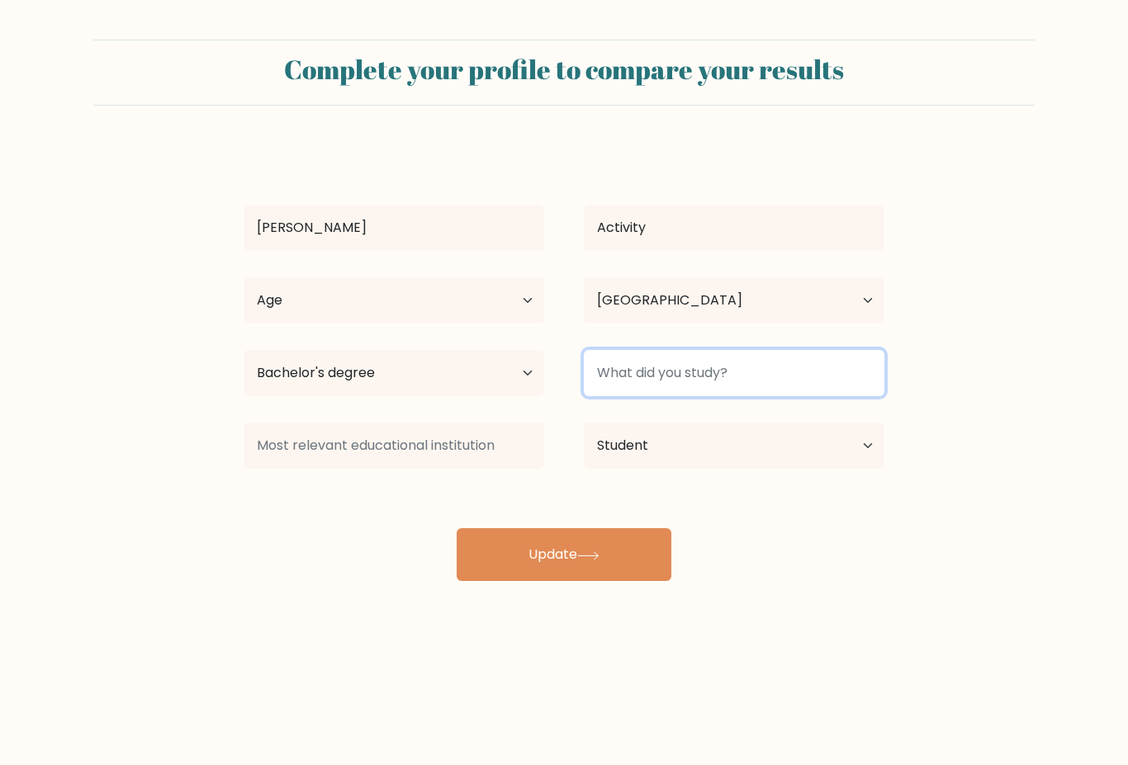
click at [623, 350] on input at bounding box center [734, 373] width 301 height 46
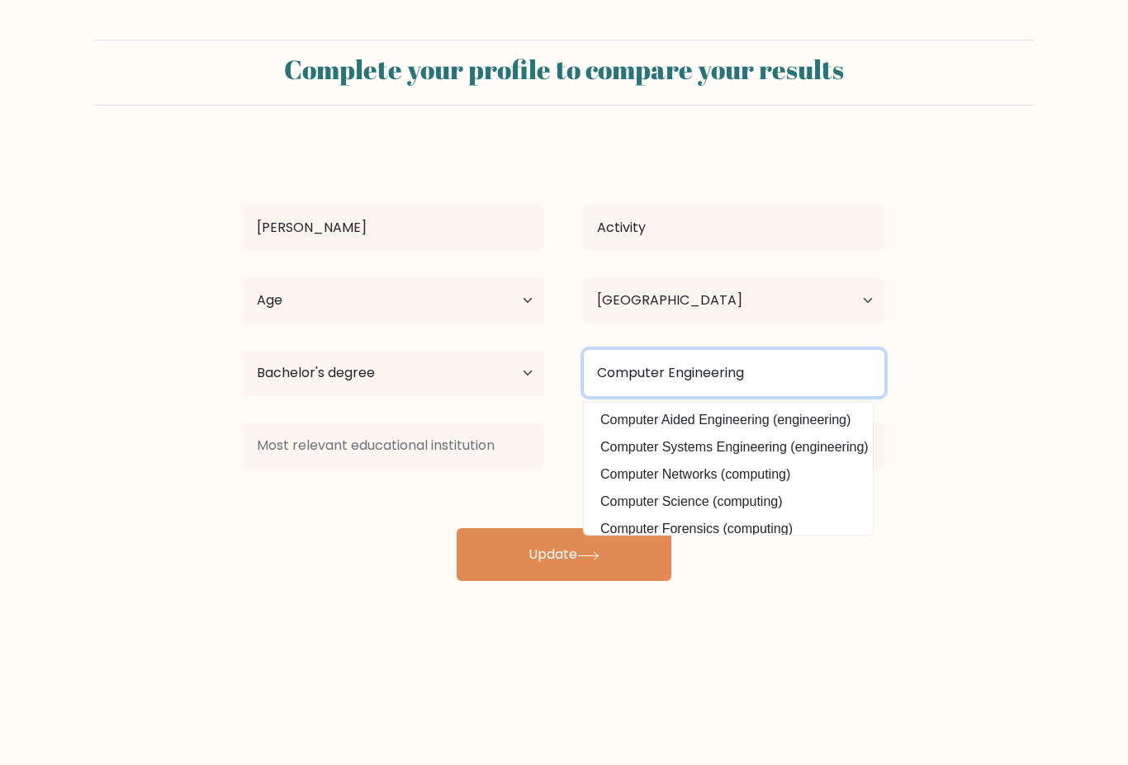
click at [790, 350] on input "Computer Engineering" at bounding box center [734, 373] width 301 height 46
type input "Computer Engineering"
click at [457, 528] on button "Update" at bounding box center [564, 554] width 215 height 53
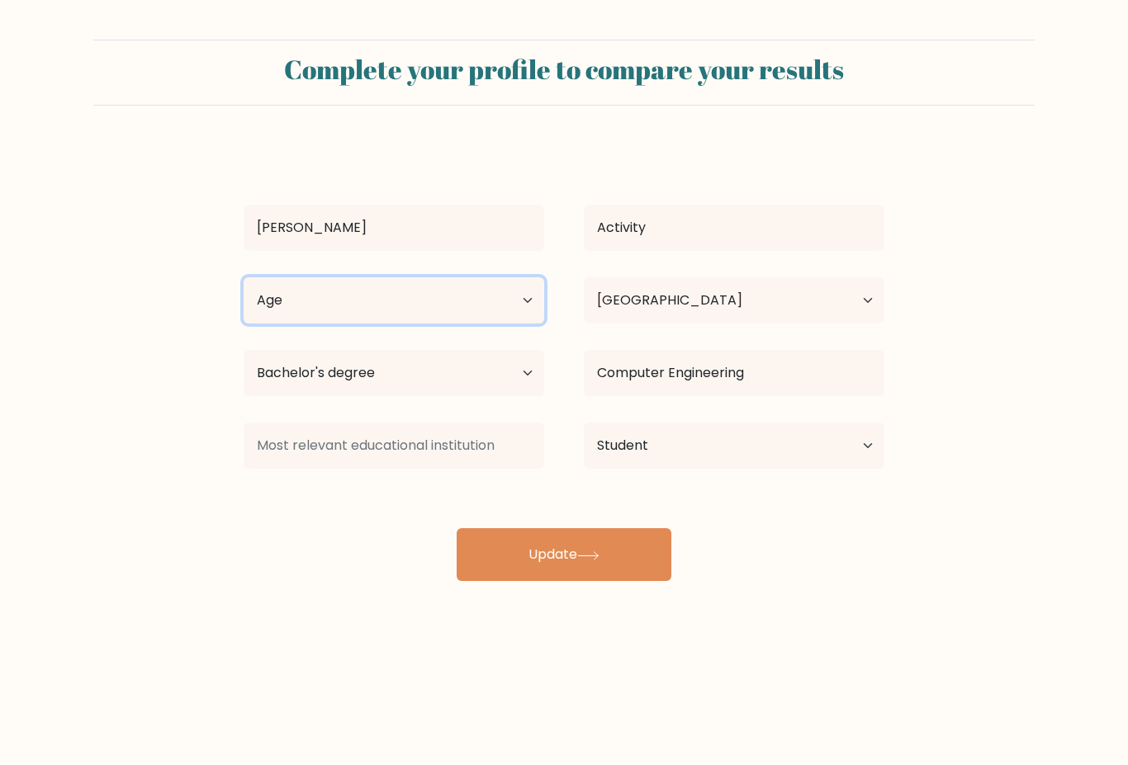
select select "18_24"
click at [244, 277] on select "Age Under 18 years old 18-24 years old 25-34 years old 35-44 years old 45-54 ye…" at bounding box center [394, 300] width 301 height 46
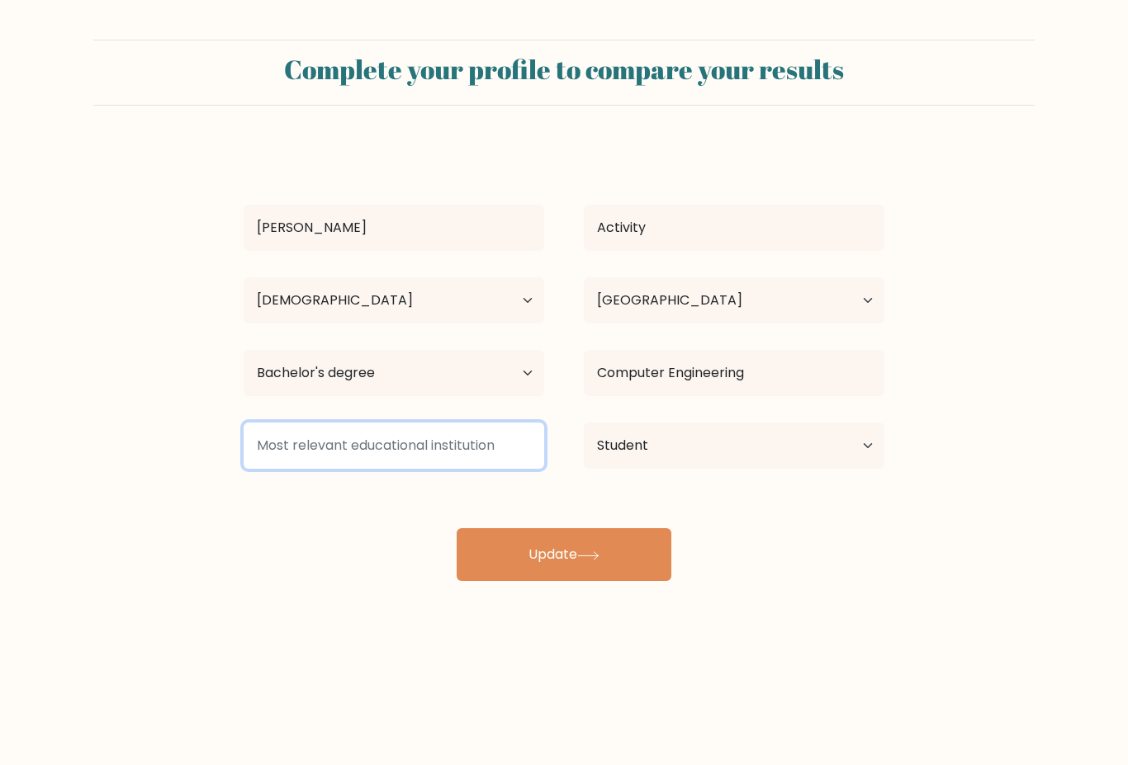
click at [427, 423] on input at bounding box center [394, 446] width 301 height 46
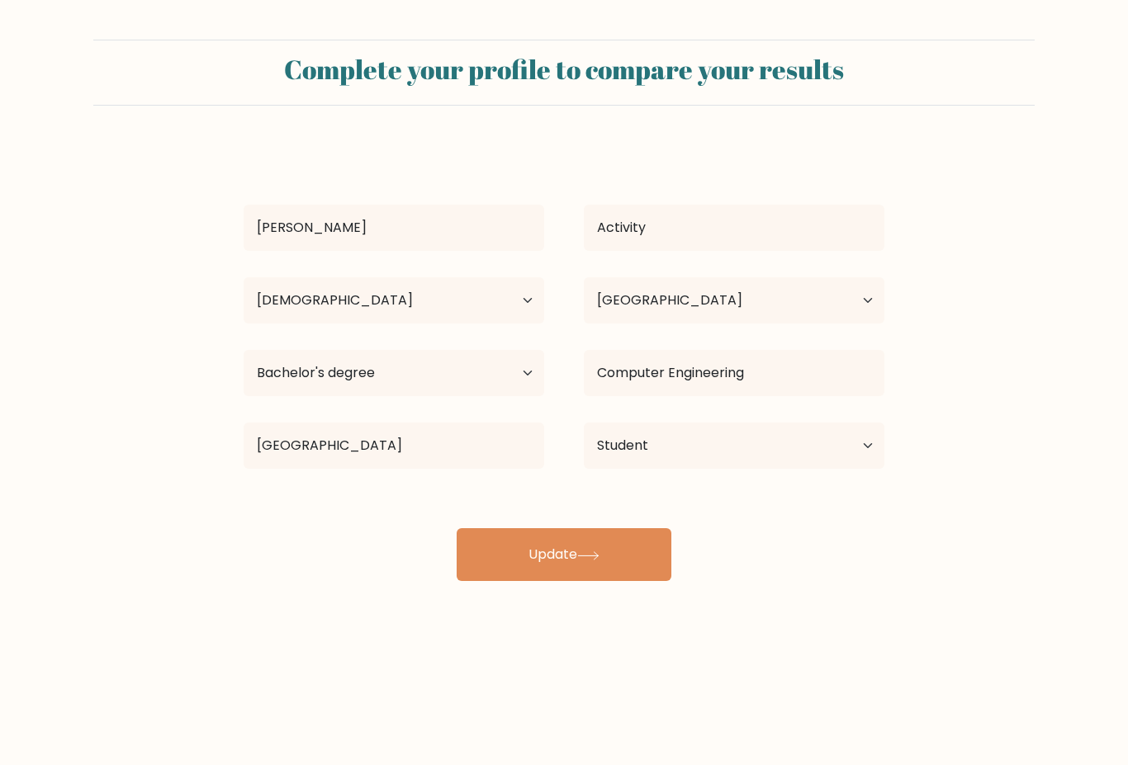
click at [431, 363] on div "Nelson Activity Age Under 18 years old 18-24 years old 25-34 years old 35-44 ye…" at bounding box center [564, 363] width 661 height 436
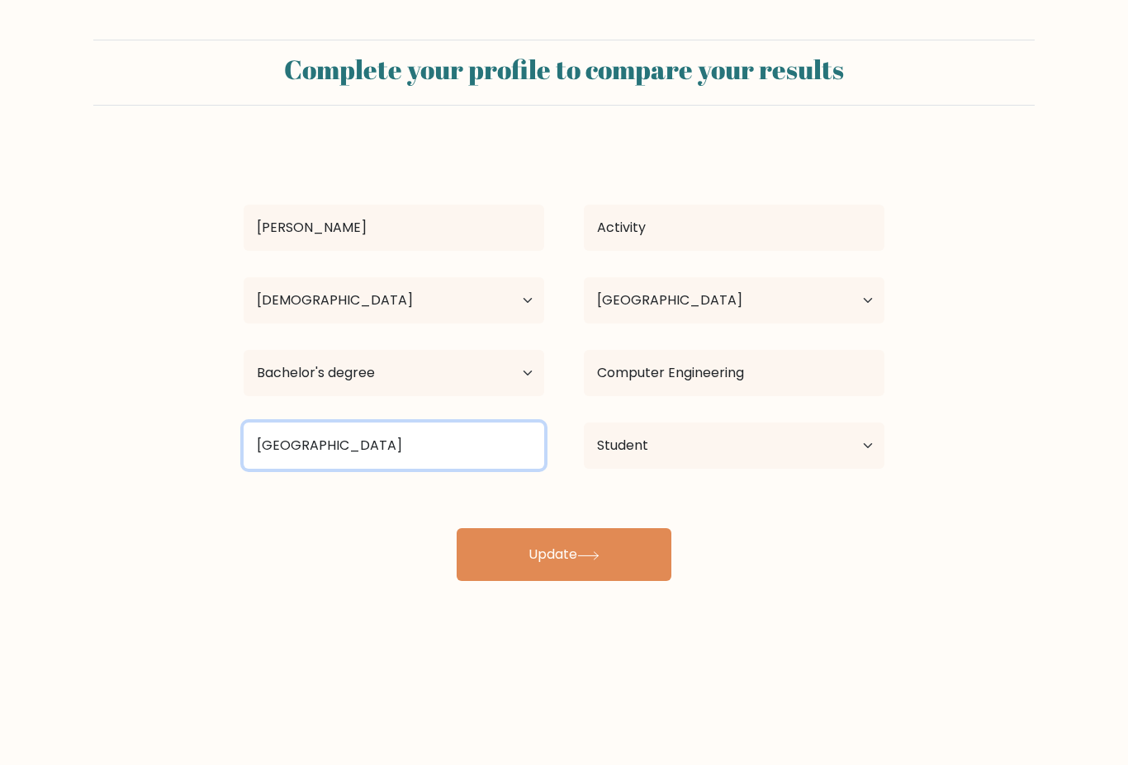
click at [415, 423] on input "University of Lag" at bounding box center [394, 446] width 301 height 46
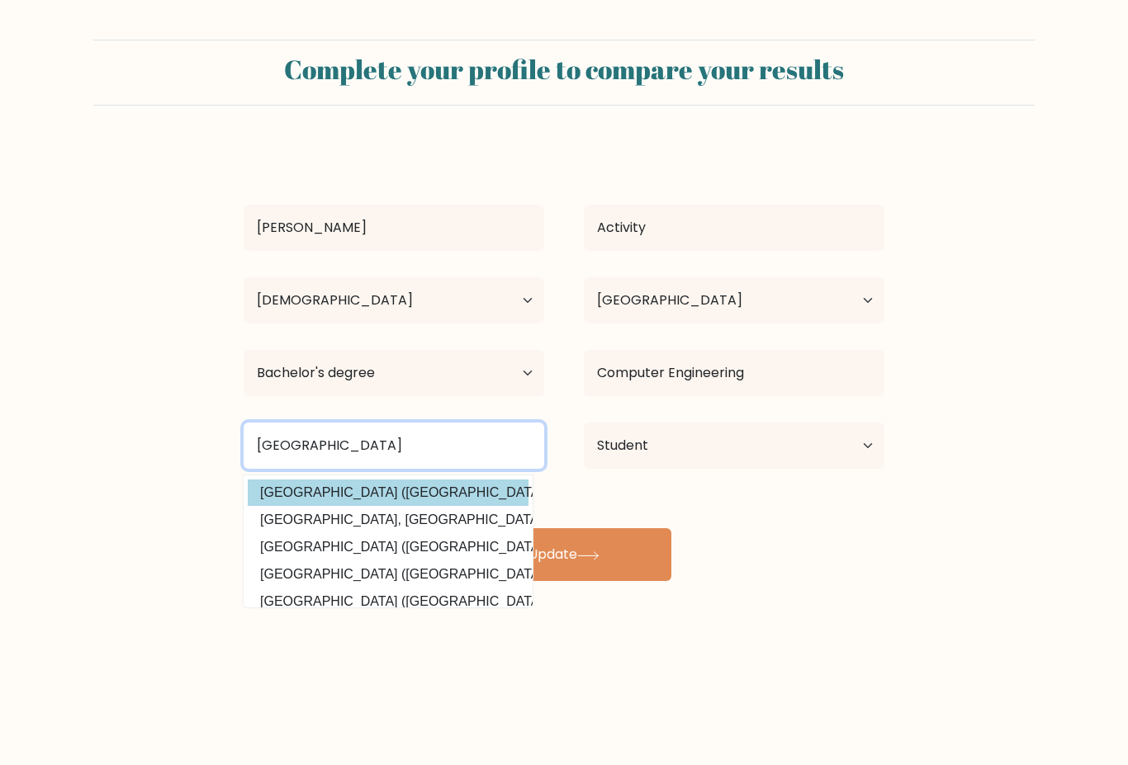
type input "University of Lagos"
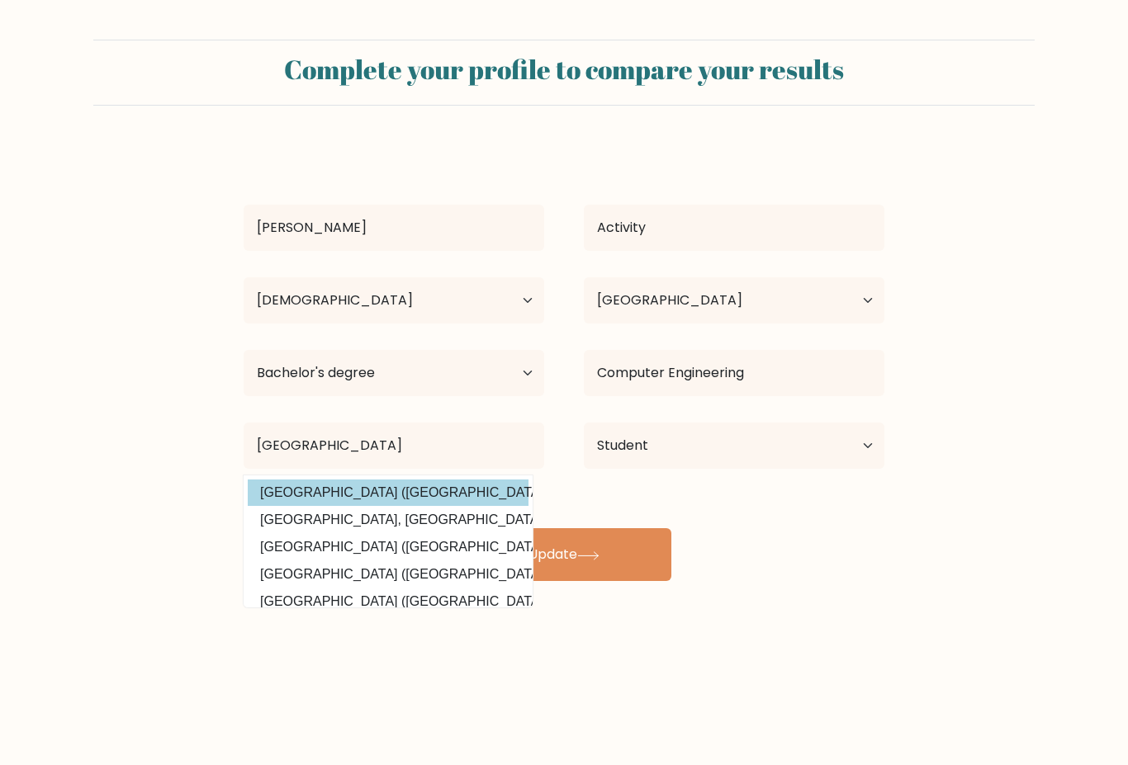
click at [410, 368] on div "Nelson Activity Age Under 18 years old 18-24 years old 25-34 years old 35-44 ye…" at bounding box center [564, 363] width 661 height 436
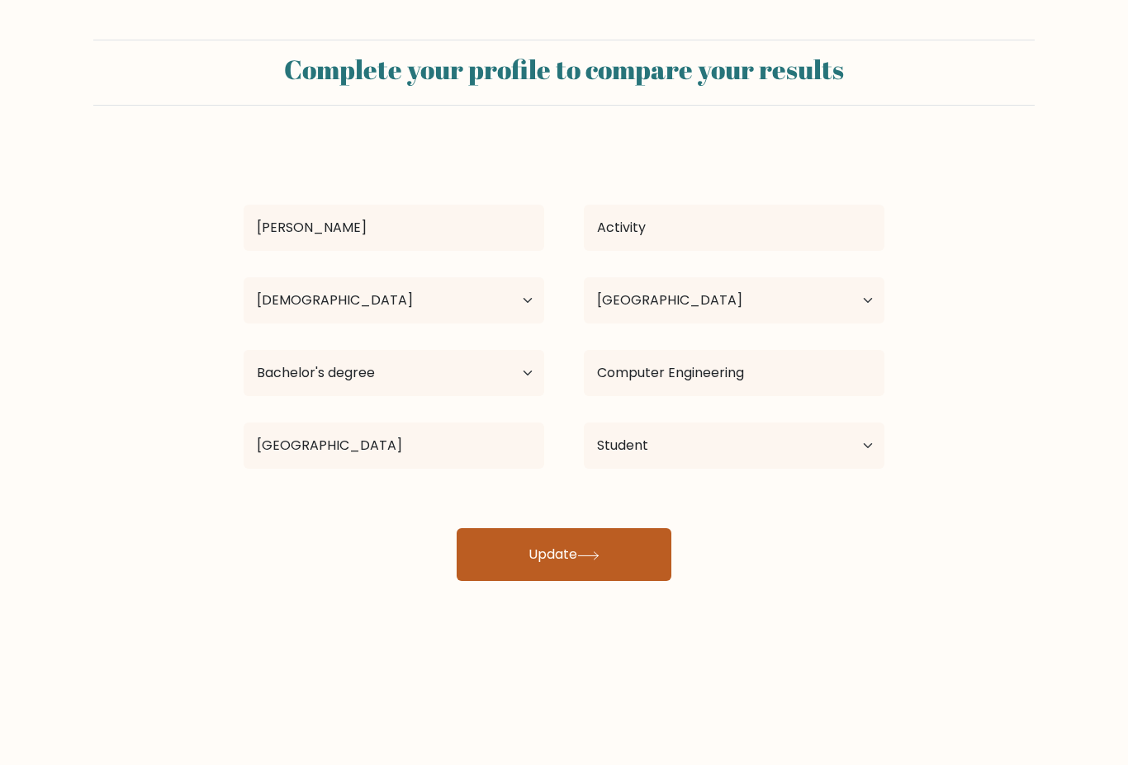
click at [519, 528] on button "Update" at bounding box center [564, 554] width 215 height 53
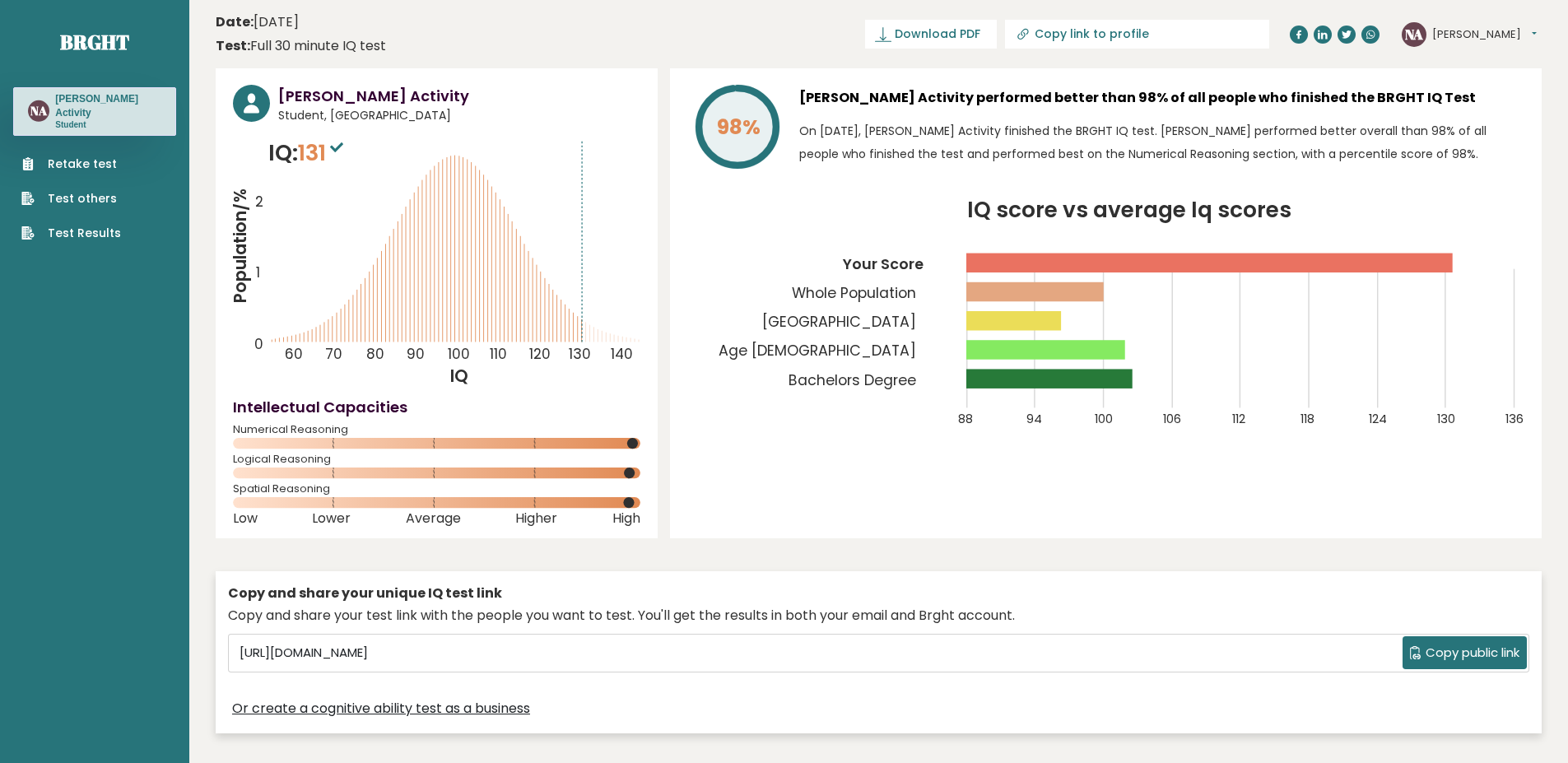
click at [1111, 120] on p "On [DATE], [PERSON_NAME] Activity finished the BRGHT IQ test. [PERSON_NAME] per…" at bounding box center [1161, 143] width 725 height 46
click at [997, 20] on link "Download PDF" at bounding box center [931, 34] width 132 height 29
click at [1111, 27] on input "Copy link to profile" at bounding box center [1146, 33] width 224 height 13
type input "[URL][DOMAIN_NAME][PERSON_NAME]"
click at [83, 224] on link "Test Results" at bounding box center [71, 232] width 100 height 17
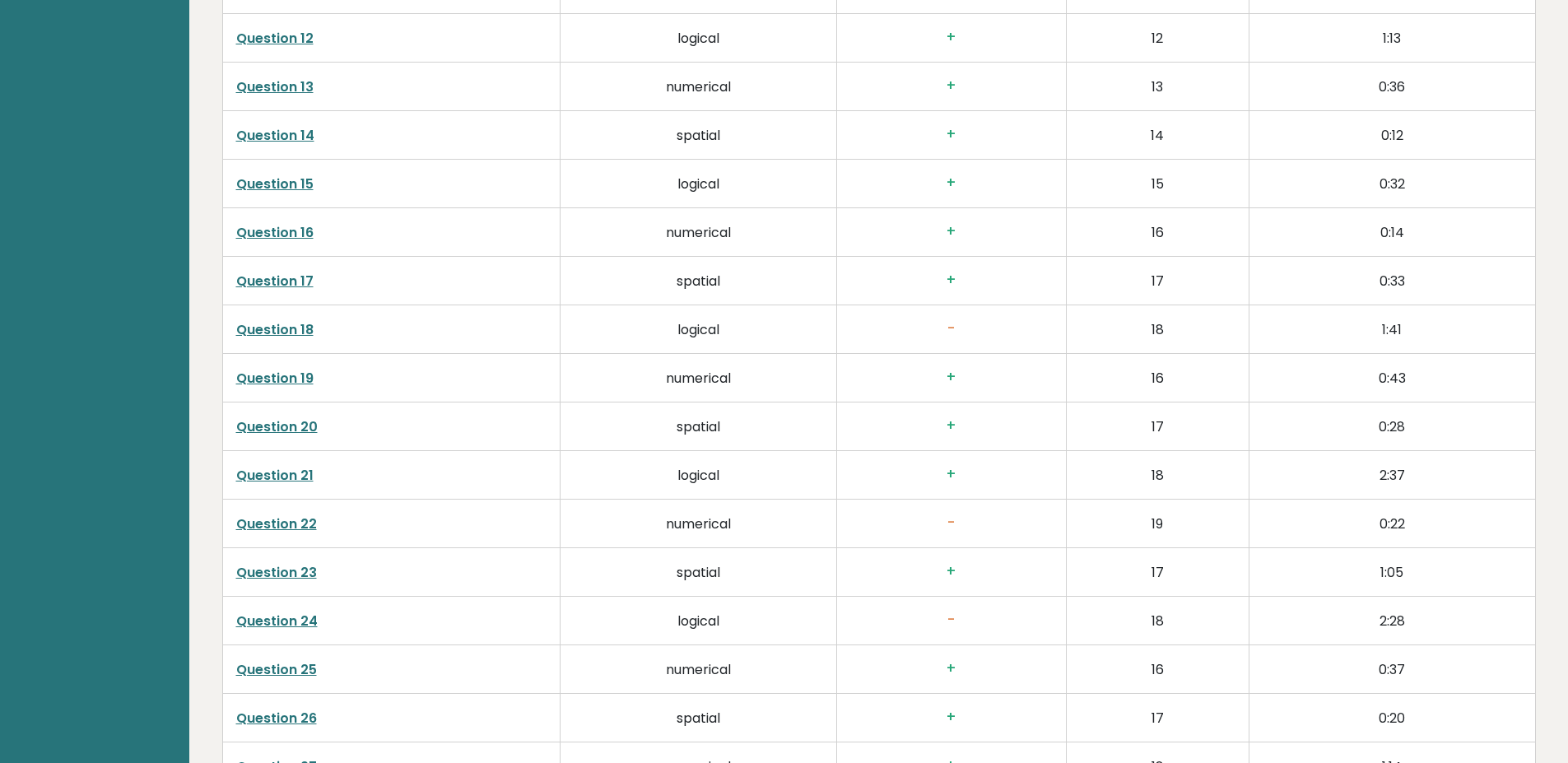
scroll to position [3408, 0]
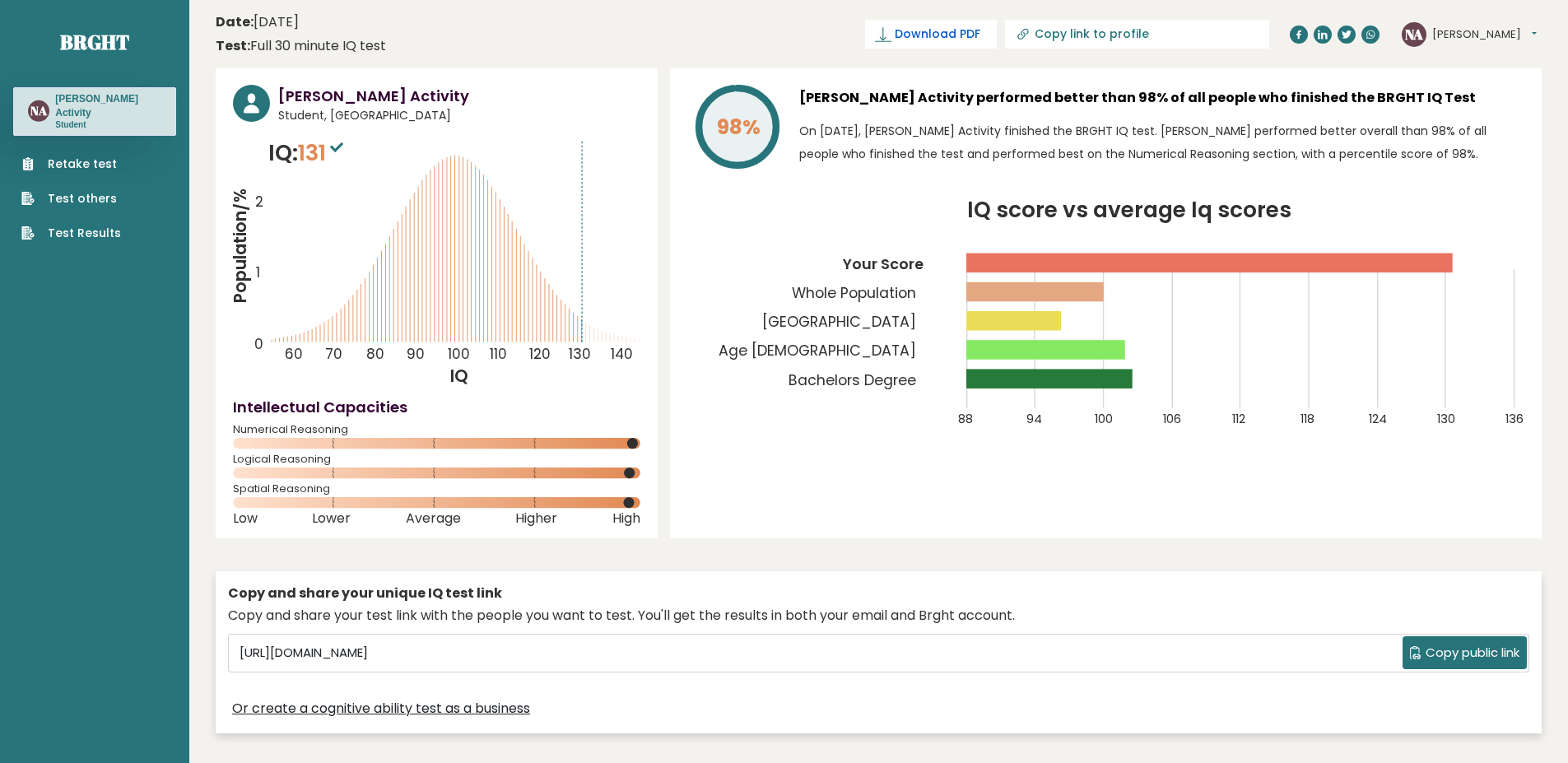
click at [980, 26] on span "Download PDF" at bounding box center [937, 34] width 86 height 17
